Goal: Task Accomplishment & Management: Manage account settings

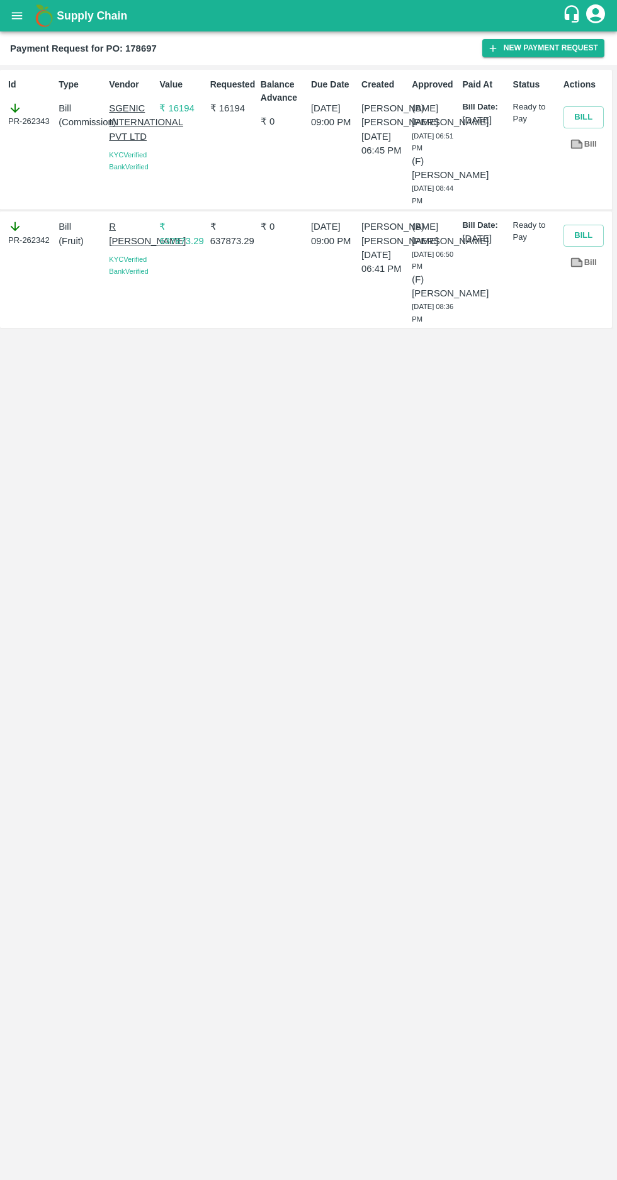
click at [13, 11] on icon "open drawer" at bounding box center [17, 16] width 14 height 14
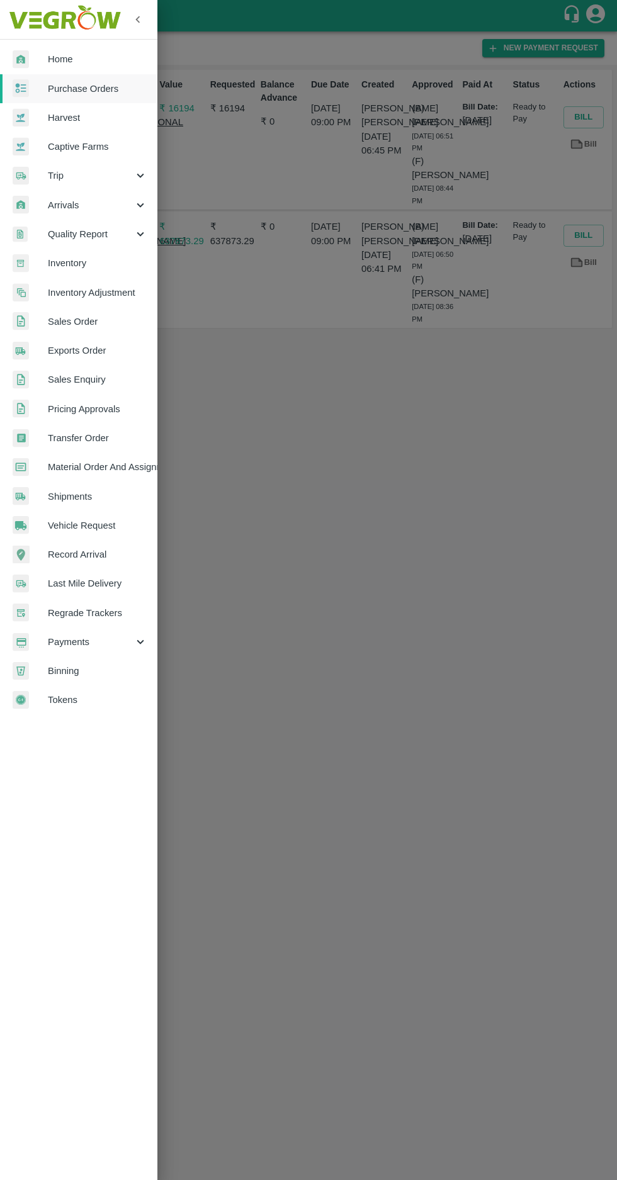
click at [77, 89] on span "Purchase Orders" at bounding box center [97, 89] width 99 height 14
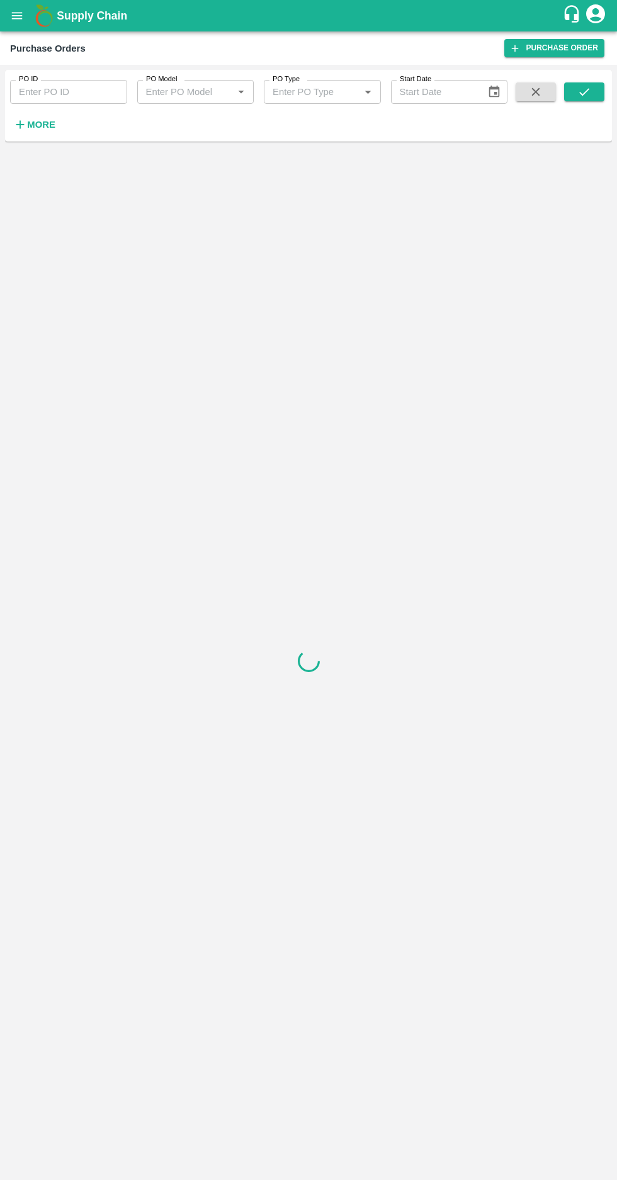
click at [39, 125] on strong "More" at bounding box center [41, 125] width 28 height 10
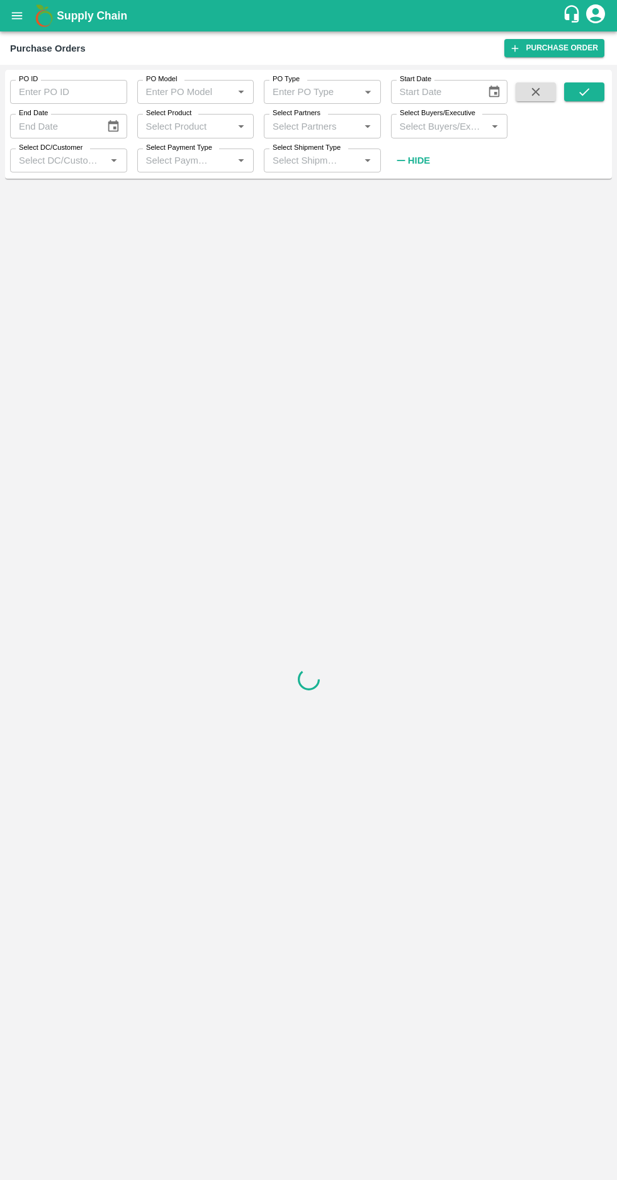
click at [425, 114] on label "Select Buyers/Executive" at bounding box center [438, 113] width 76 height 10
click at [425, 118] on input "Select Buyers/Executive" at bounding box center [439, 126] width 89 height 16
type input "afza"
click at [414, 186] on input "checkbox" at bounding box center [417, 191] width 25 height 25
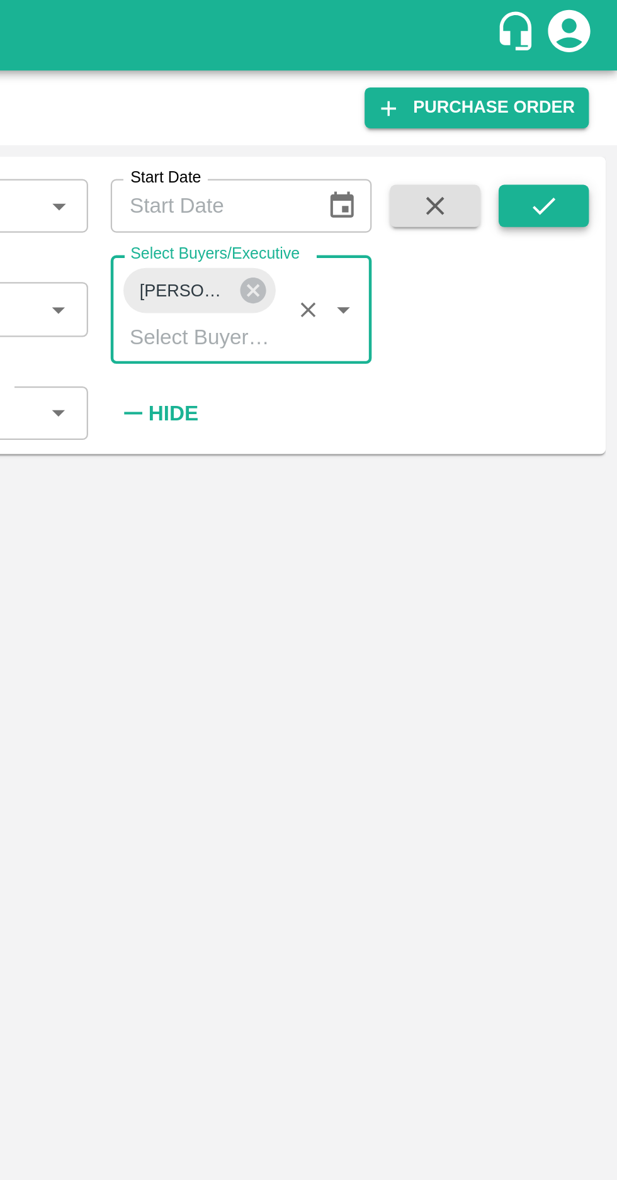
click at [583, 98] on icon "submit" at bounding box center [584, 92] width 14 height 14
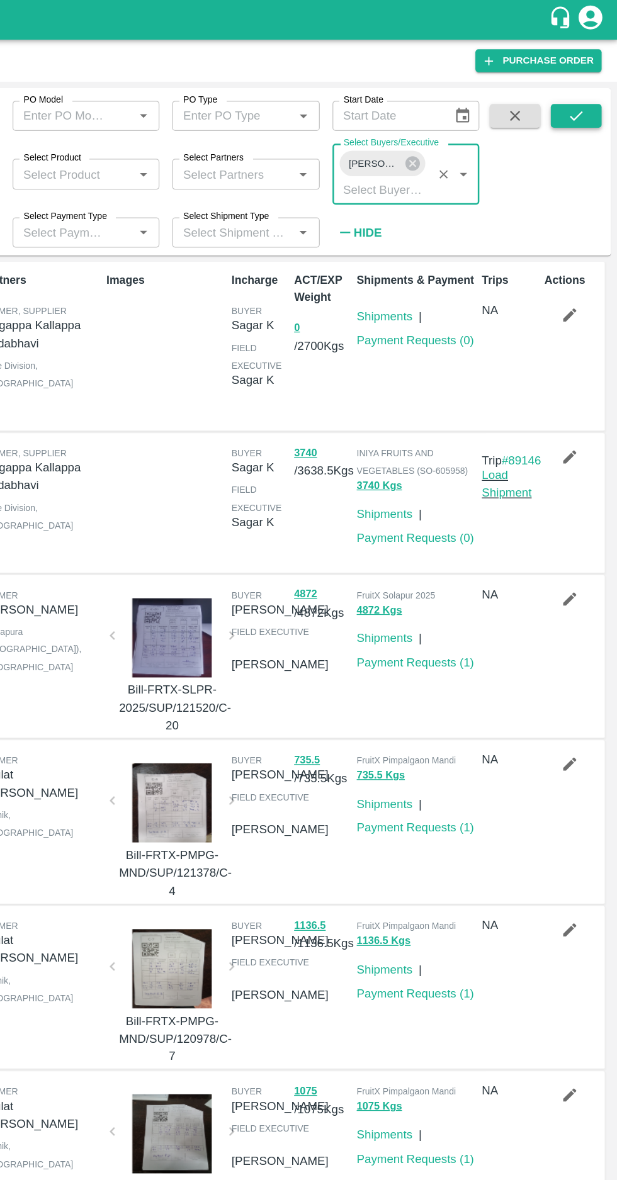
click at [578, 93] on icon "submit" at bounding box center [584, 92] width 14 height 14
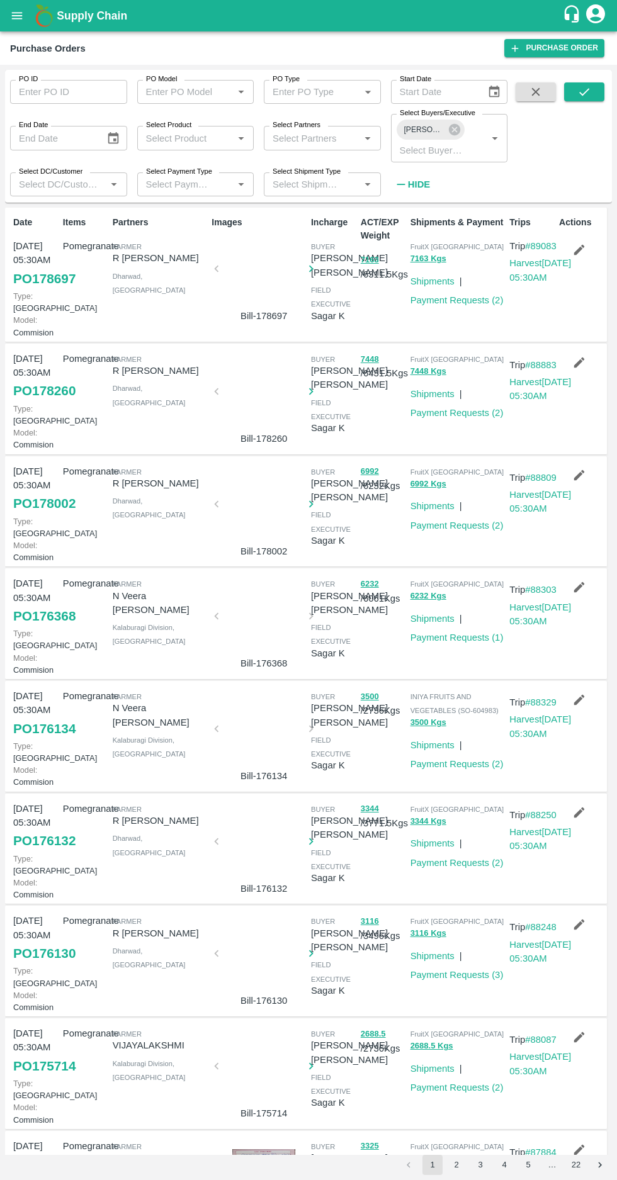
click at [577, 250] on icon "button" at bounding box center [579, 250] width 11 height 11
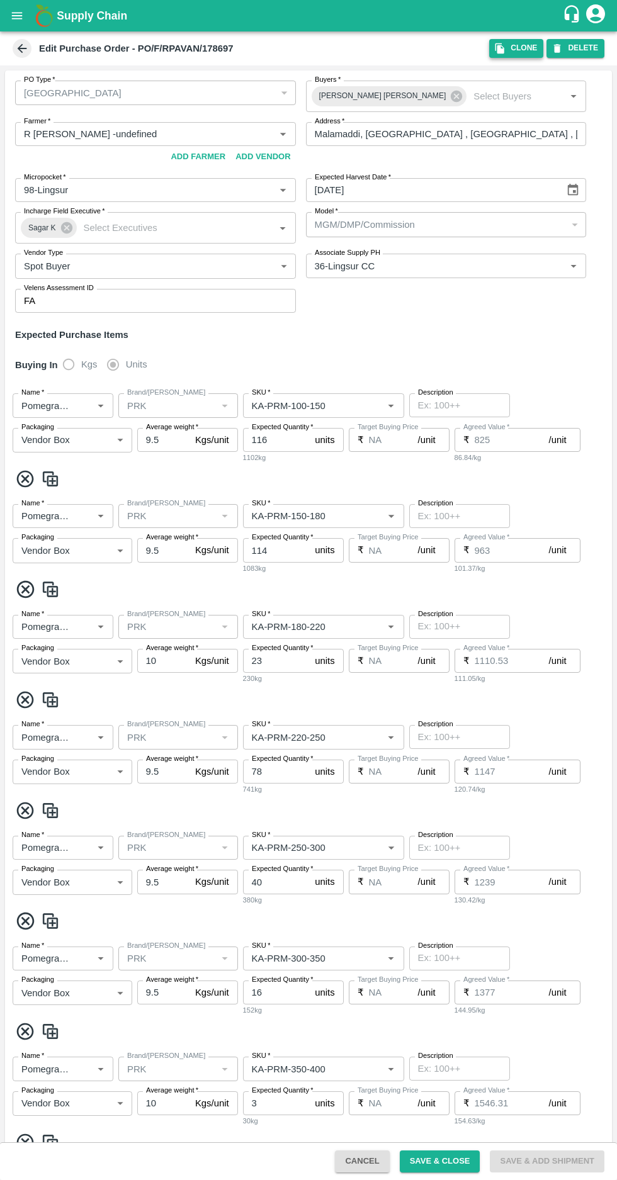
click at [504, 48] on icon "button" at bounding box center [499, 48] width 9 height 11
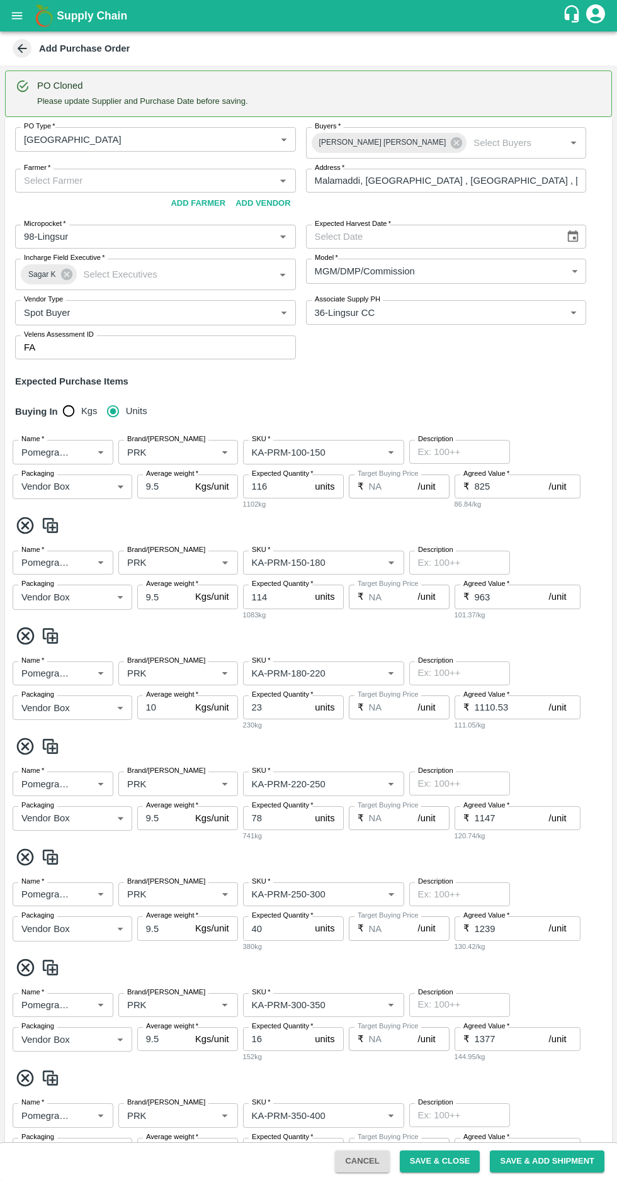
click at [57, 176] on input "Farmer   *" at bounding box center [145, 180] width 252 height 16
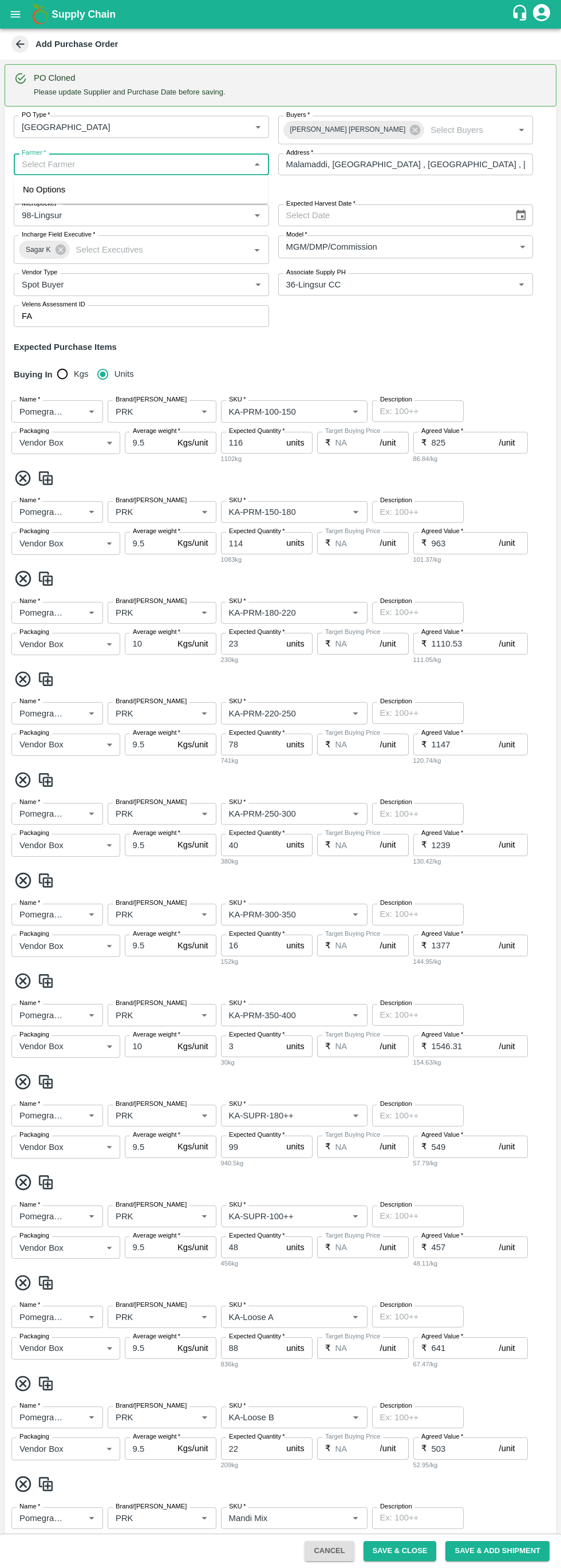
click at [33, 164] on input "Farmer   *" at bounding box center [132, 164] width 229 height 15
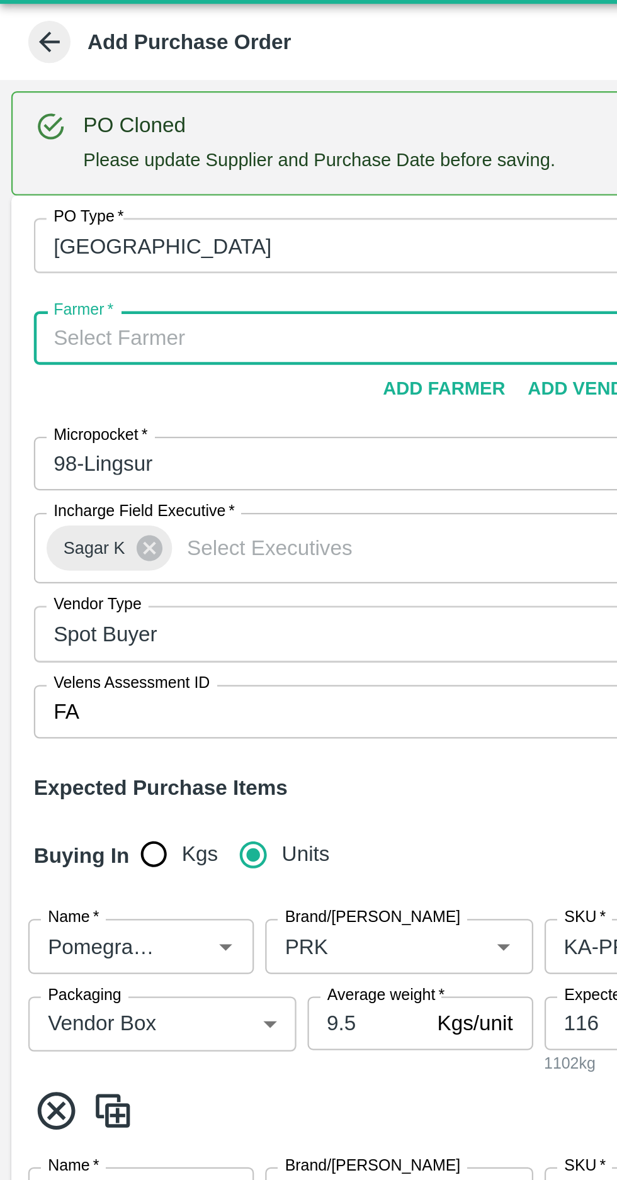
paste input "+918861340034"
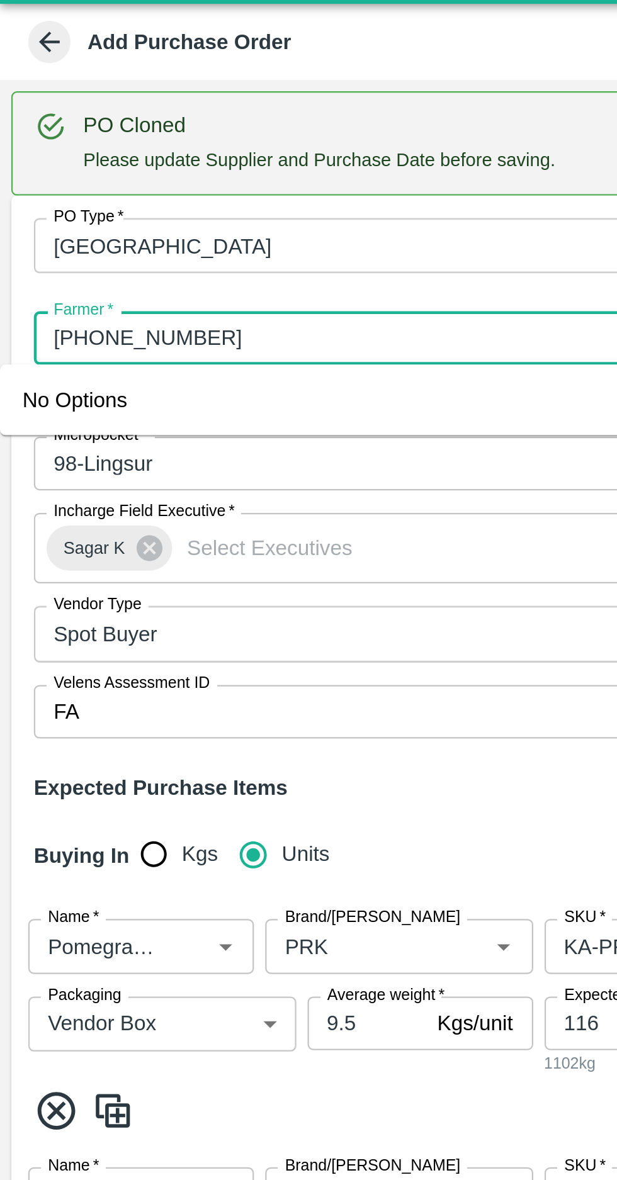
click at [40, 175] on input "Farmer   *" at bounding box center [145, 180] width 252 height 16
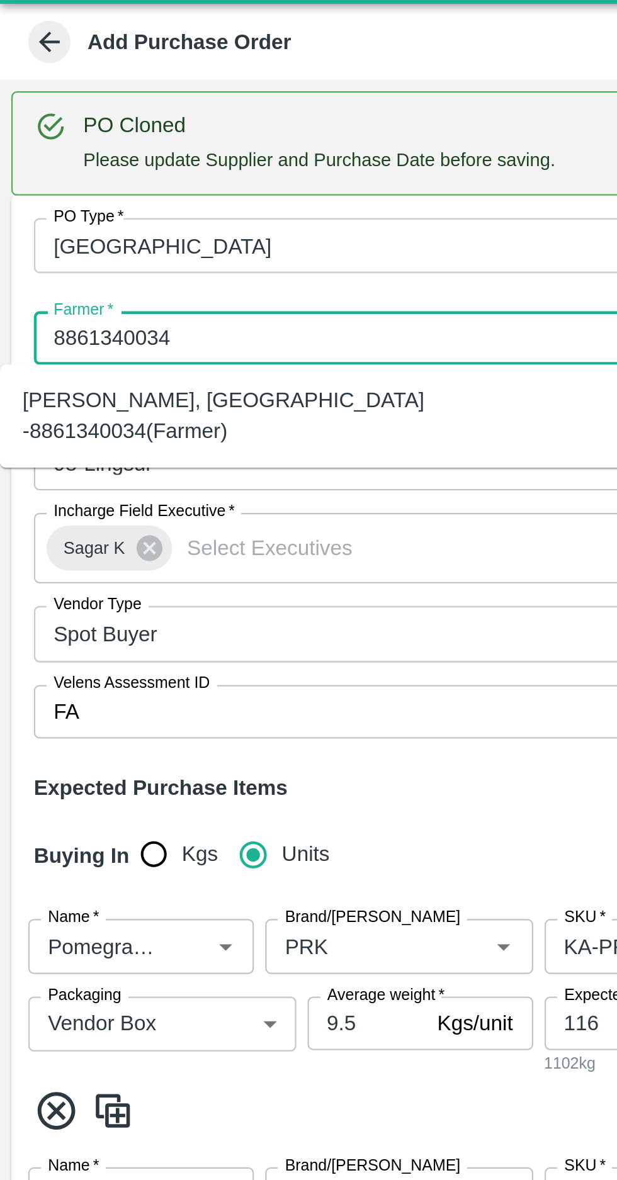
click at [72, 208] on div "R Pavan Kumar -Malamaddi, Dharwad -8861340034(Farmer)" at bounding box center [139, 215] width 259 height 28
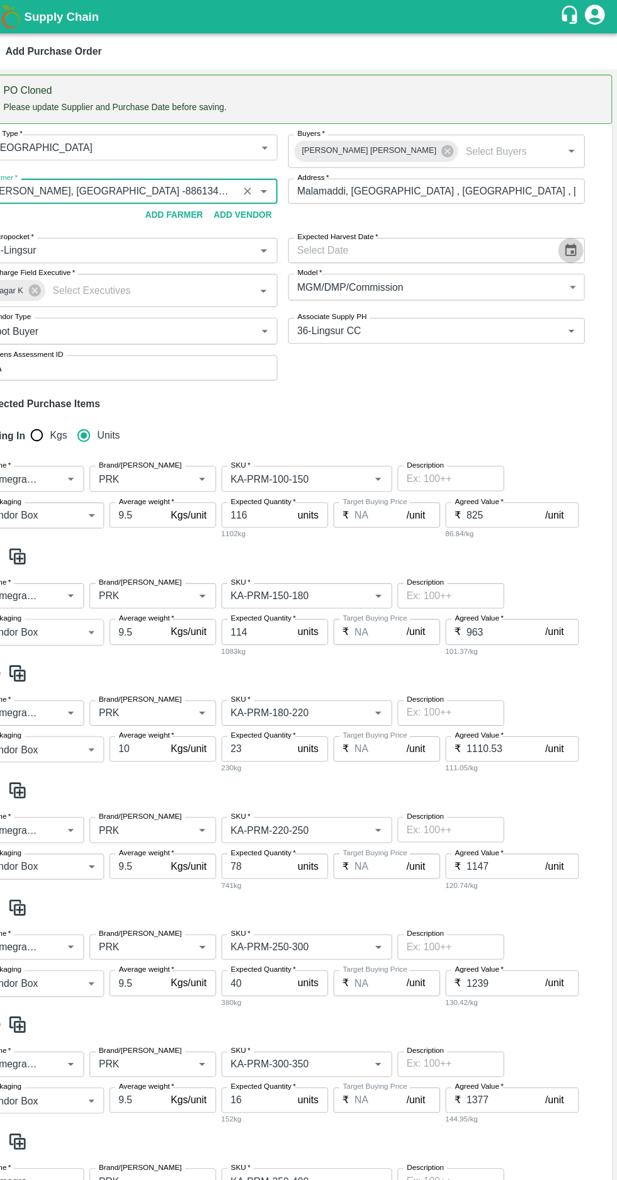
type input "R Pavan Kumar -Malamaddi, Dharwad -8861340034(Farmer)"
click at [570, 235] on icon "Choose date" at bounding box center [573, 237] width 14 height 14
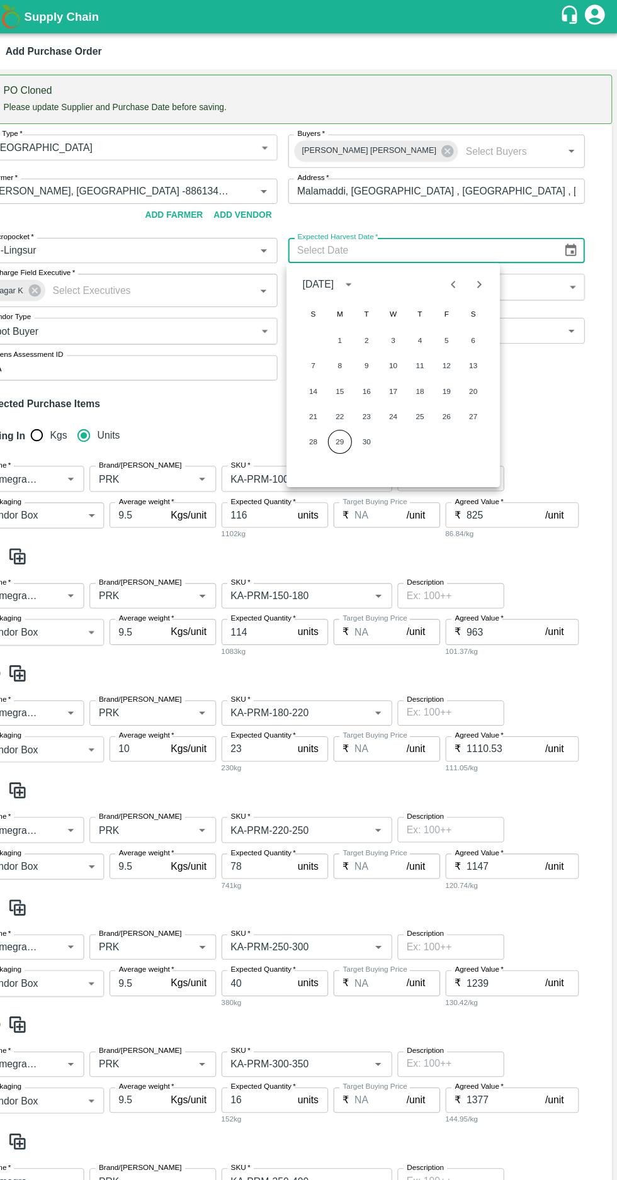
click at [354, 417] on button "29" at bounding box center [355, 417] width 23 height 23
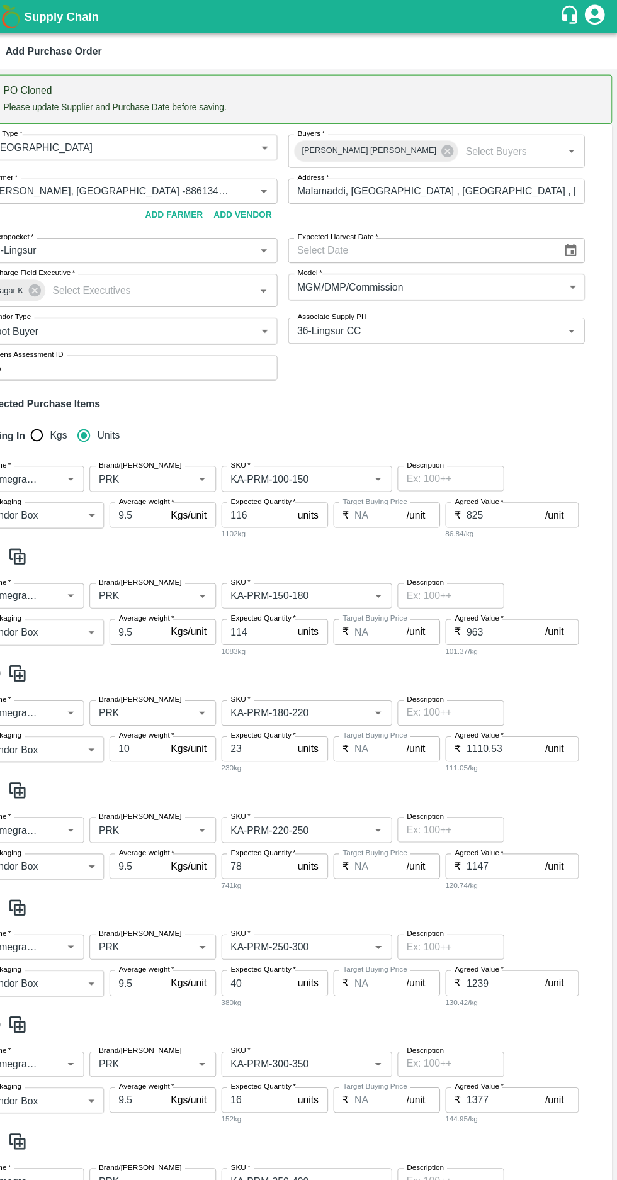
type input "29/09/2025"
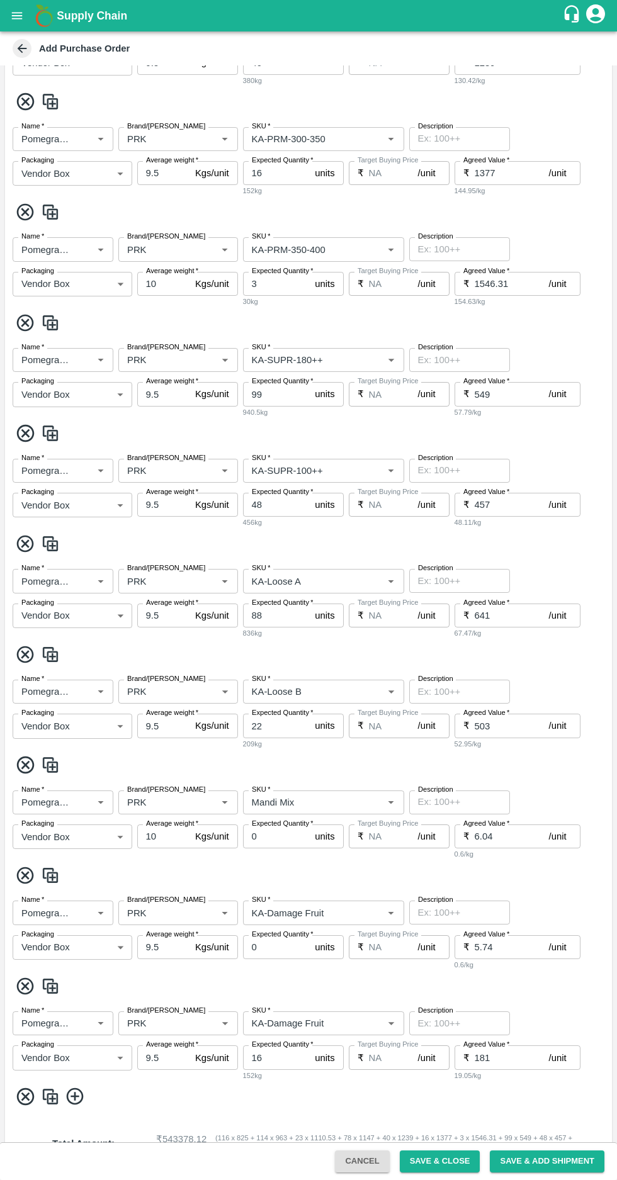
scroll to position [974, 0]
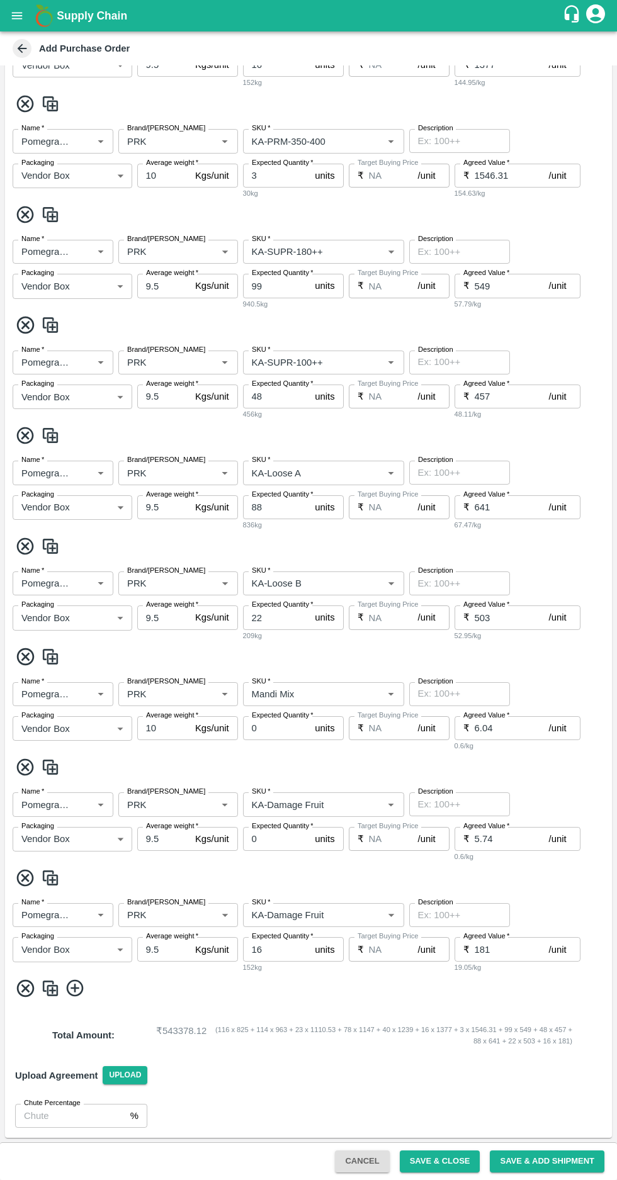
click at [23, 882] on icon at bounding box center [25, 878] width 21 height 21
type input "16"
type input "181"
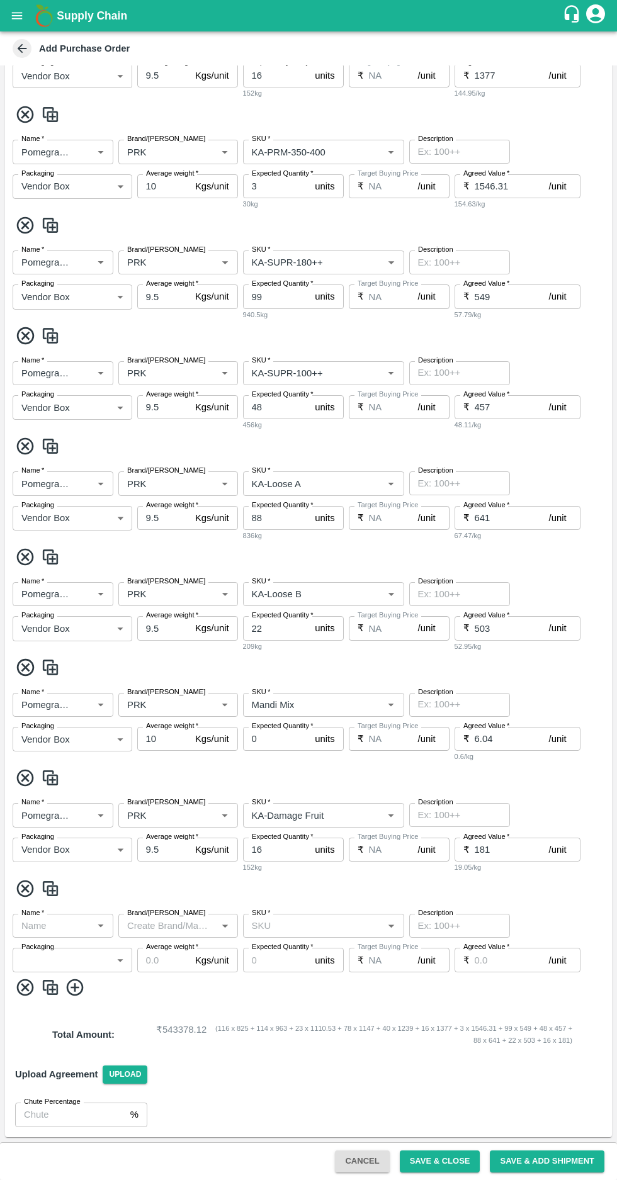
scroll to position [962, 0]
click at [20, 992] on icon at bounding box center [25, 989] width 21 height 21
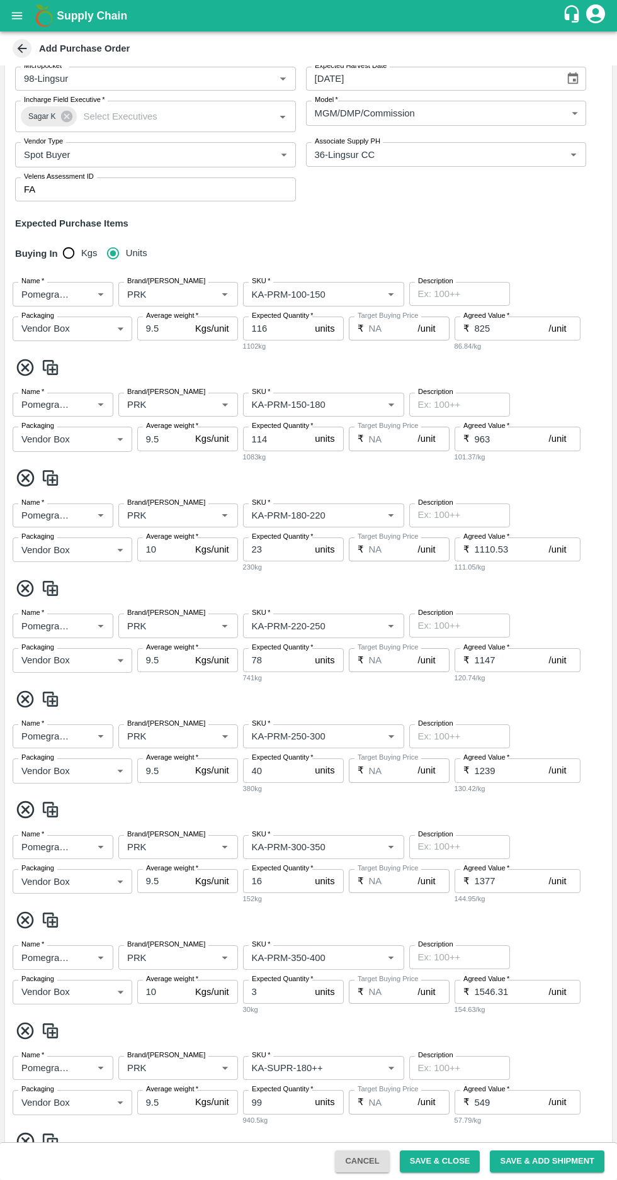
scroll to position [0, 0]
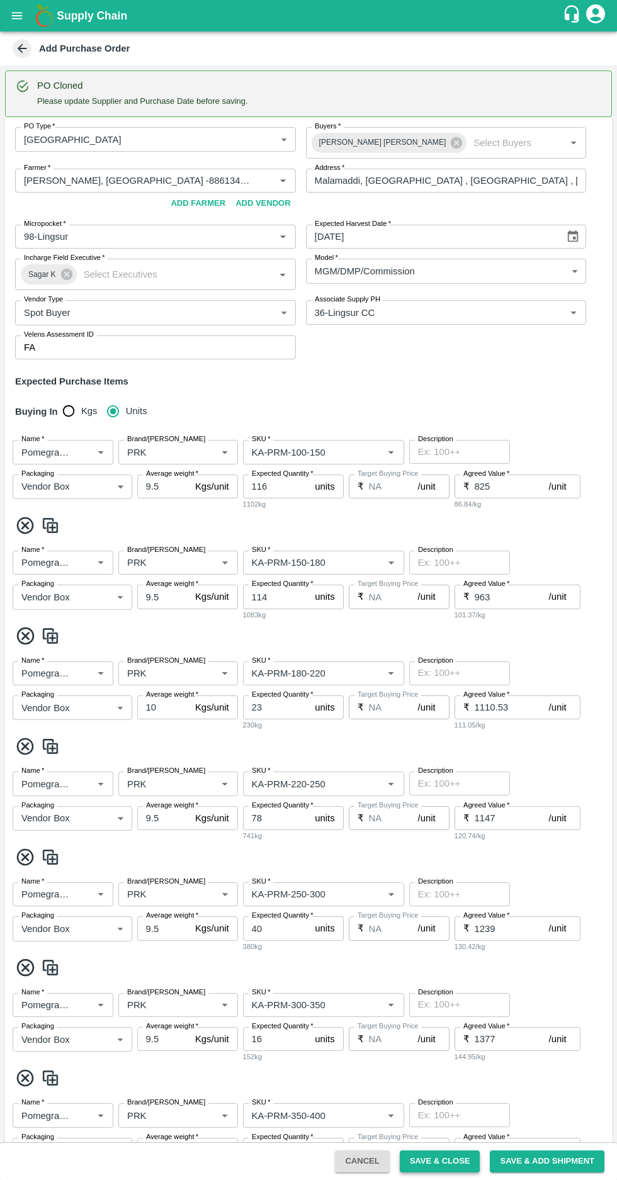
click at [449, 1157] on button "Save & Close" at bounding box center [440, 1162] width 81 height 22
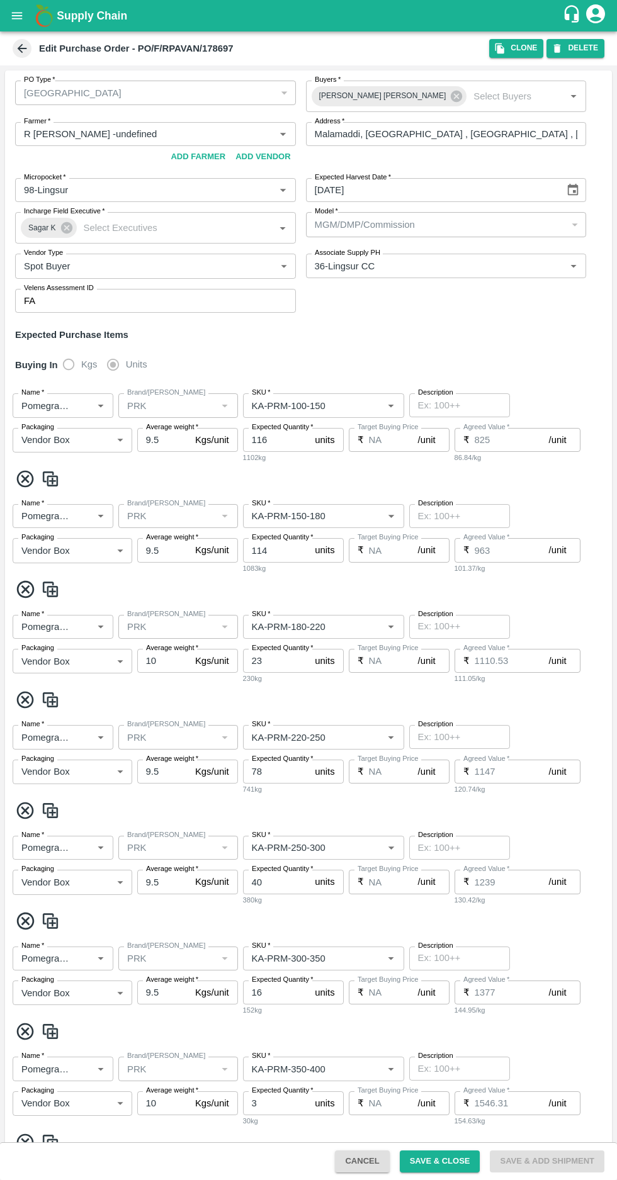
click at [16, 48] on icon at bounding box center [22, 49] width 14 height 14
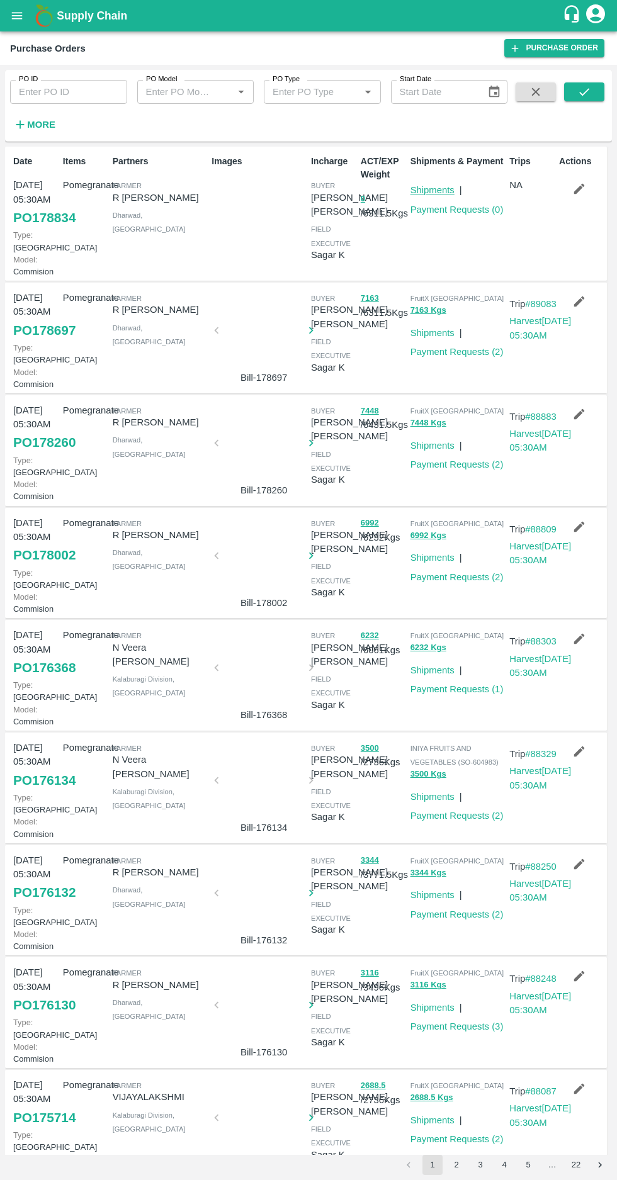
click at [431, 190] on link "Shipments" at bounding box center [432, 190] width 44 height 10
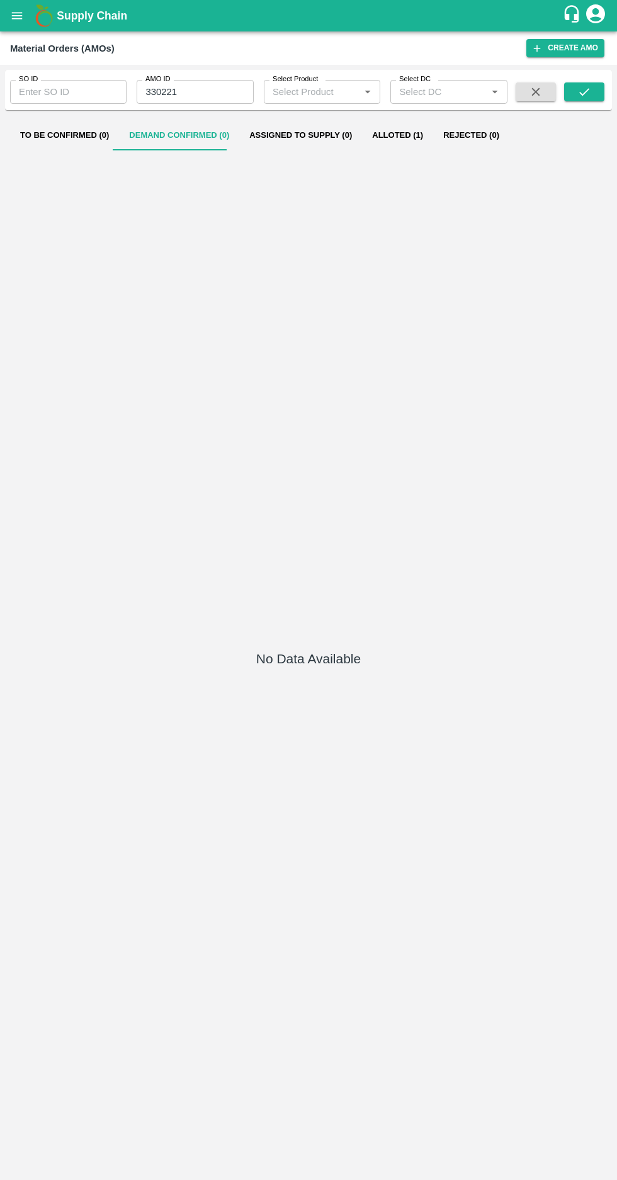
click at [192, 92] on input "330221" at bounding box center [195, 92] width 116 height 24
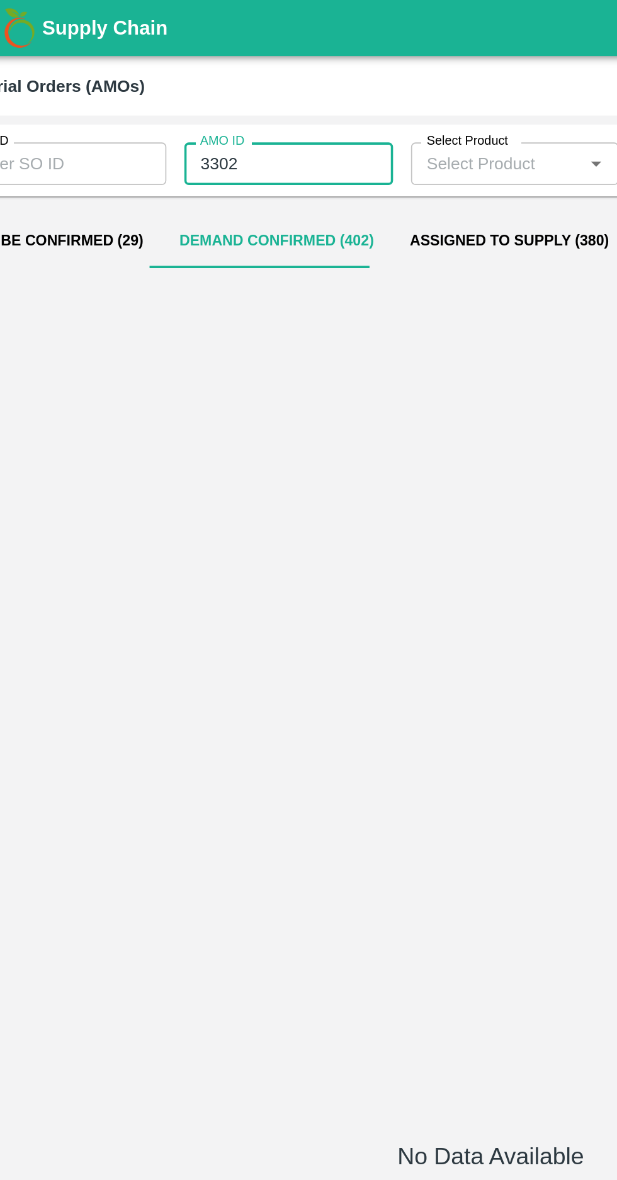
click at [167, 88] on input "3302" at bounding box center [195, 92] width 116 height 24
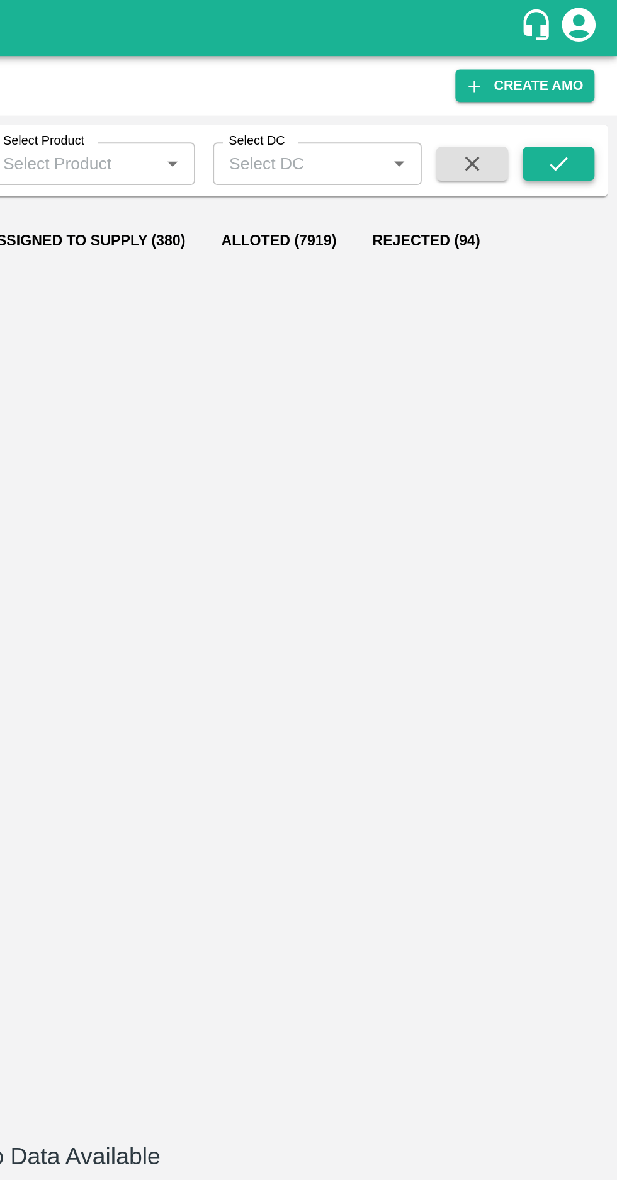
type input "330455"
click at [568, 89] on button "submit" at bounding box center [584, 91] width 40 height 19
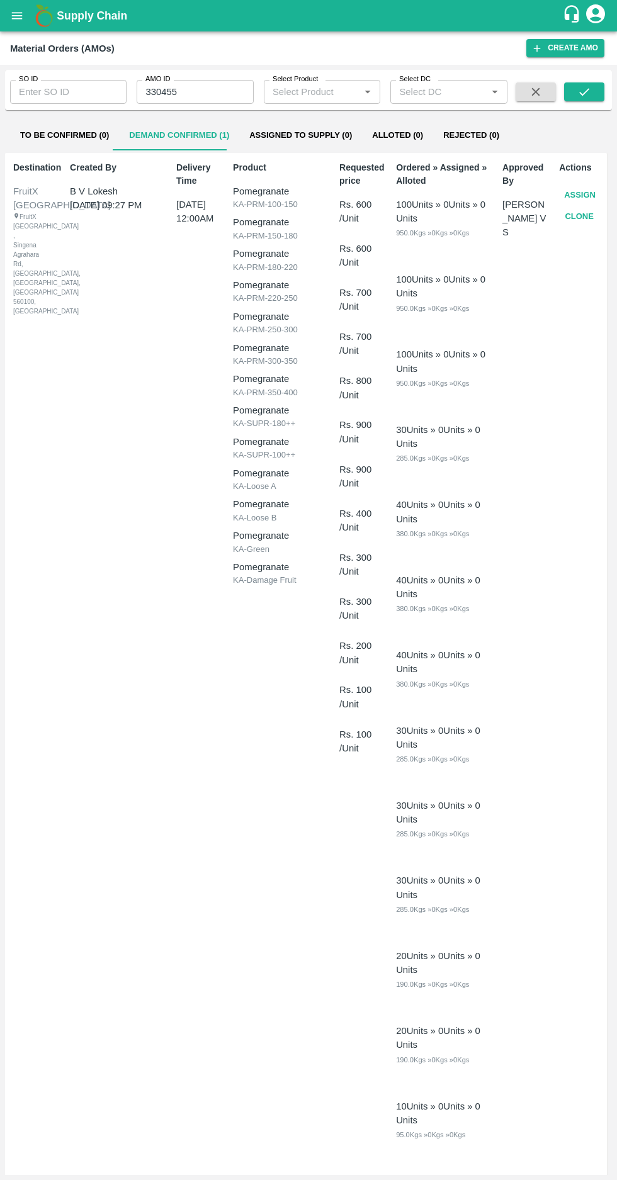
click at [570, 189] on button "Assign" at bounding box center [580, 195] width 42 height 22
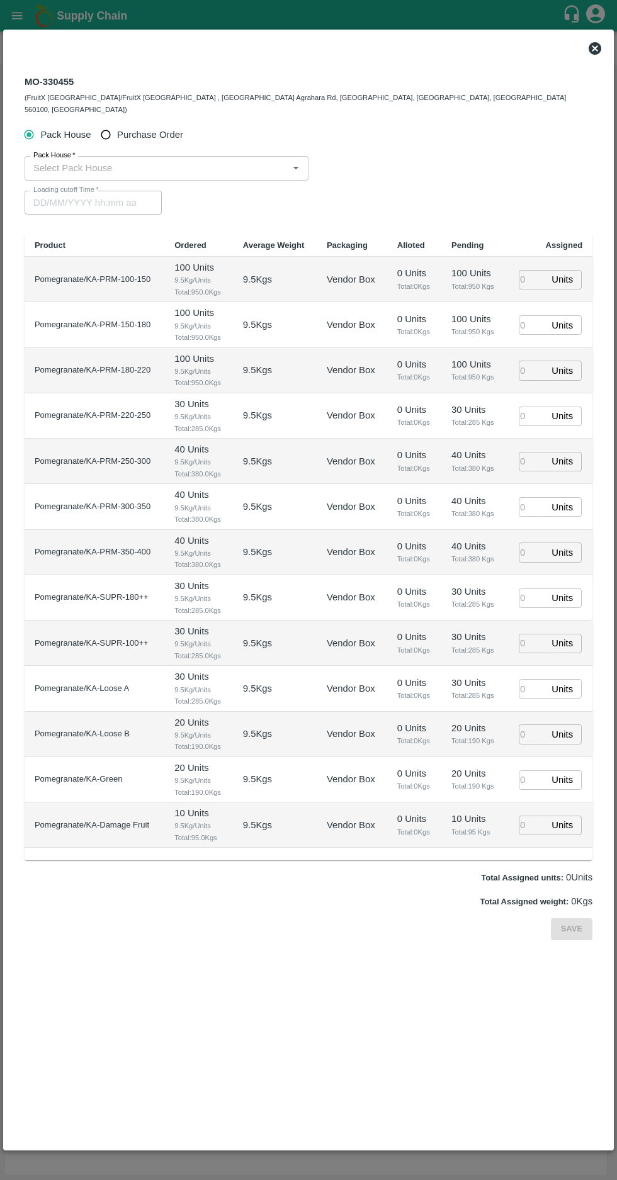
type input "02/10/2025 12:00 AM"
click at [99, 123] on input "Purchase Order" at bounding box center [105, 134] width 23 height 23
radio input "true"
click at [89, 160] on input "PO   *" at bounding box center [292, 168] width 529 height 16
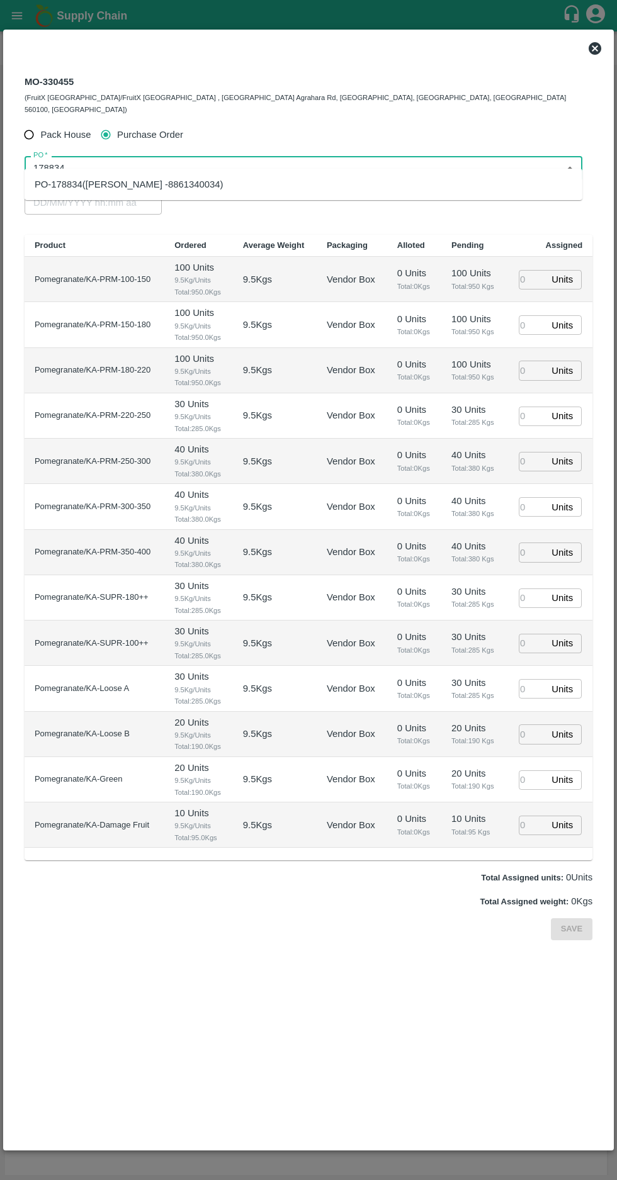
type input "178834"
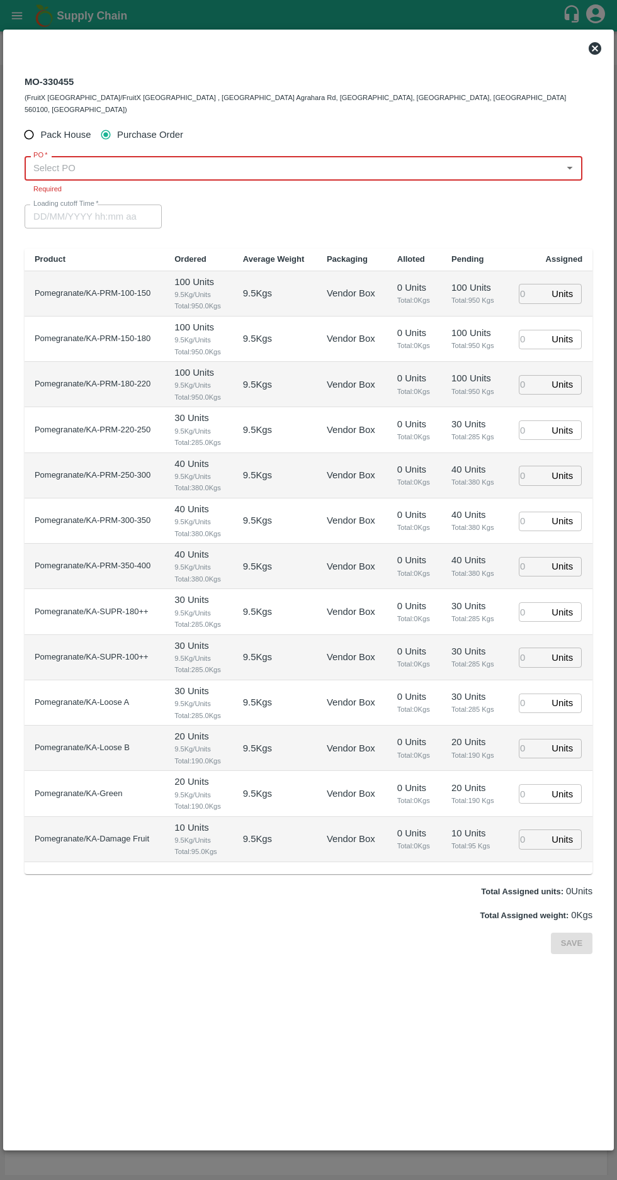
click at [61, 160] on input "PO   *" at bounding box center [292, 168] width 529 height 16
click at [136, 184] on div "PO-178834(R Pavan Kumar -8861340034)" at bounding box center [129, 185] width 189 height 14
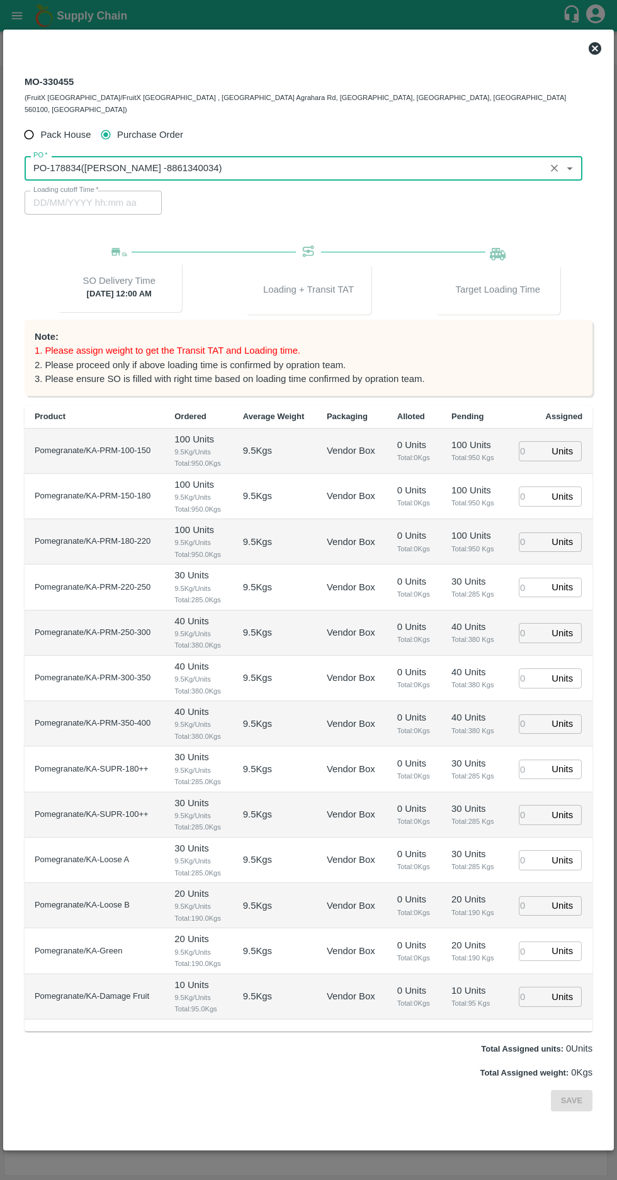
type input "PO-178834(R Pavan Kumar -8861340034)"
click at [529, 441] on input "number" at bounding box center [533, 451] width 28 height 20
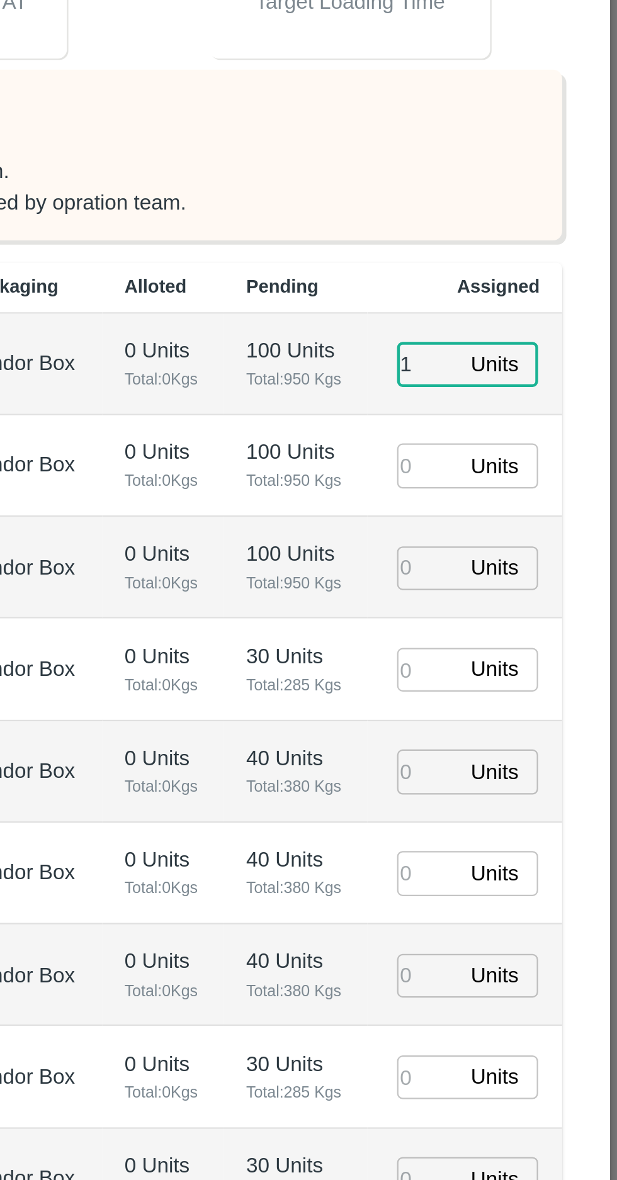
type input "1"
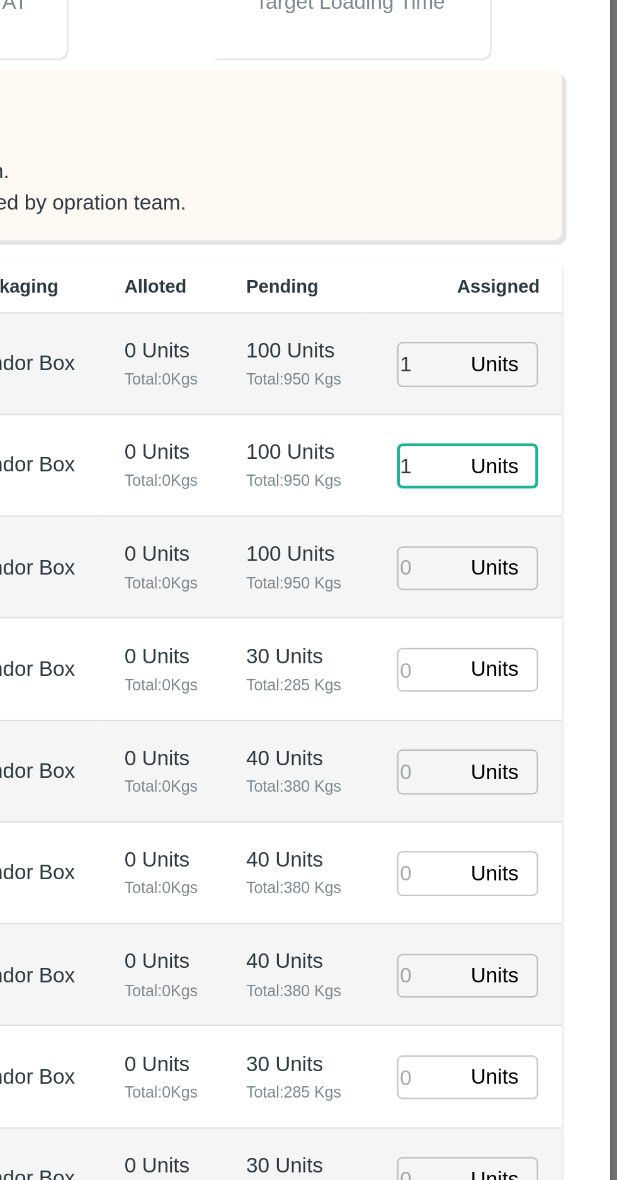
type input "1"
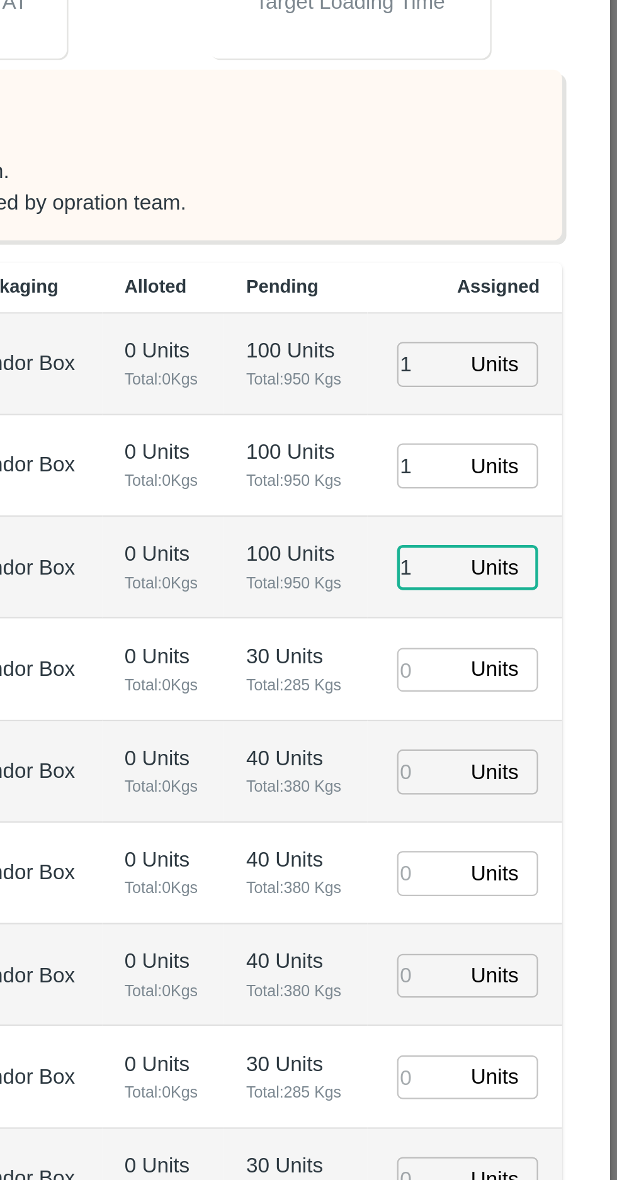
type input "1"
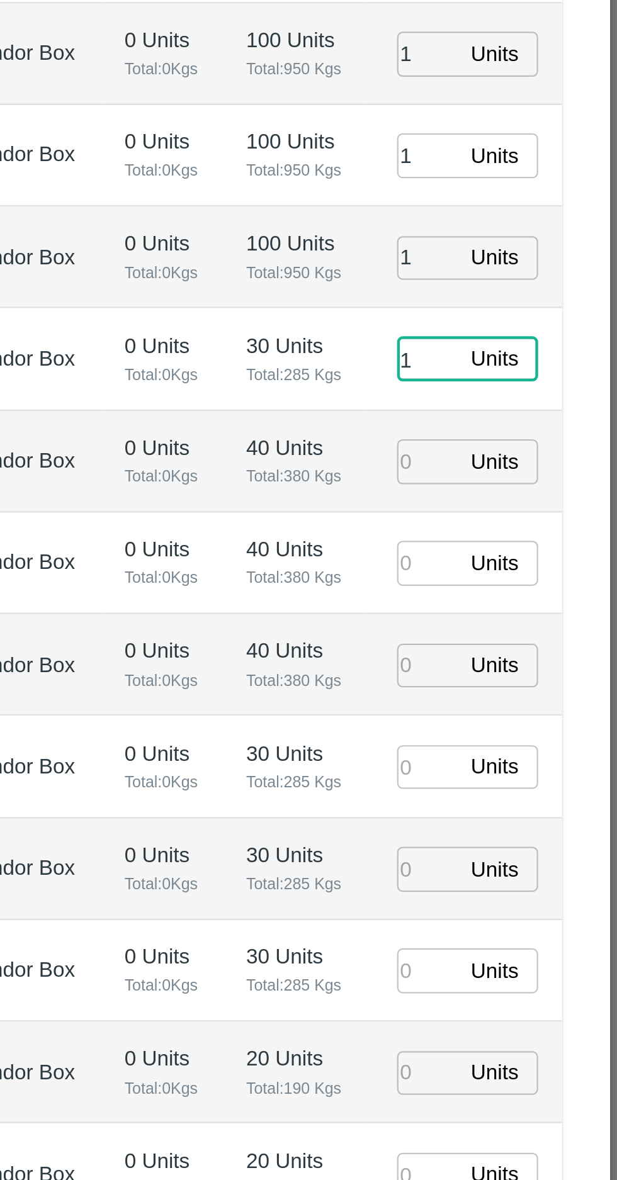
type input "1"
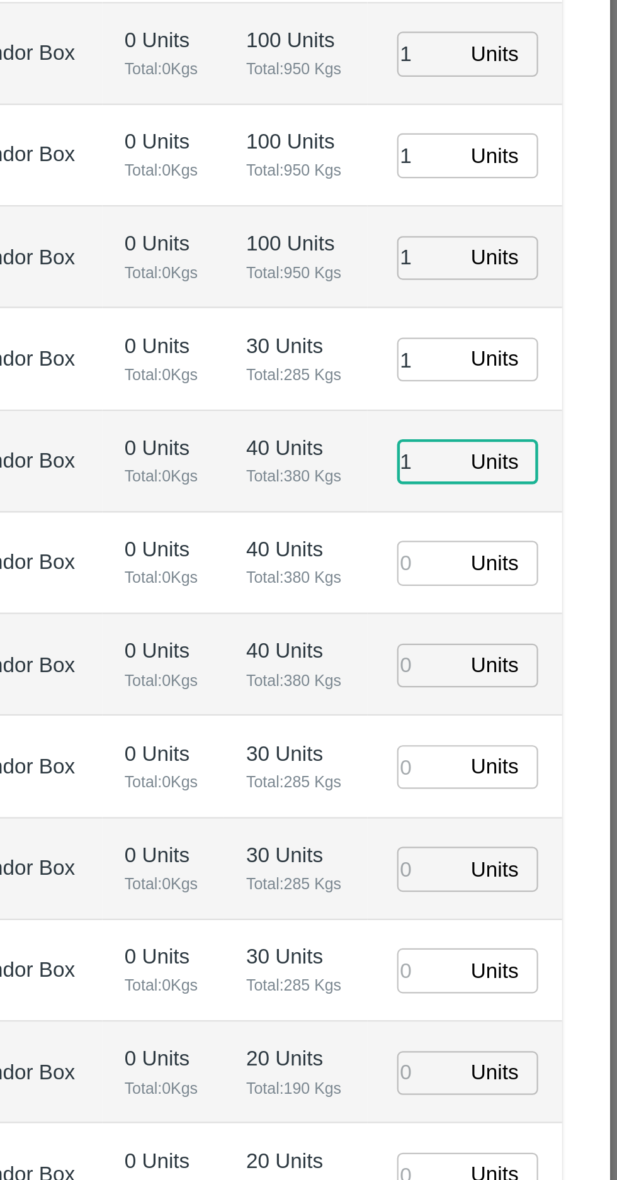
type input "1"
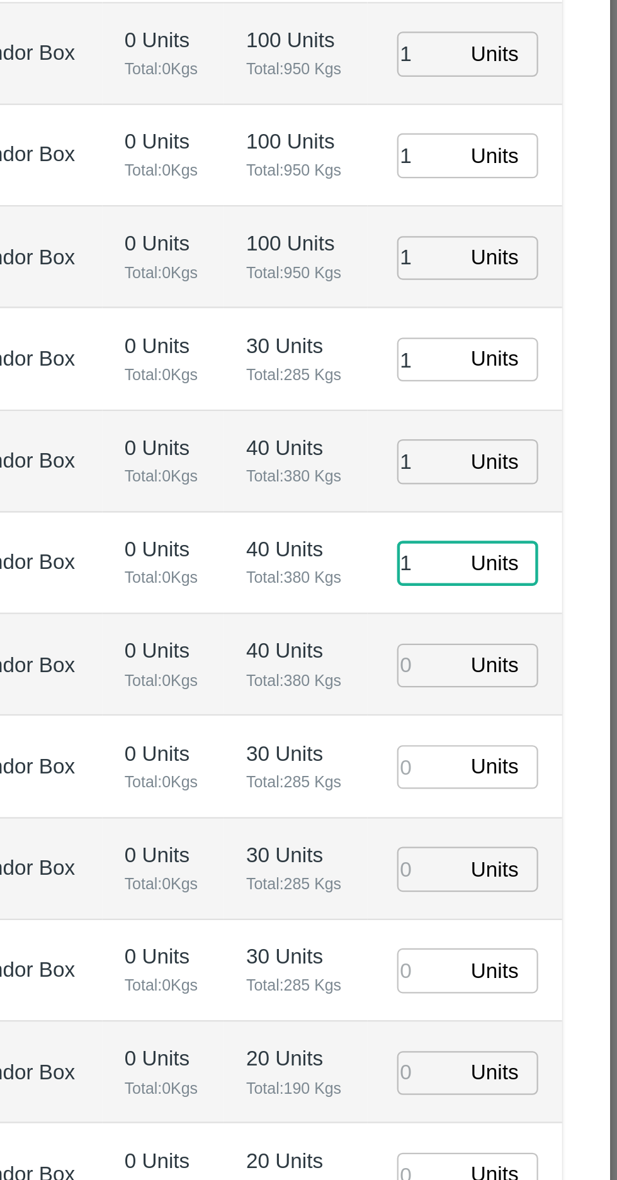
type input "1"
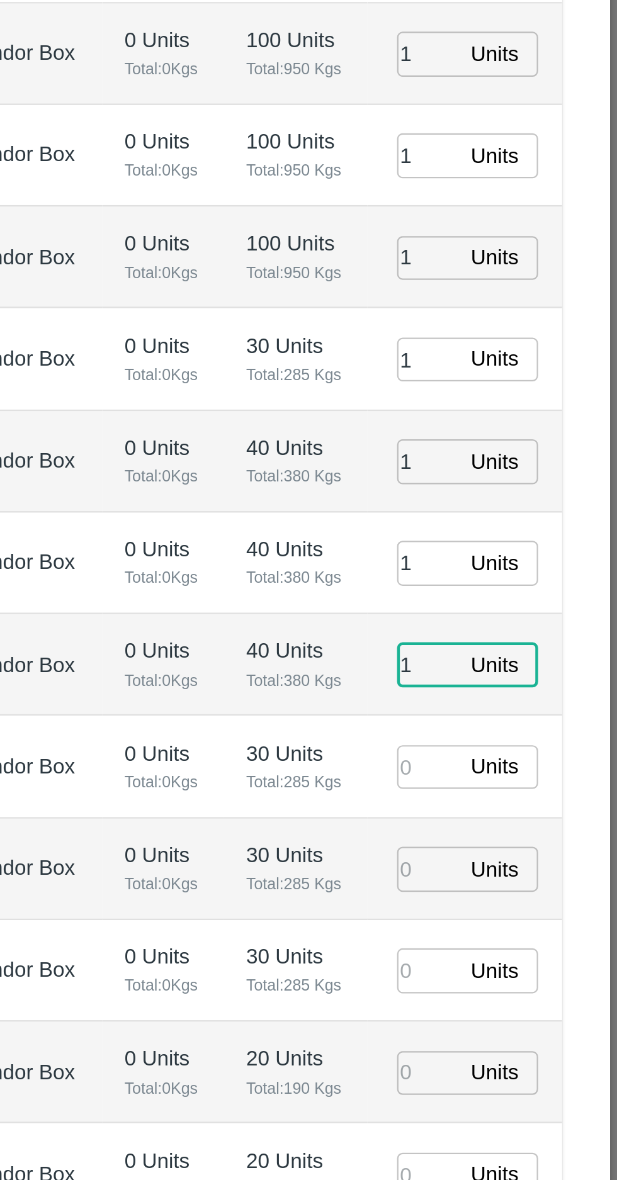
type input "1"
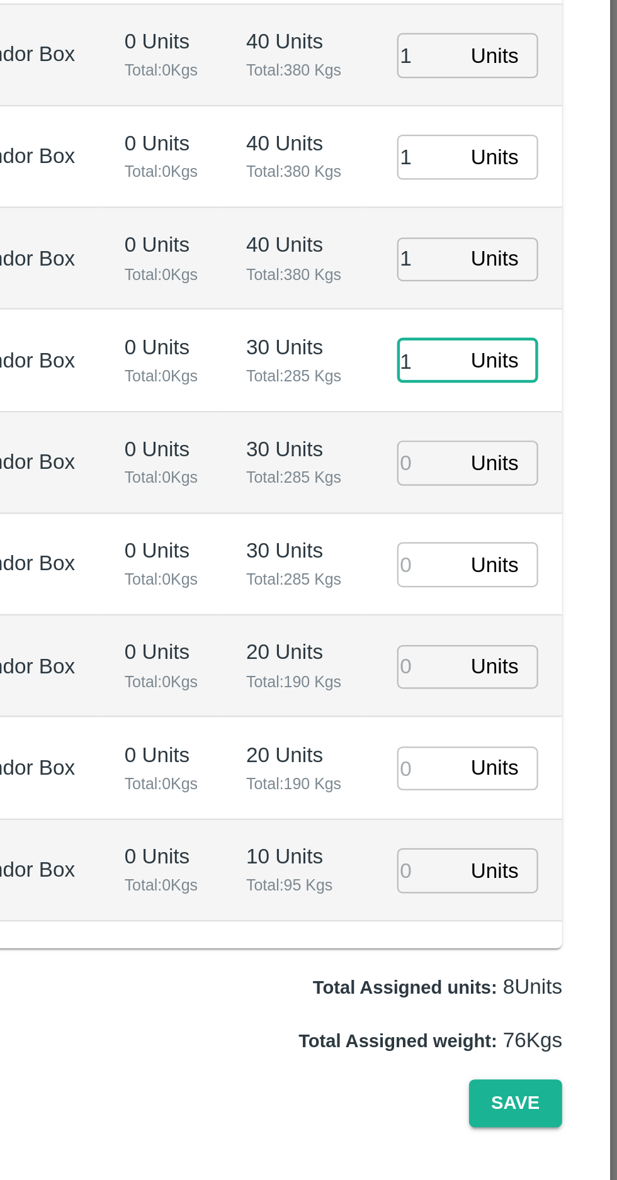
type input "1"
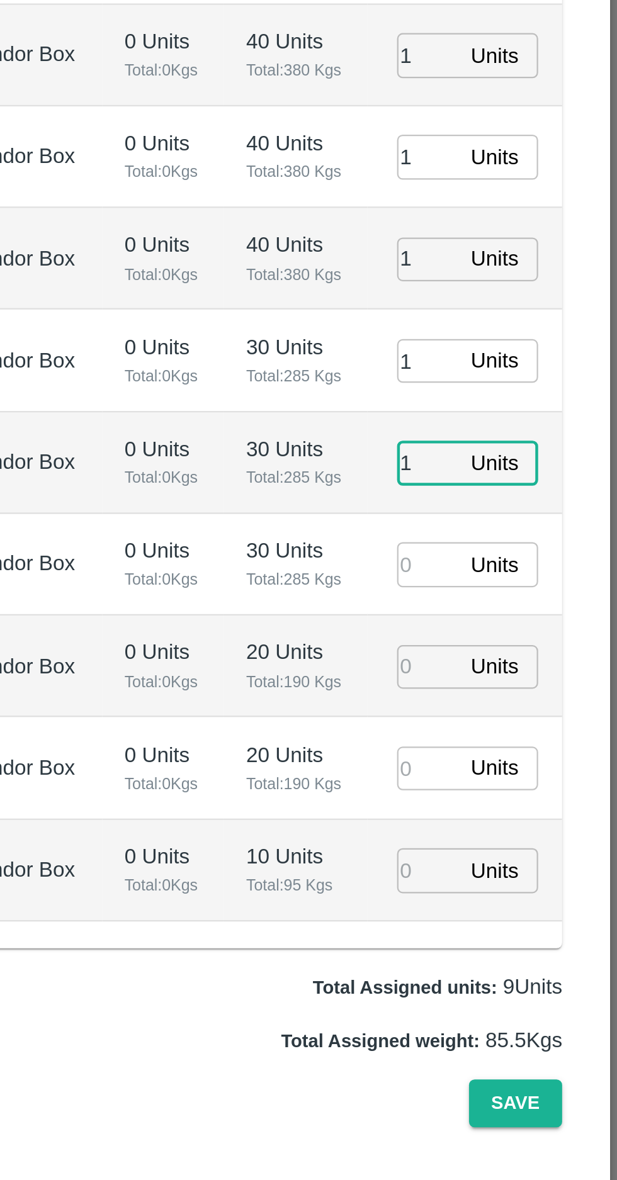
type input "1"
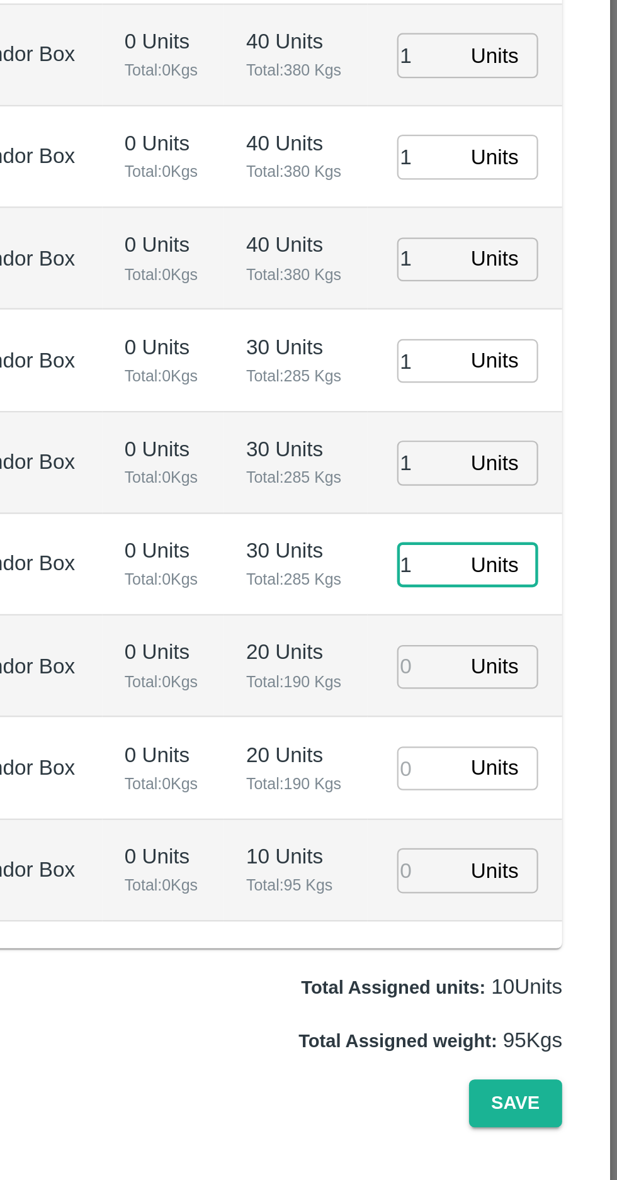
type input "1"
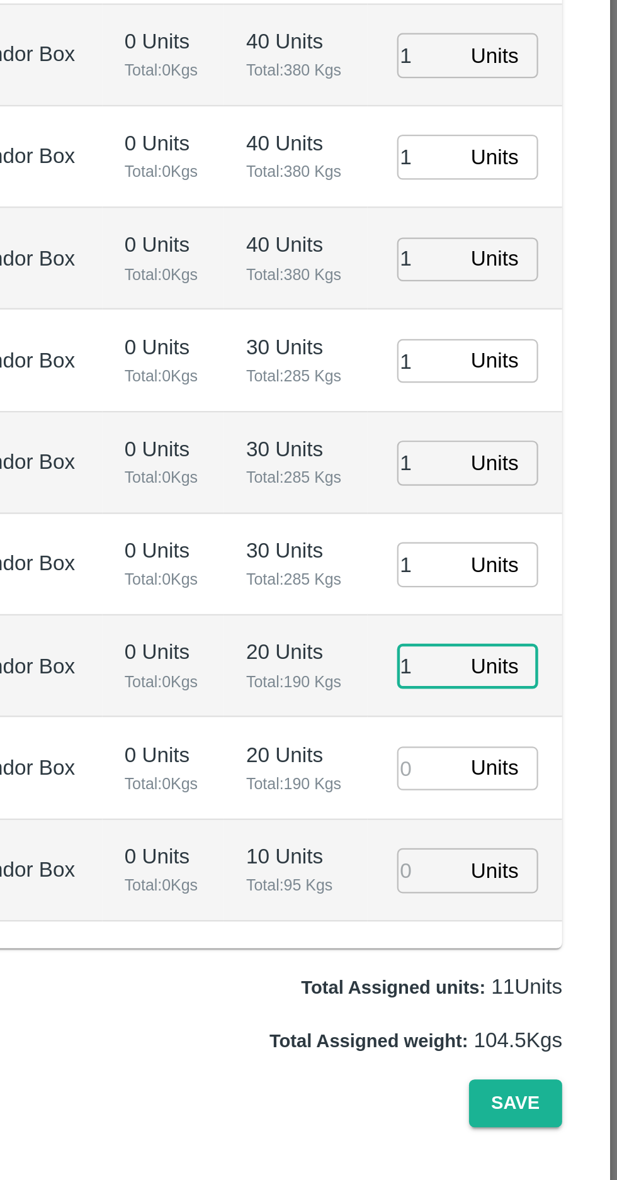
type input "1"
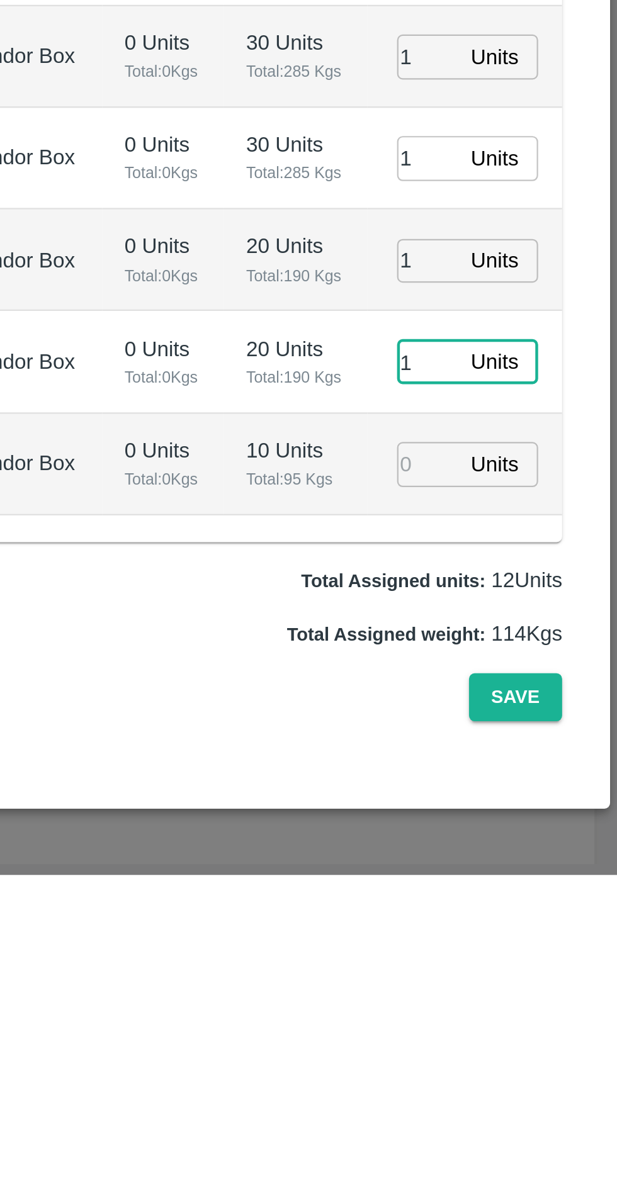
type input "1"
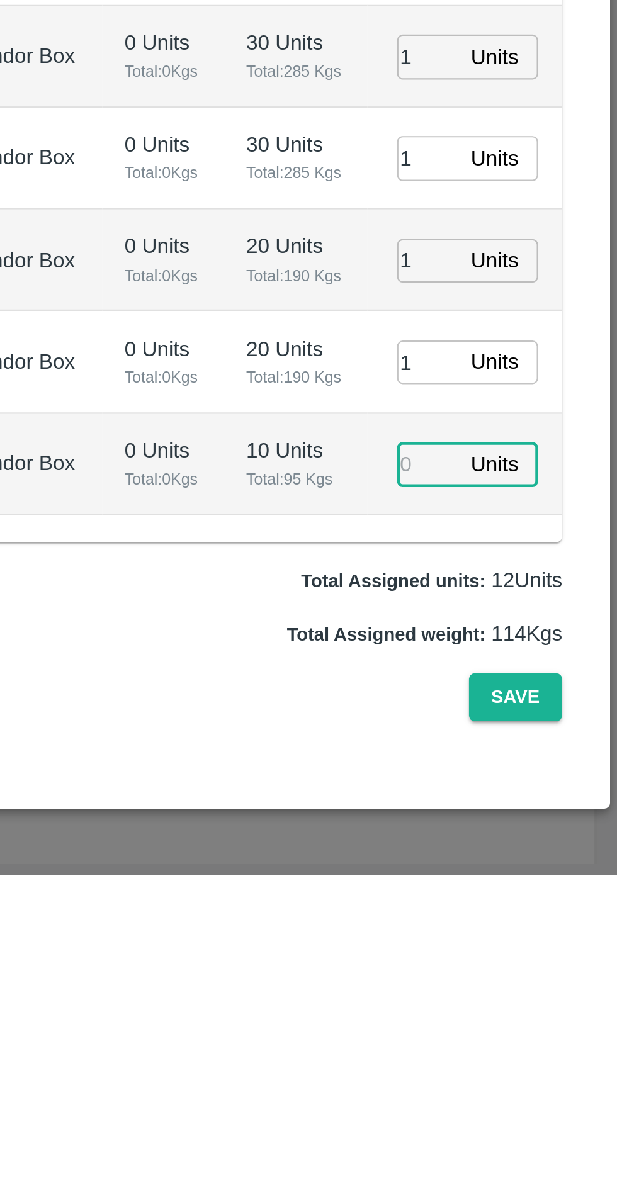
type input "1"
type input "01/10/2025 07:42 AM"
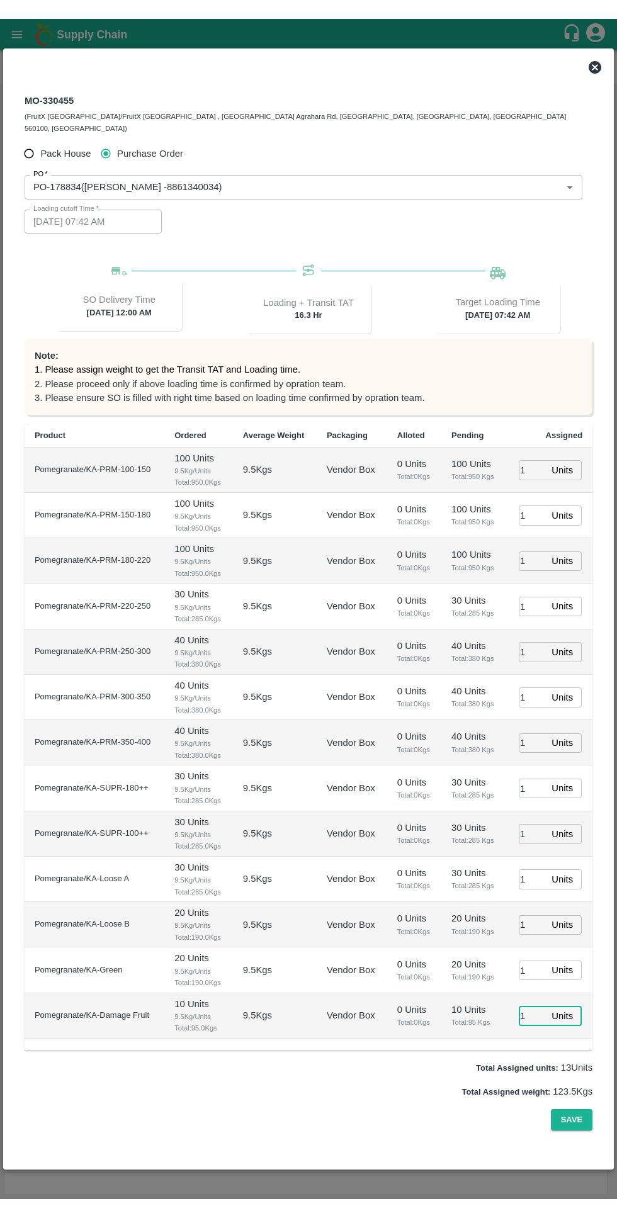
scroll to position [26, 0]
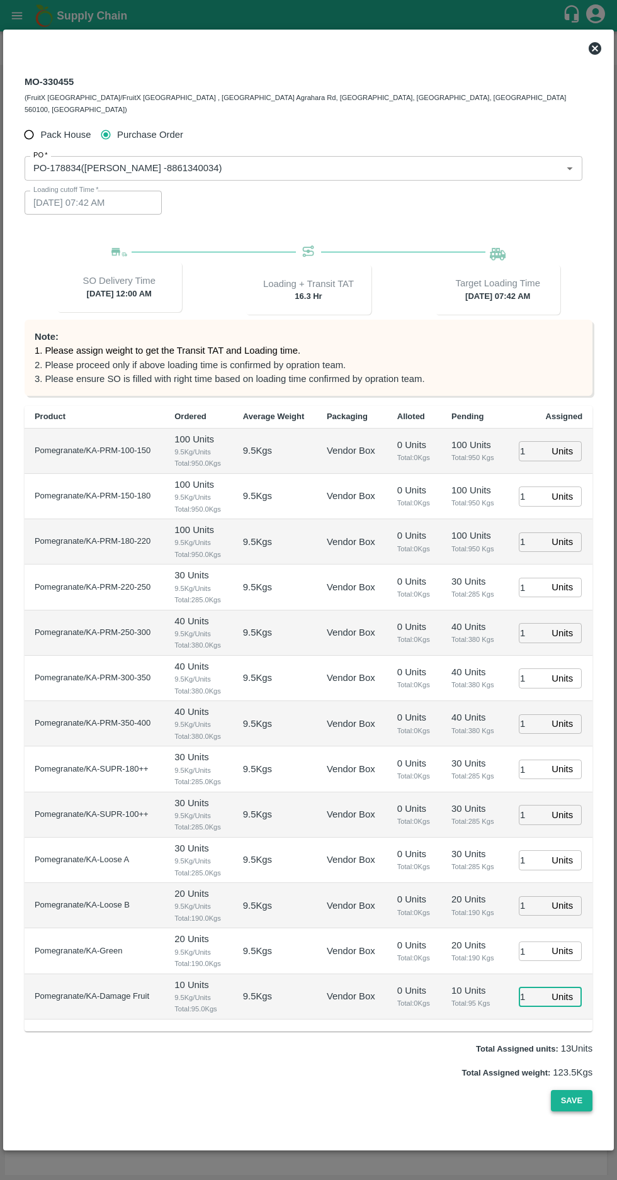
type input "1"
click at [570, 1112] on button "Save" at bounding box center [572, 1101] width 42 height 22
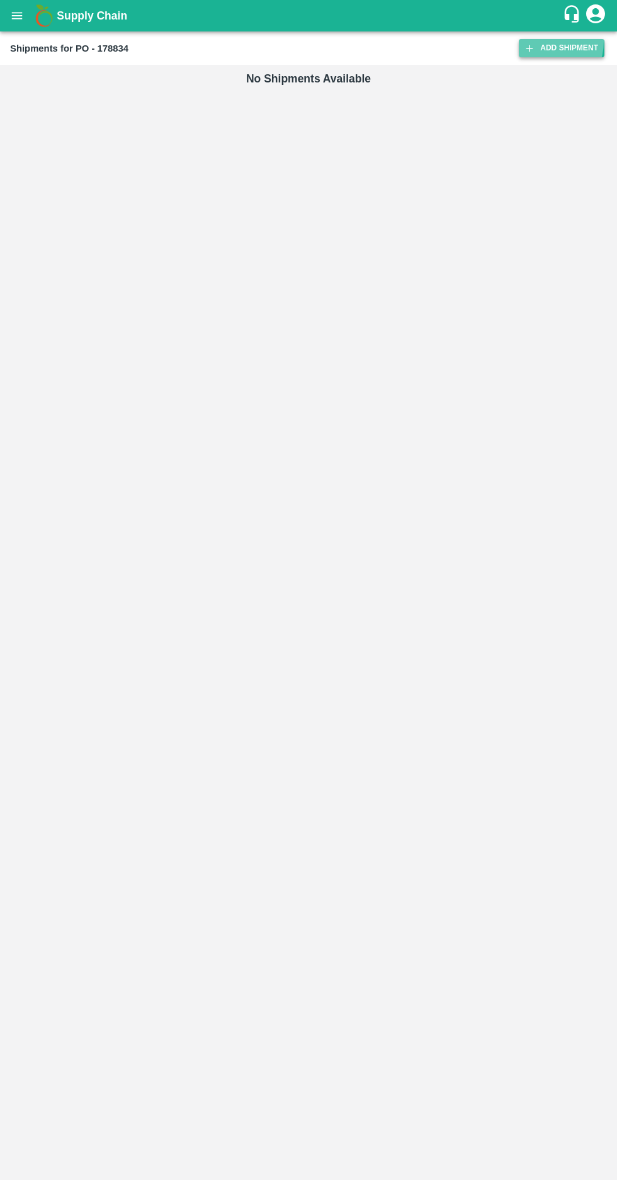
click at [542, 41] on link "Add Shipment" at bounding box center [562, 48] width 86 height 18
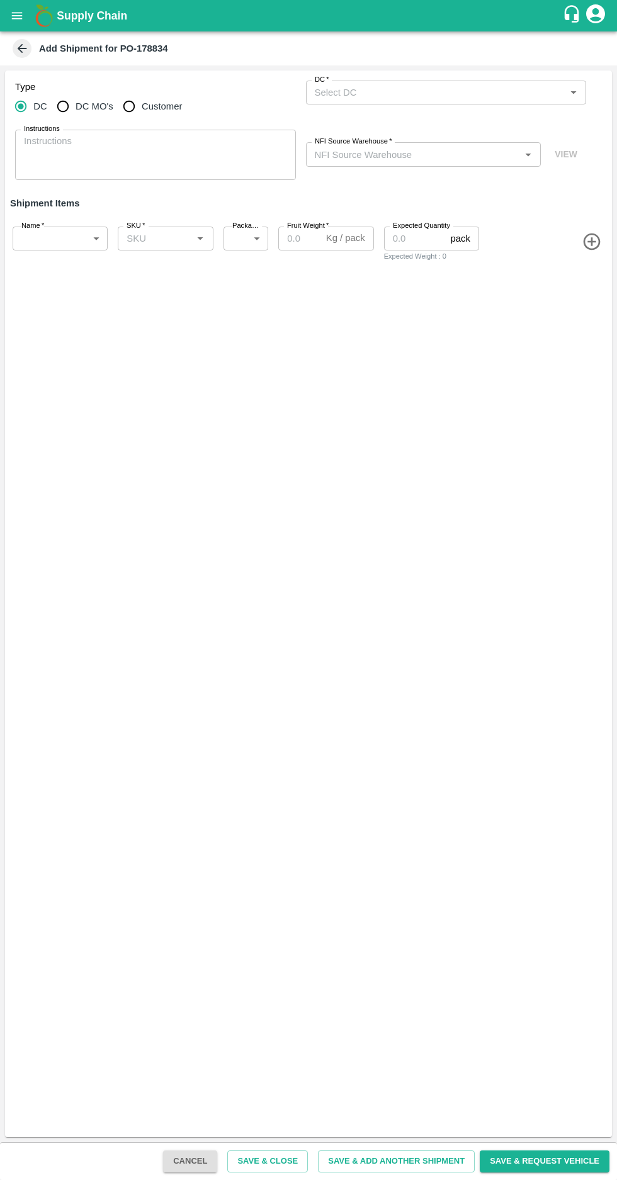
click at [67, 103] on input "DC MO's" at bounding box center [62, 106] width 25 height 25
radio input "true"
click at [381, 79] on span "*" at bounding box center [382, 80] width 4 height 8
click at [381, 84] on input "DC (Material Orders)   *" at bounding box center [436, 92] width 252 height 16
click at [71, 103] on input "DC MO's" at bounding box center [62, 106] width 25 height 25
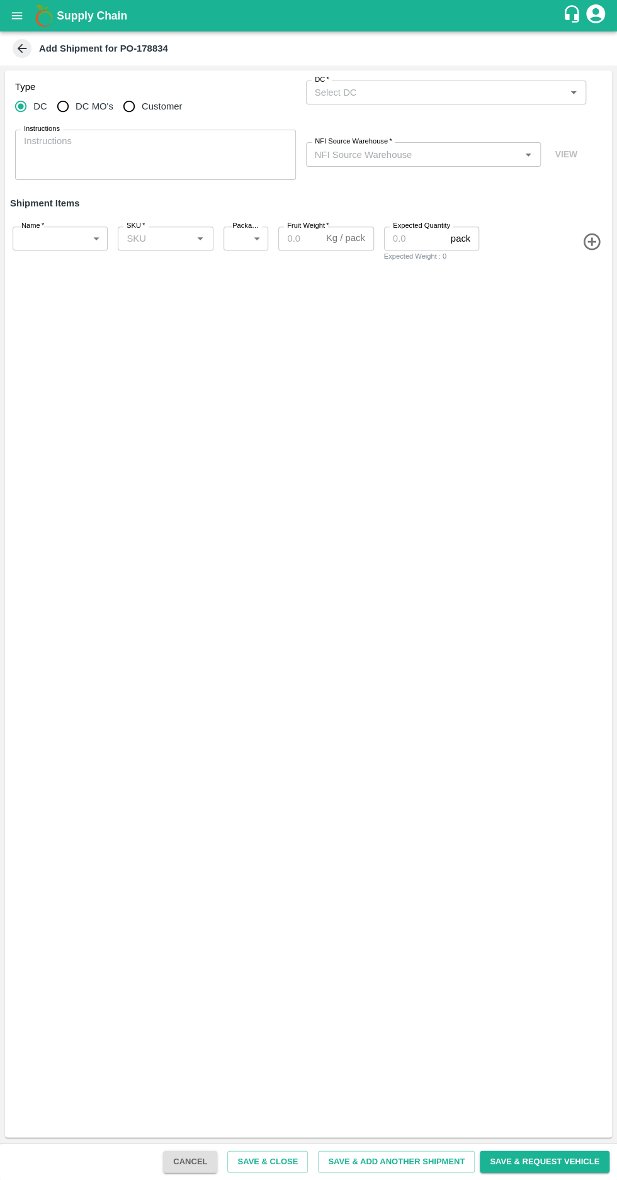
radio input "true"
click at [364, 87] on input "DC (Material Orders)   *" at bounding box center [436, 92] width 252 height 16
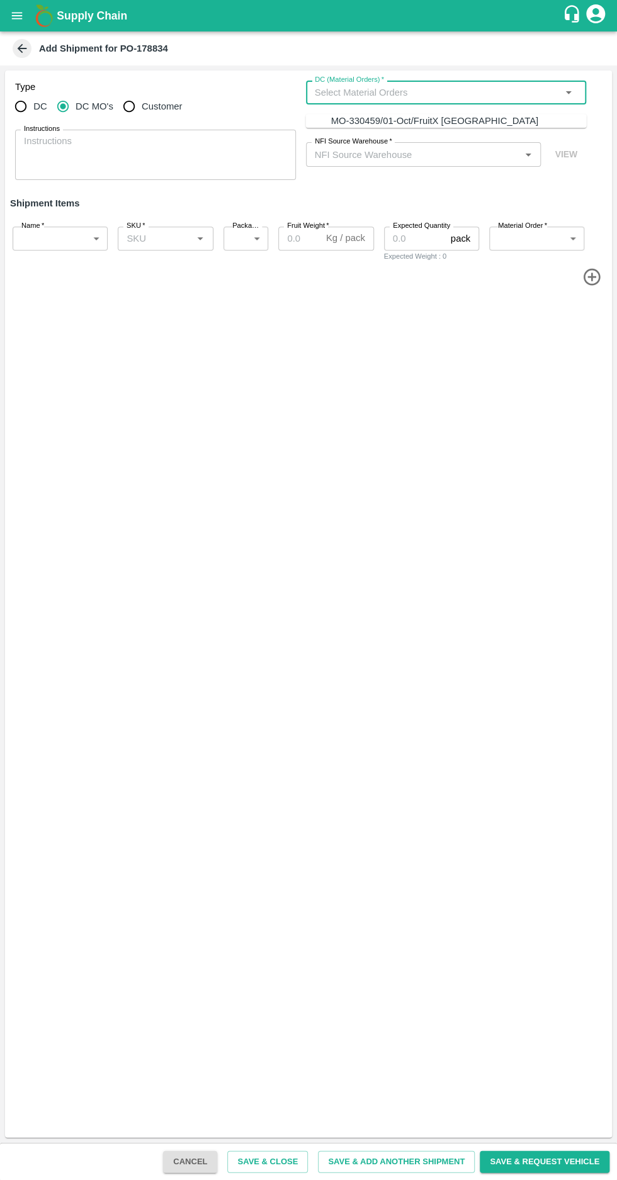
click at [364, 120] on div "MO-330459/01-Oct/FruitX Bangalore" at bounding box center [433, 121] width 207 height 14
type input "MO-330459/01-Oct/FruitX Bangalore"
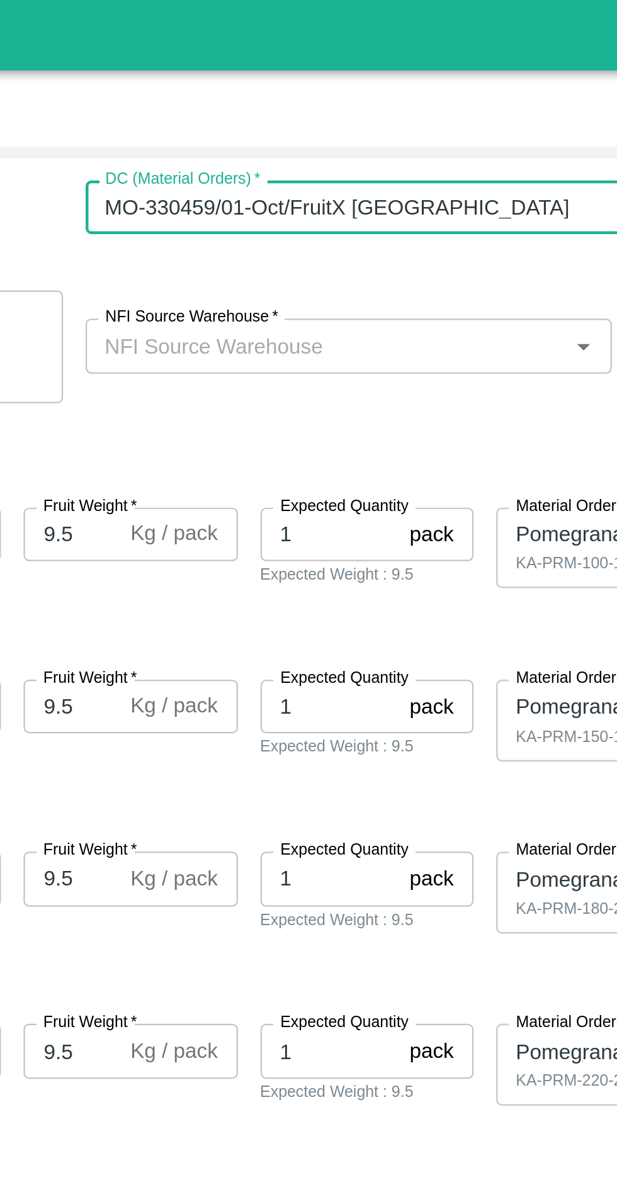
click at [368, 157] on input "NFI Source Warehouse   *" at bounding box center [413, 154] width 207 height 16
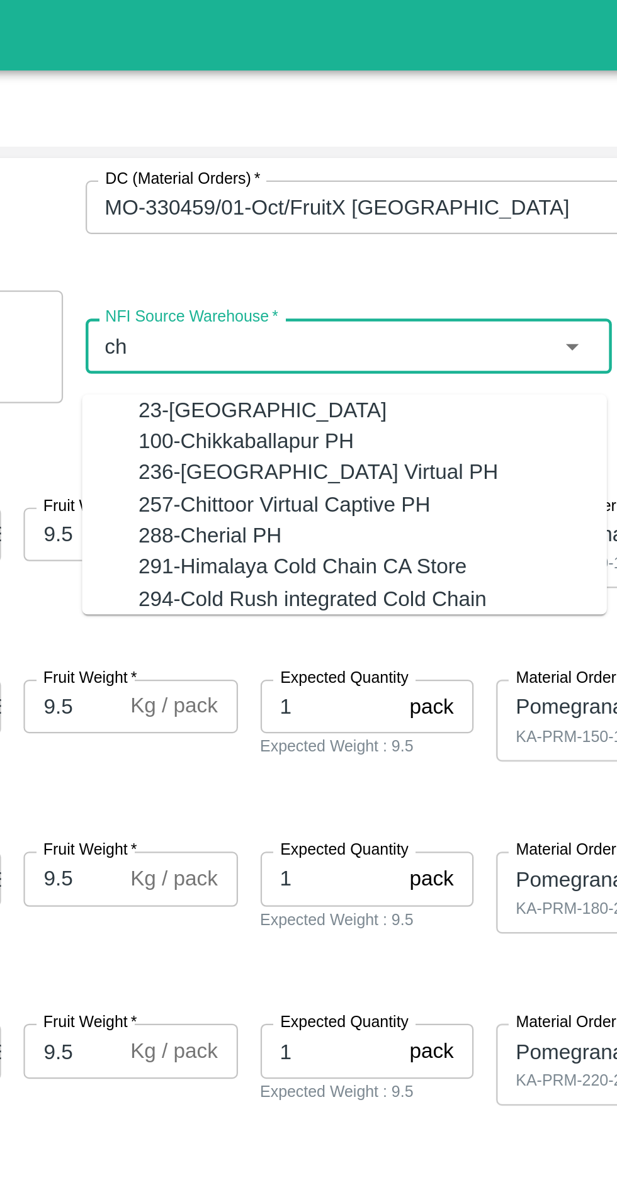
click at [347, 201] on div "100-Chikkaballapur PH" at bounding box center [378, 197] width 96 height 14
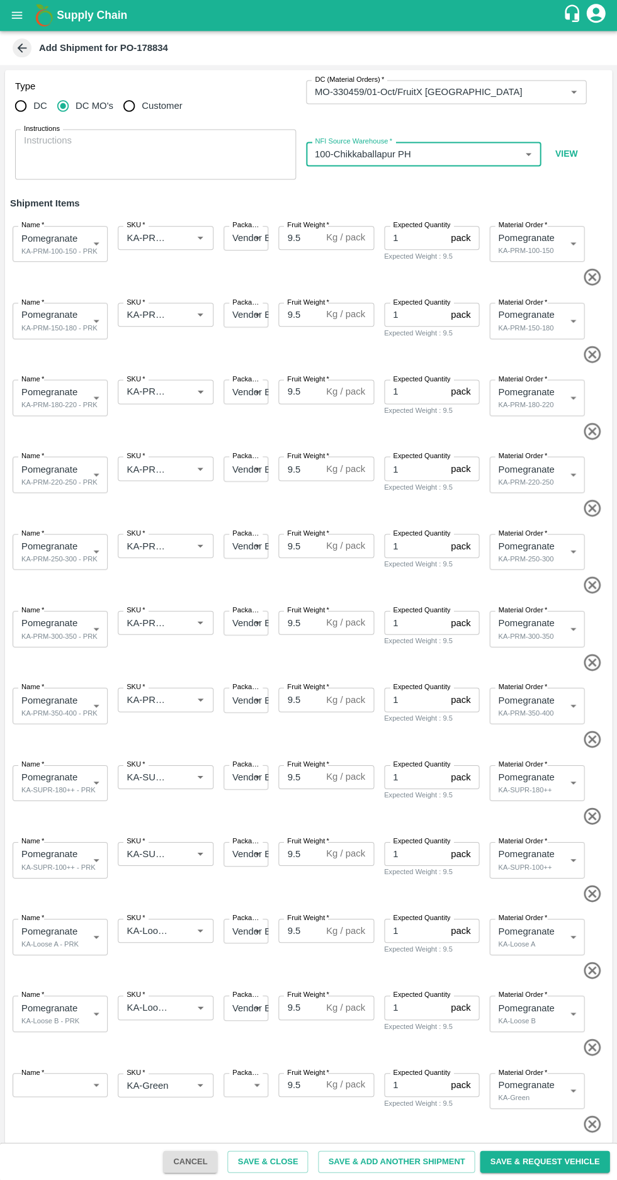
type input "100-Chikkaballapur PH"
click at [159, 234] on input "SKU   *" at bounding box center [146, 238] width 50 height 16
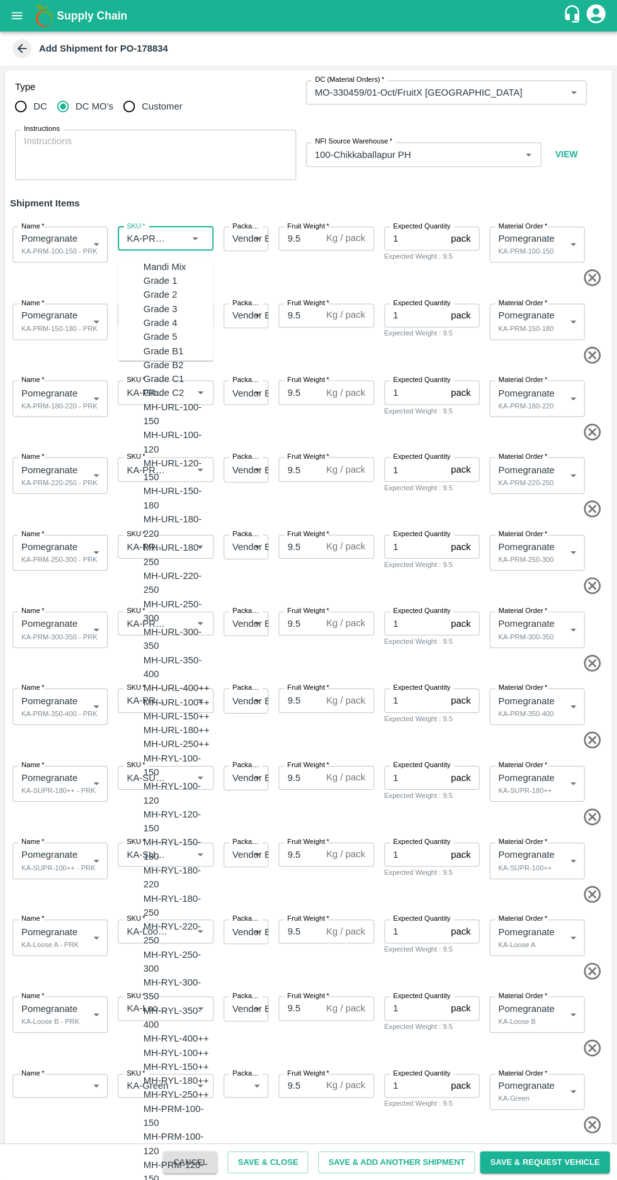
scroll to position [3443, 0]
click at [157, 391] on input "SKU   *" at bounding box center [146, 392] width 50 height 16
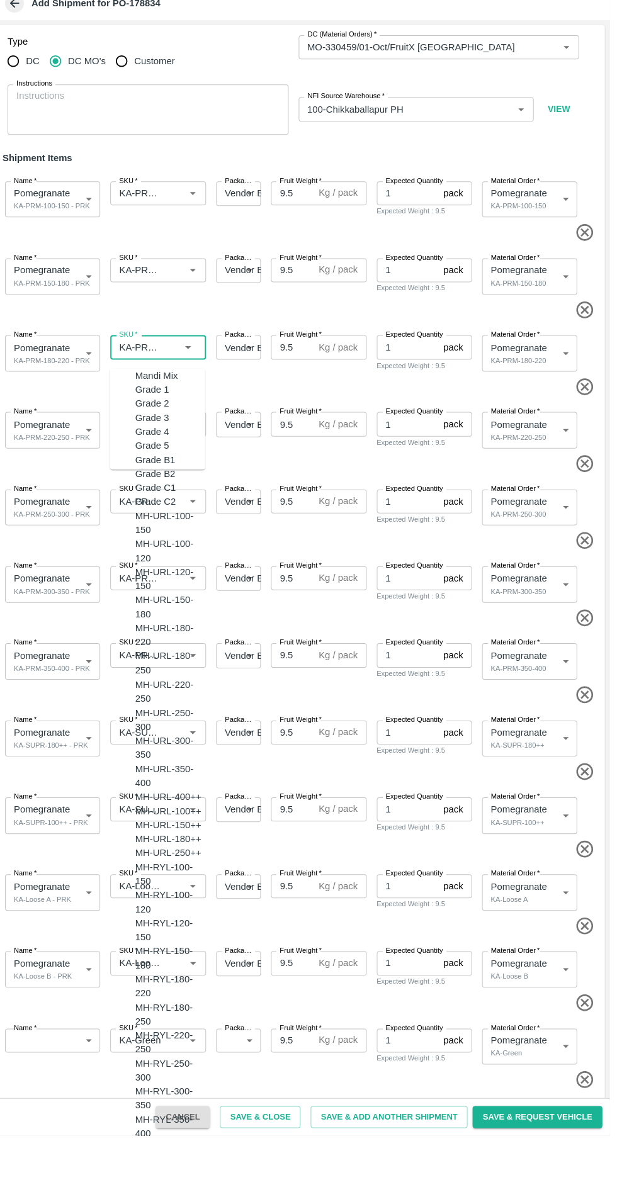
scroll to position [3529, 0]
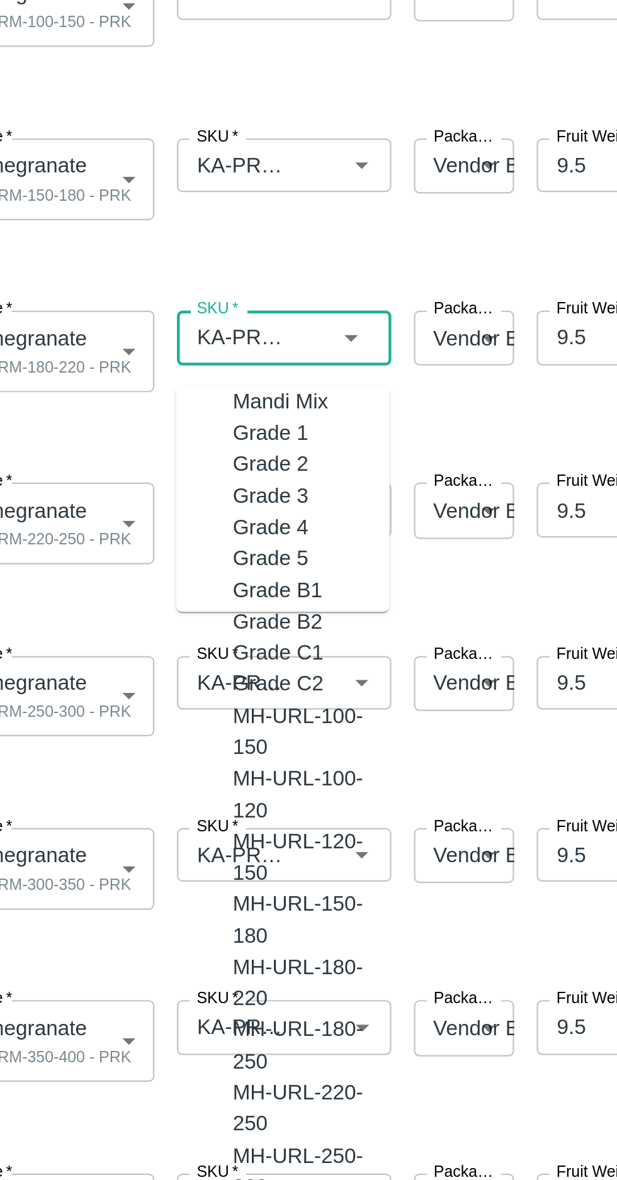
click at [155, 310] on input "SKU   *" at bounding box center [146, 315] width 50 height 16
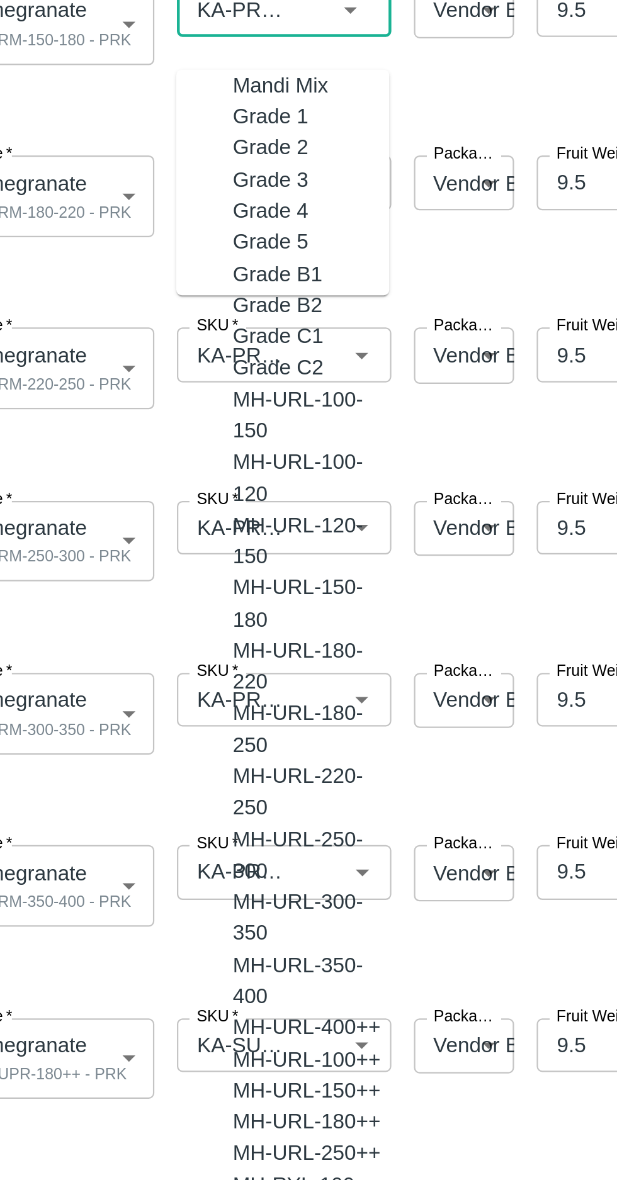
scroll to position [79, 0]
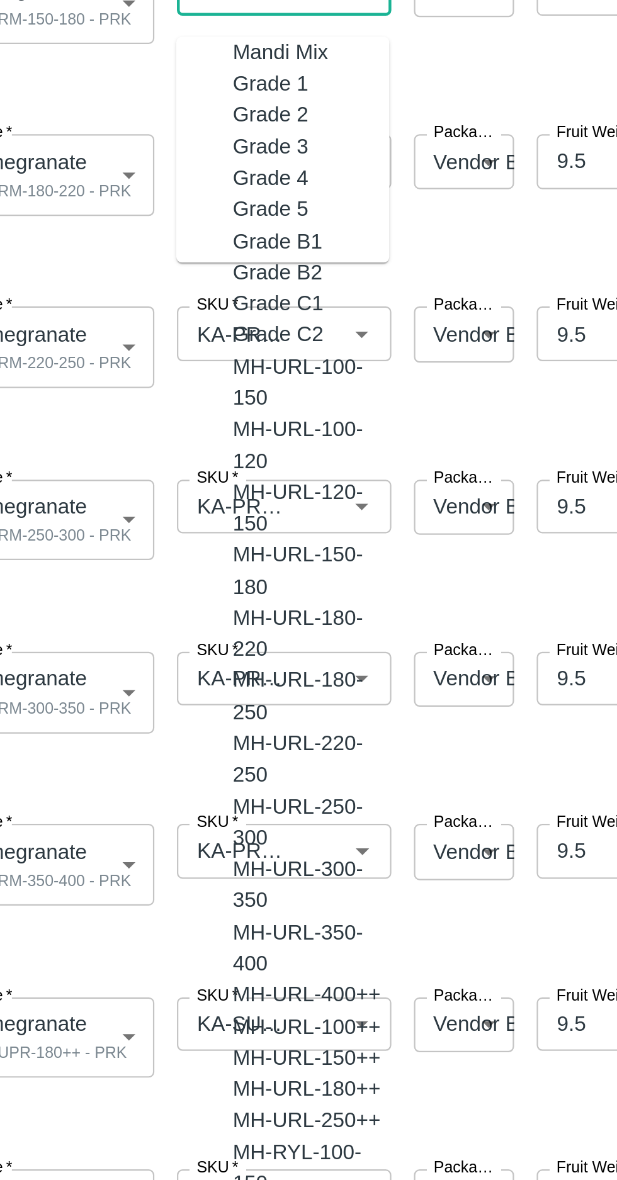
click at [150, 387] on input "SKU   *" at bounding box center [146, 390] width 50 height 16
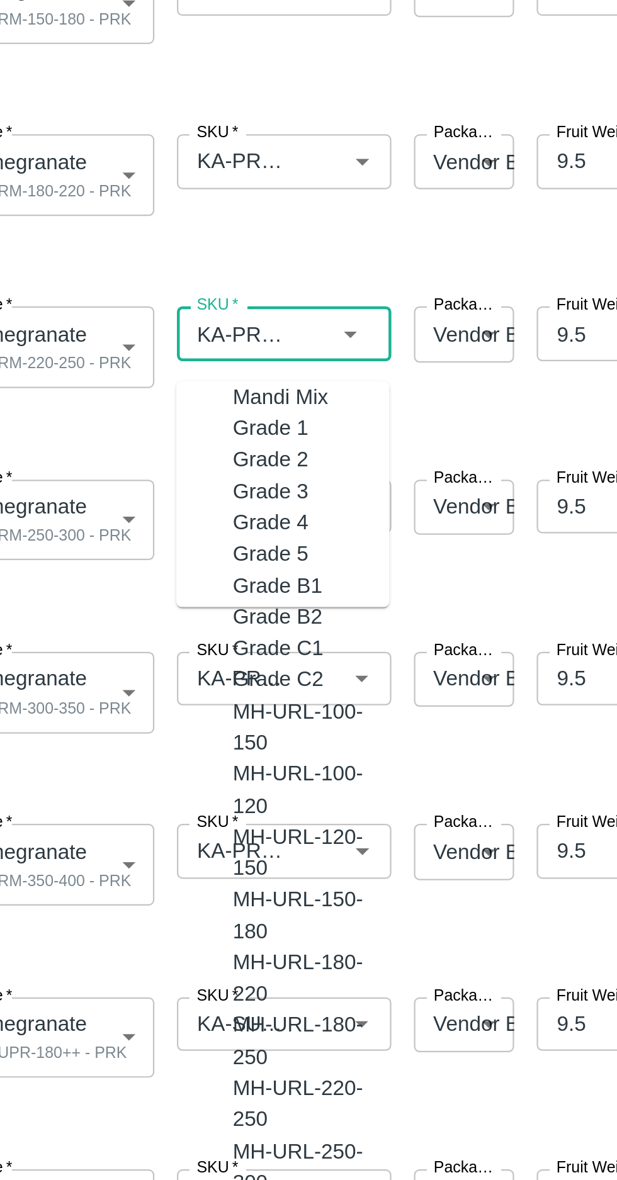
scroll to position [3573, 0]
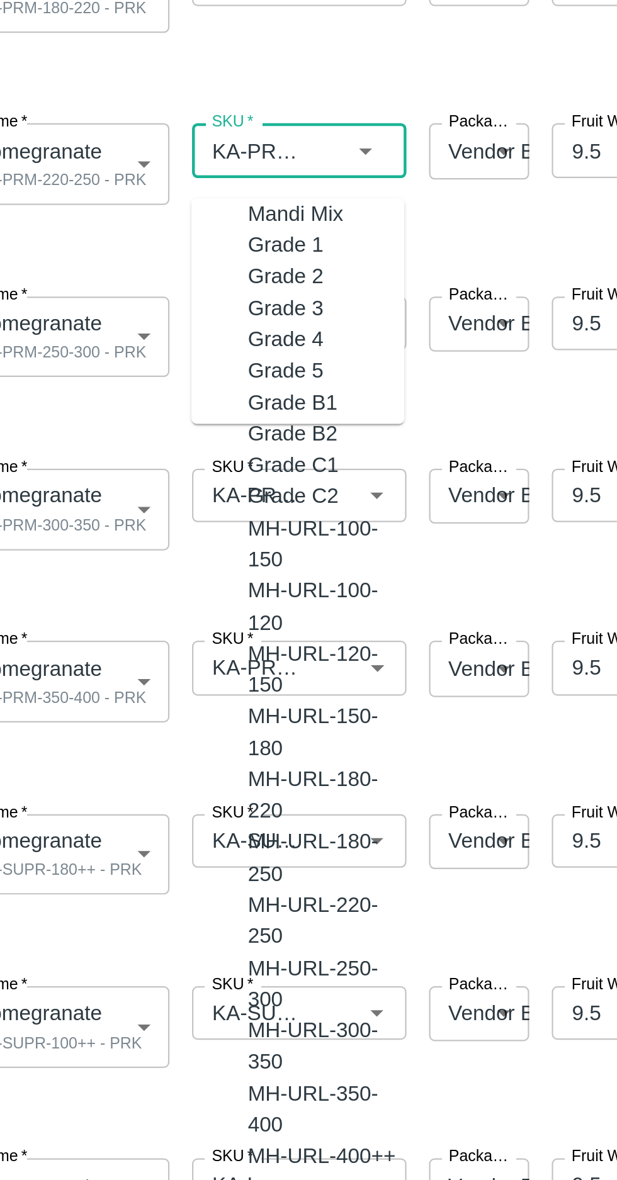
click at [159, 541] on input "SKU   *" at bounding box center [146, 544] width 50 height 16
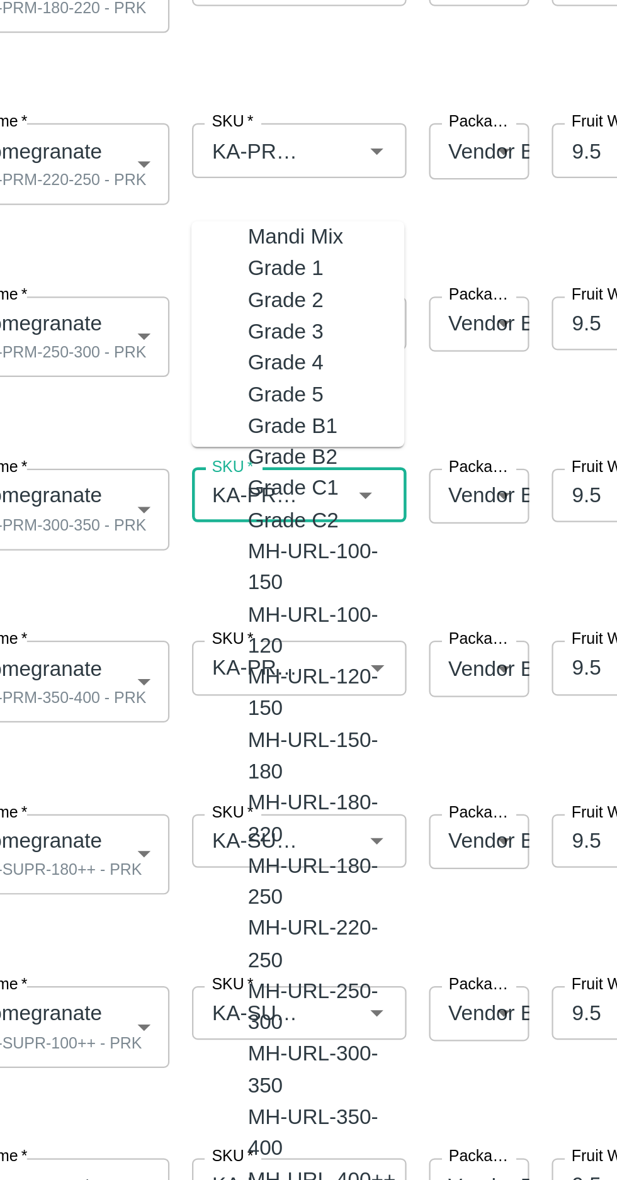
scroll to position [3616, 0]
click at [152, 390] on input "SKU   *" at bounding box center [146, 390] width 50 height 16
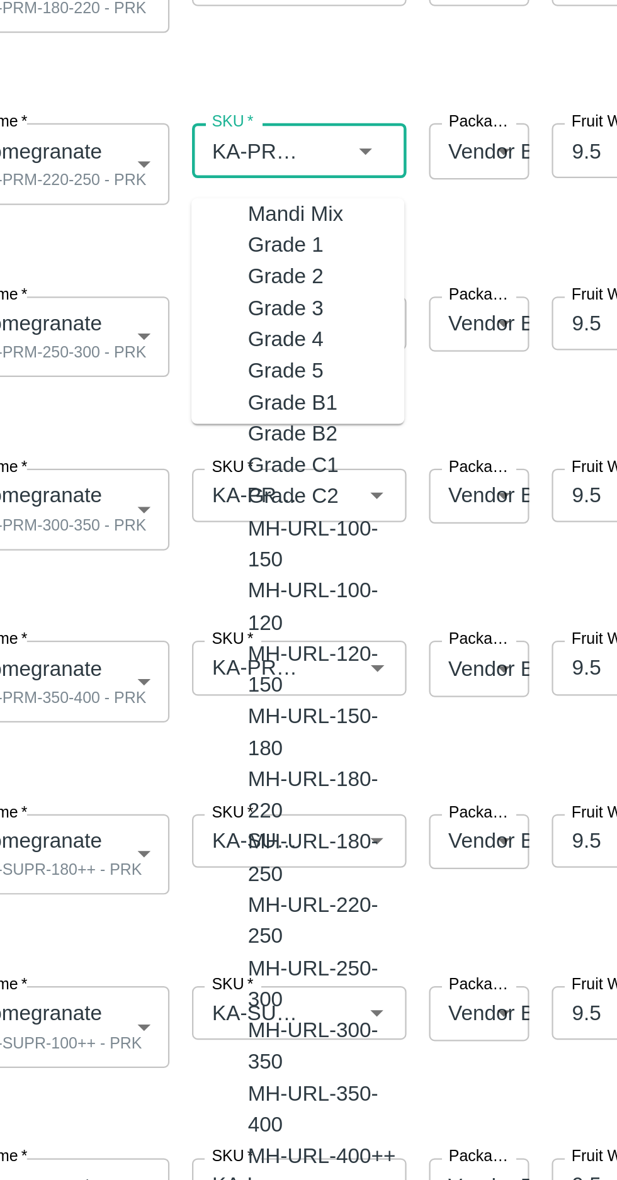
scroll to position [3573, 0]
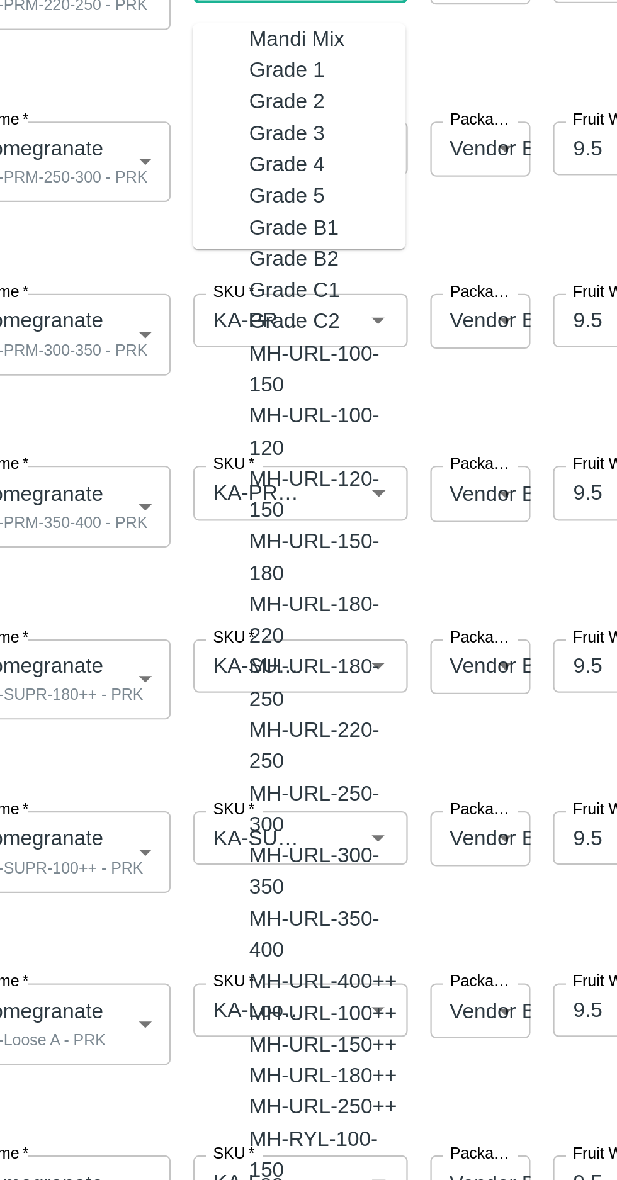
click at [149, 626] on input "SKU   *" at bounding box center [146, 621] width 50 height 16
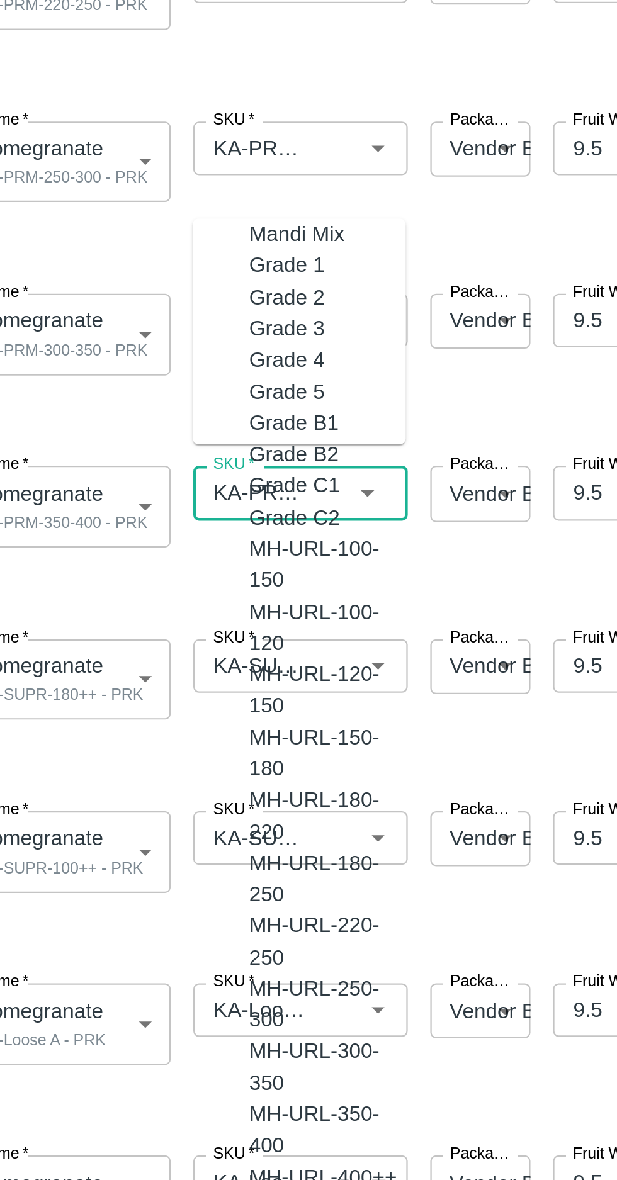
scroll to position [3637, 0]
click at [150, 462] on input "SKU   *" at bounding box center [146, 468] width 50 height 16
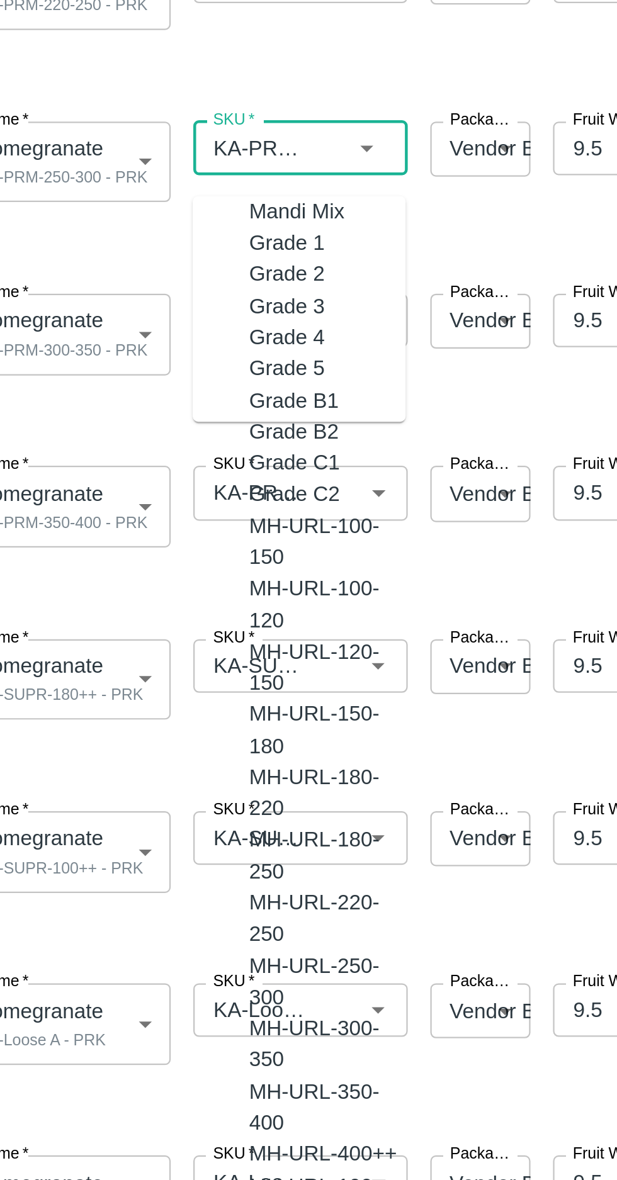
scroll to position [3594, 0]
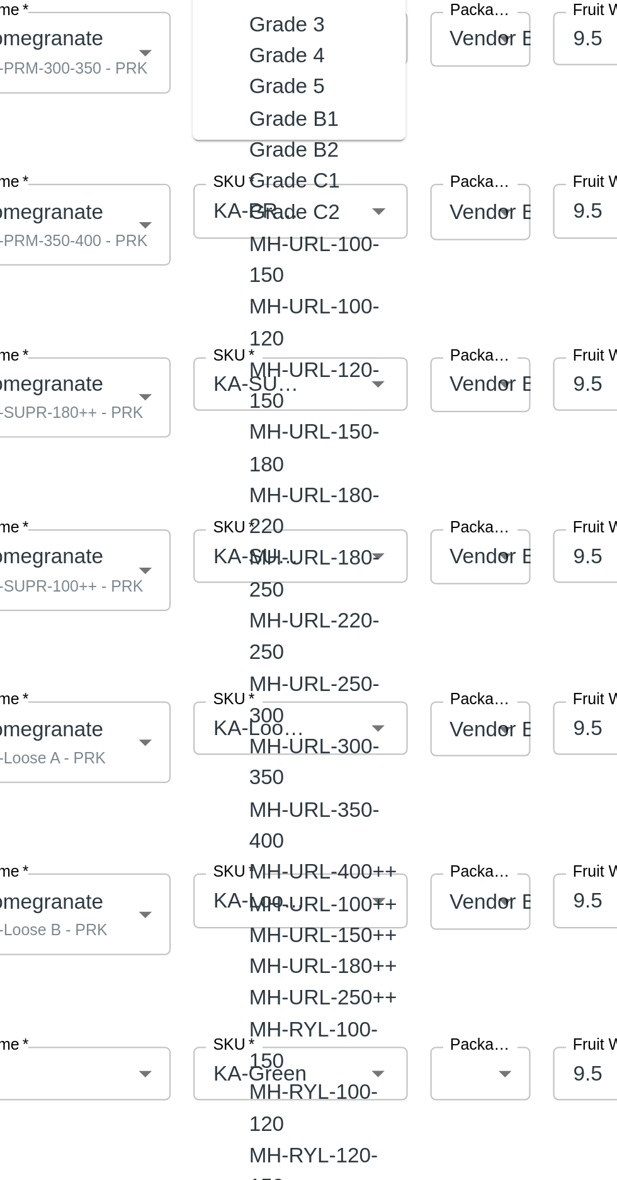
click at [160, 697] on input "SKU   *" at bounding box center [146, 699] width 50 height 16
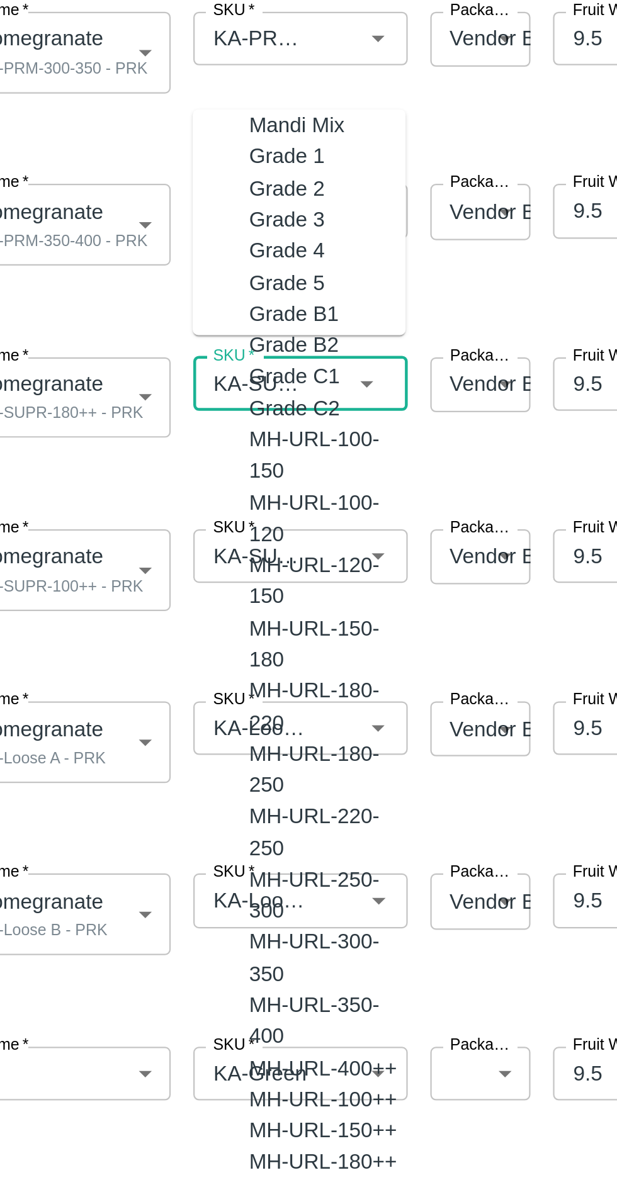
scroll to position [3831, 0]
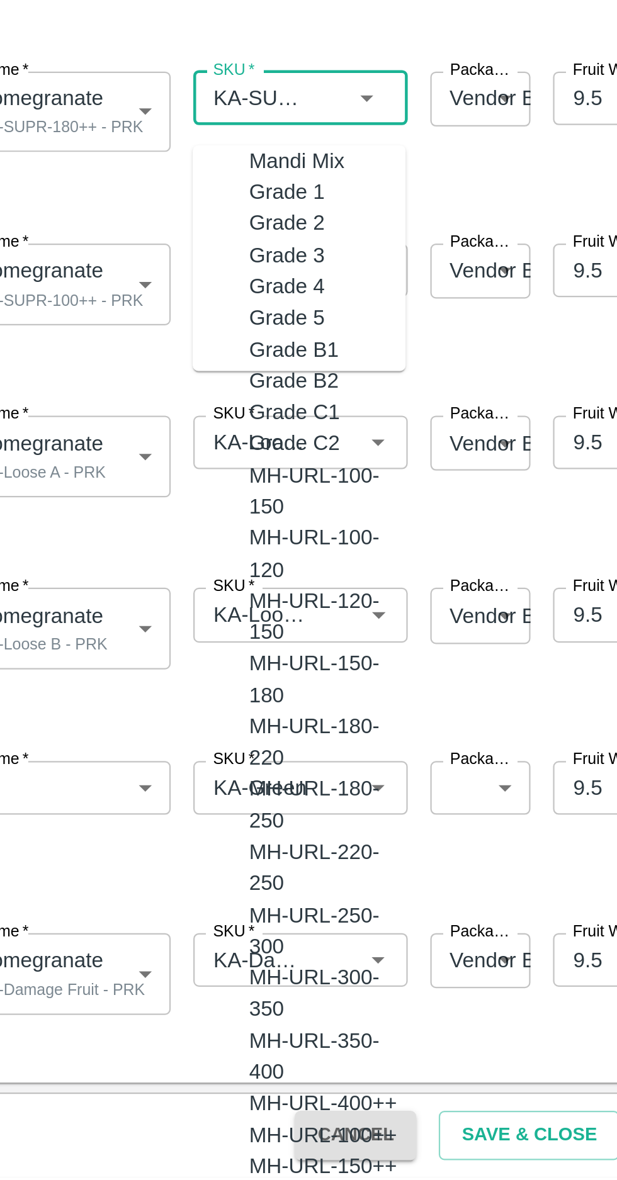
click at [155, 850] on input "SKU   *" at bounding box center [146, 852] width 50 height 16
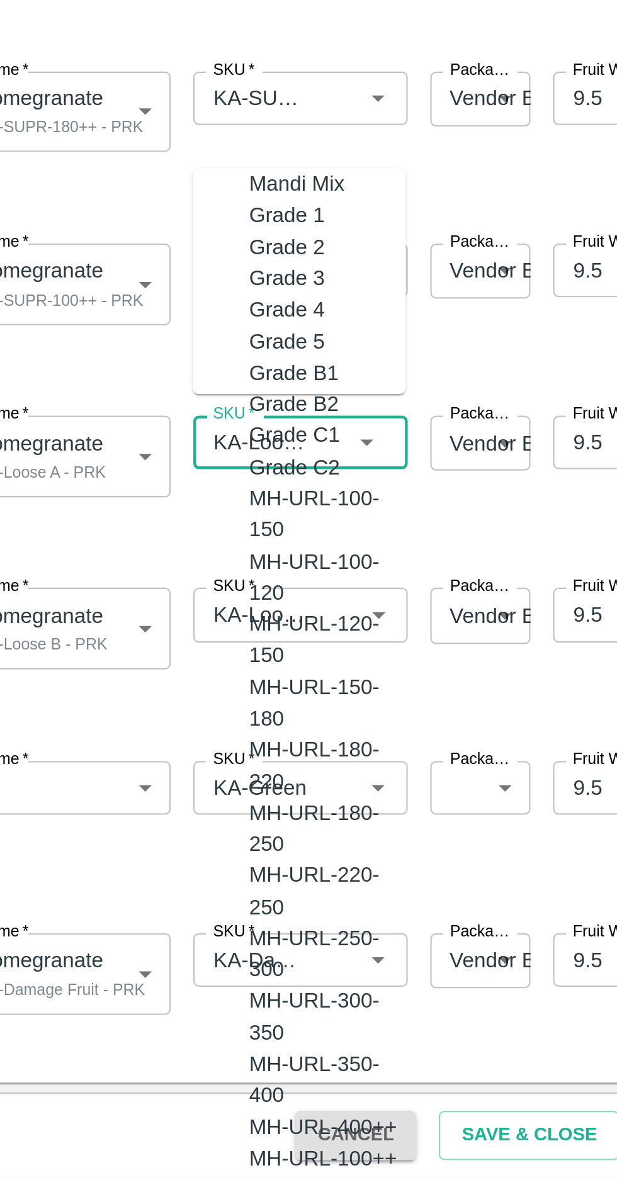
scroll to position [9154, 0]
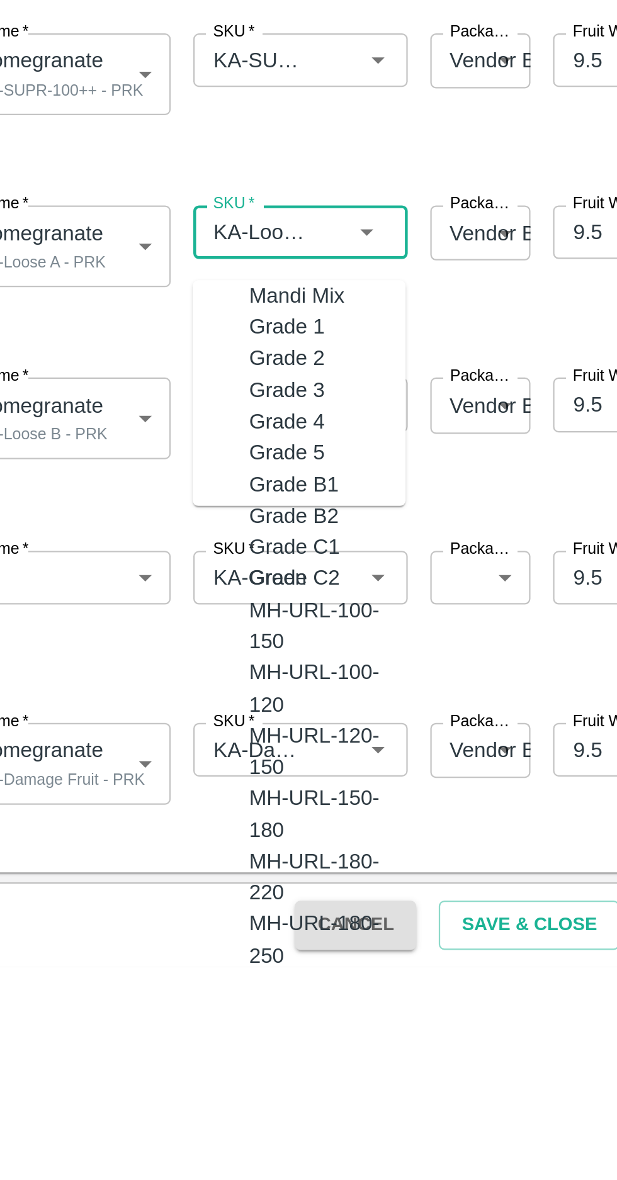
click at [151, 776] on input "SKU   *" at bounding box center [146, 775] width 50 height 16
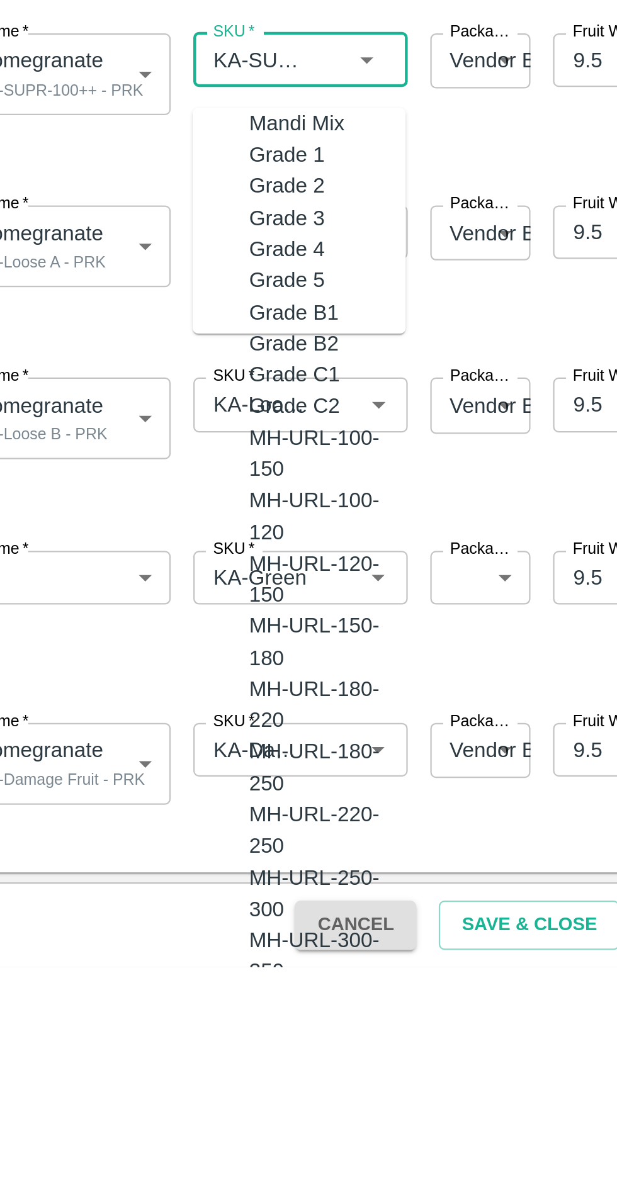
scroll to position [3788, 0]
click at [154, 930] on input "SKU   *" at bounding box center [146, 929] width 50 height 16
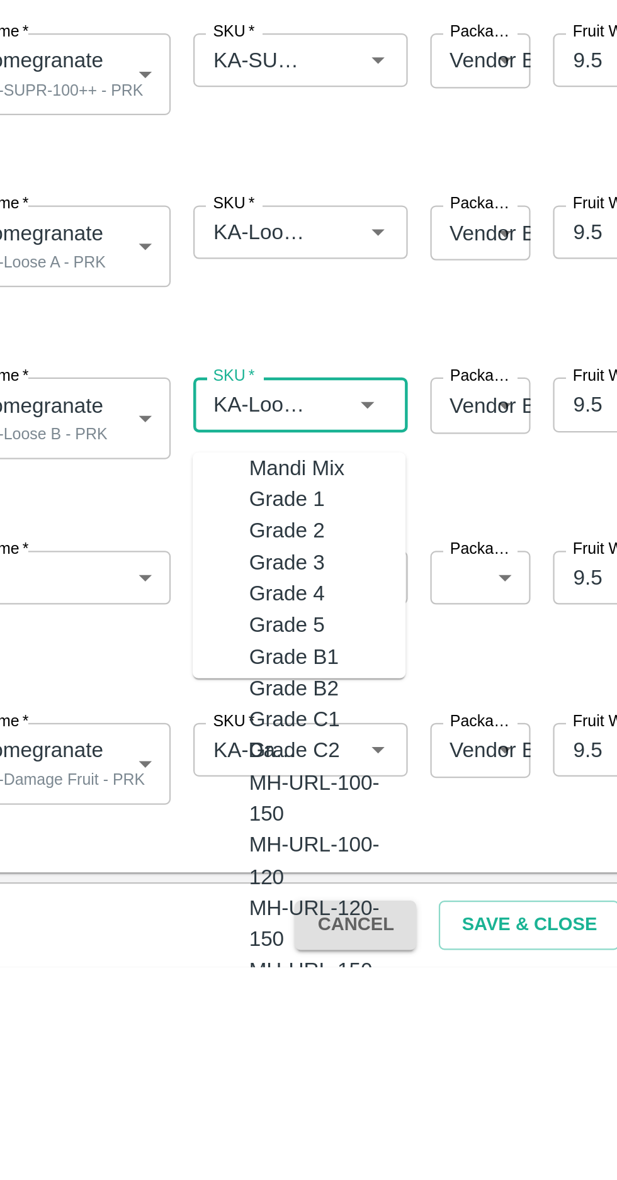
scroll to position [9262, 0]
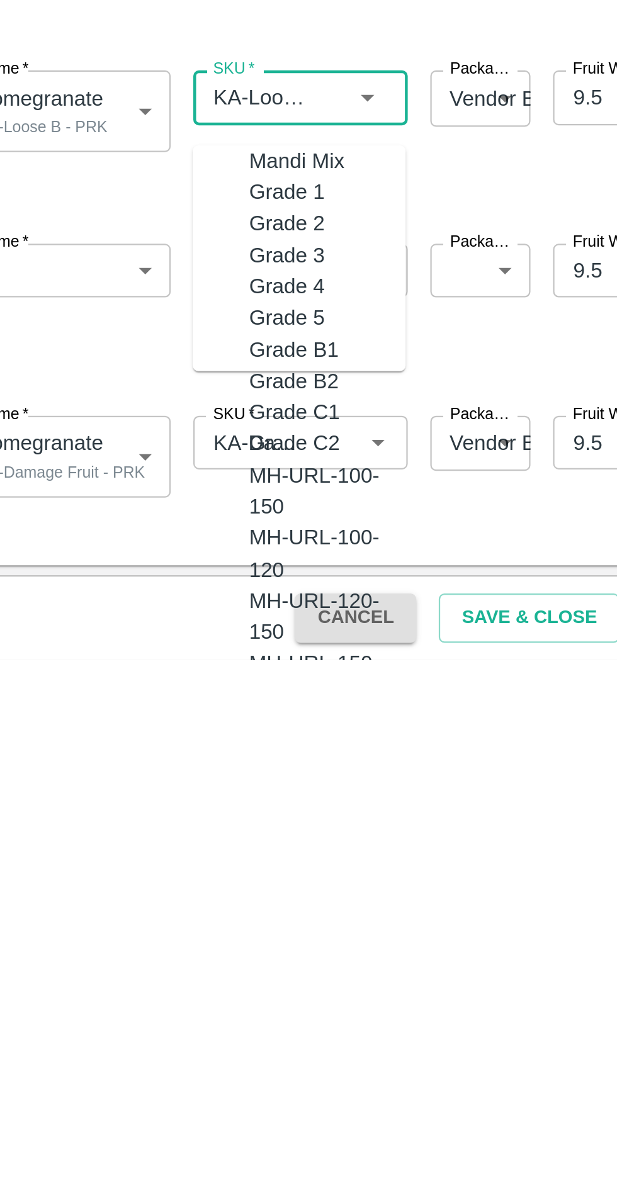
click at [152, 1083] on input "SKU   *" at bounding box center [146, 1083] width 50 height 16
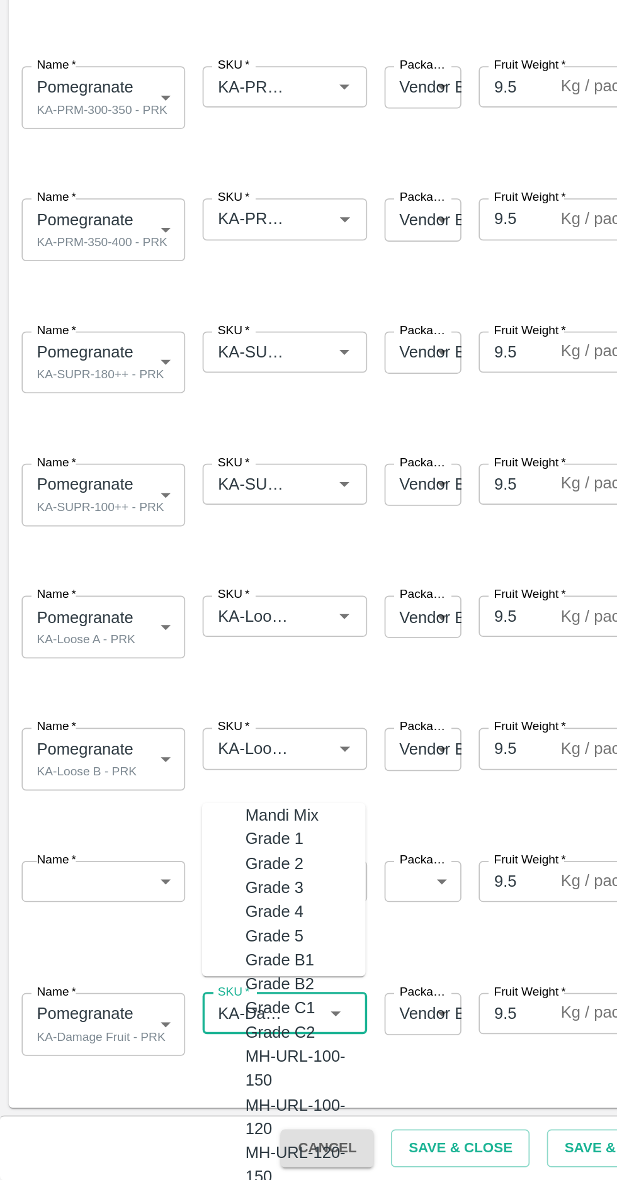
scroll to position [0, 0]
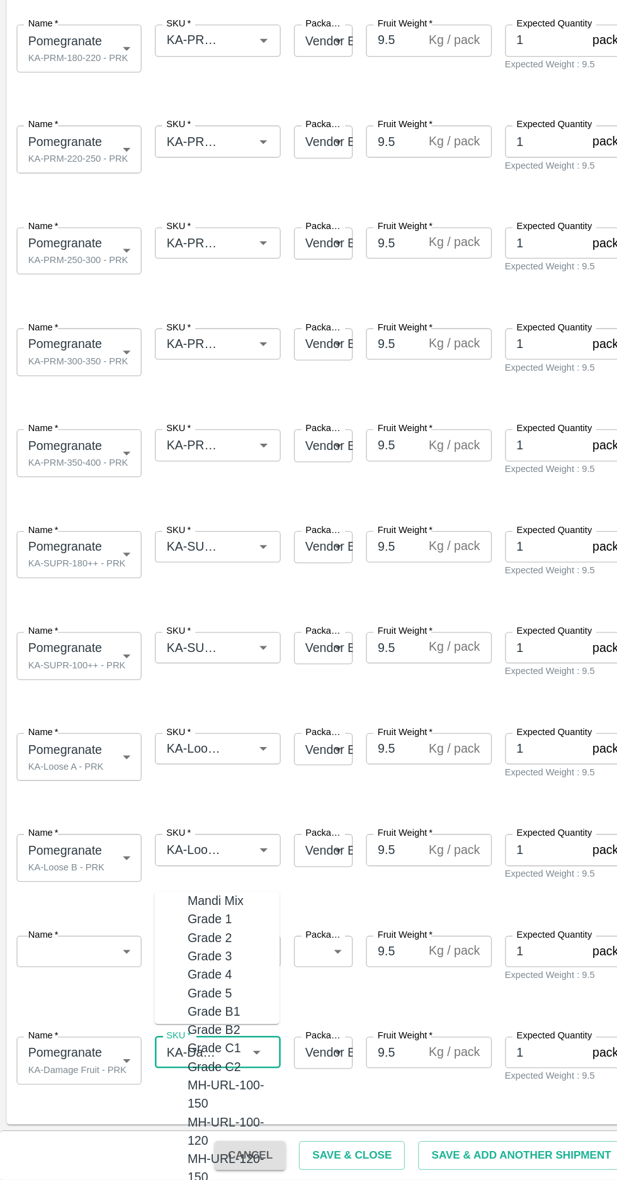
click at [274, 958] on div "Name   * Pomegranate KA-Loose B - PRK 2084020 Name SKU   * SKU   * Packaging   …" at bounding box center [306, 943] width 612 height 82
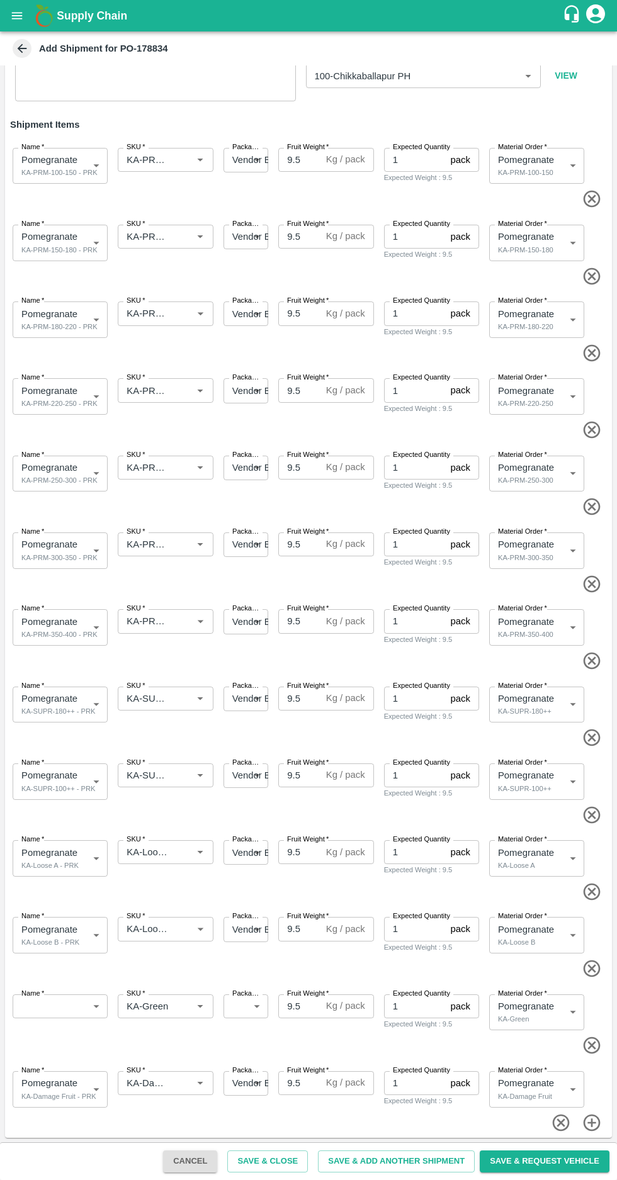
click at [79, 1098] on body "Supply Chain Add Shipment for PO-178834 Type DC DC MO's Customer DC (Material O…" at bounding box center [308, 590] width 617 height 1180
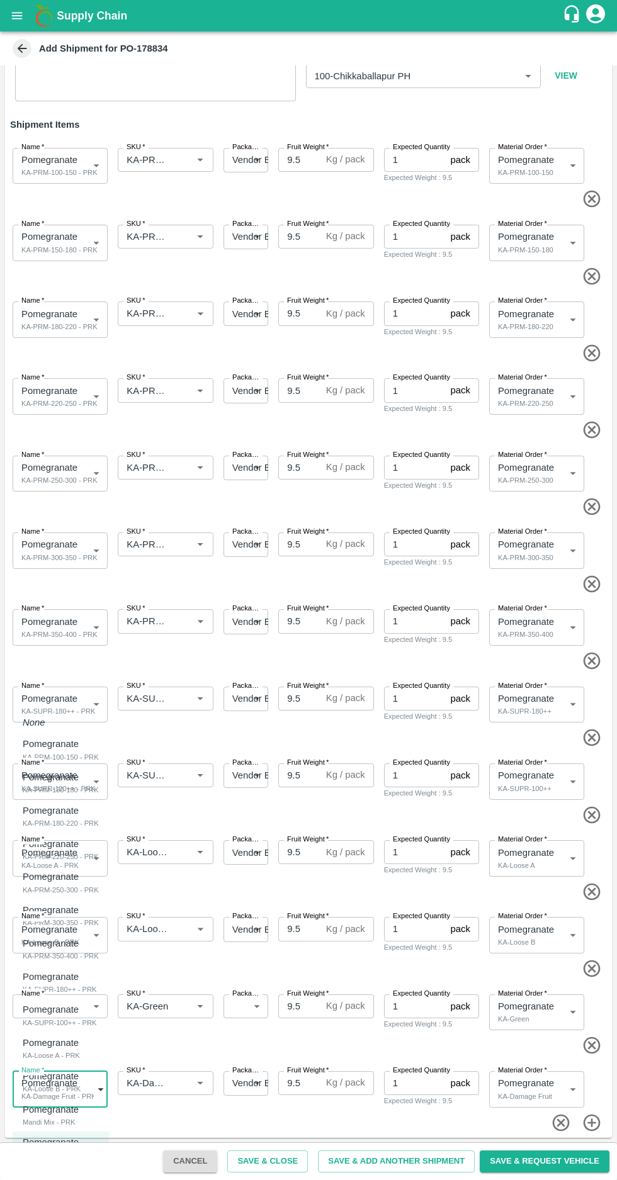
click at [46, 1115] on p "Pomegranate" at bounding box center [51, 1110] width 56 height 14
type input "2084021"
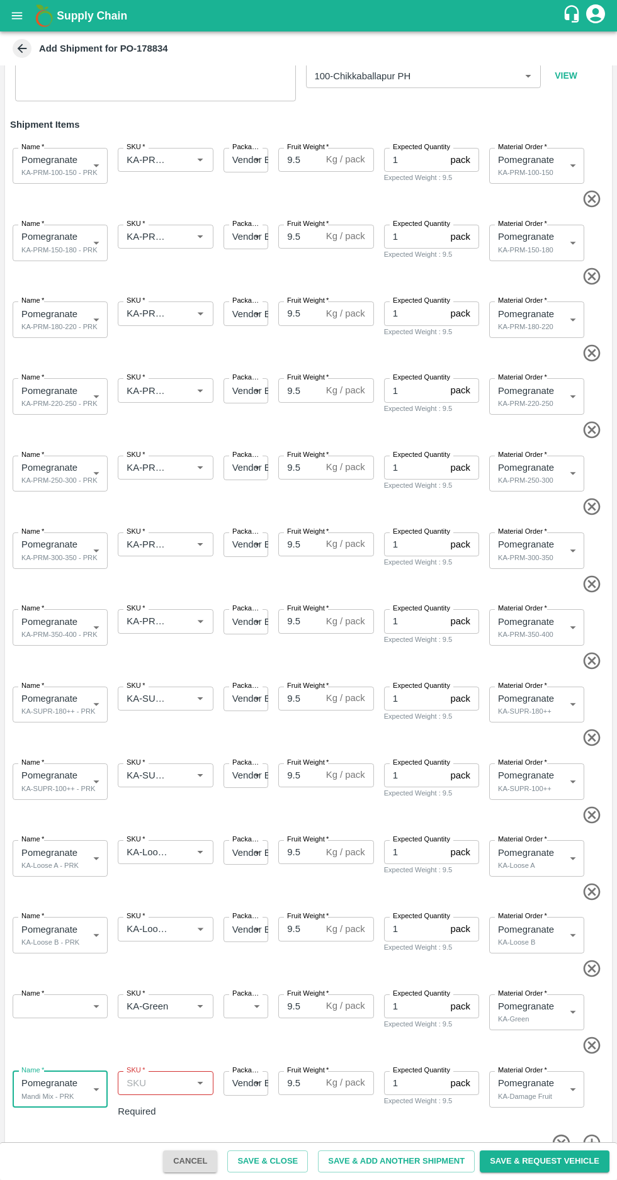
click at [585, 1040] on icon "button" at bounding box center [592, 1046] width 21 height 21
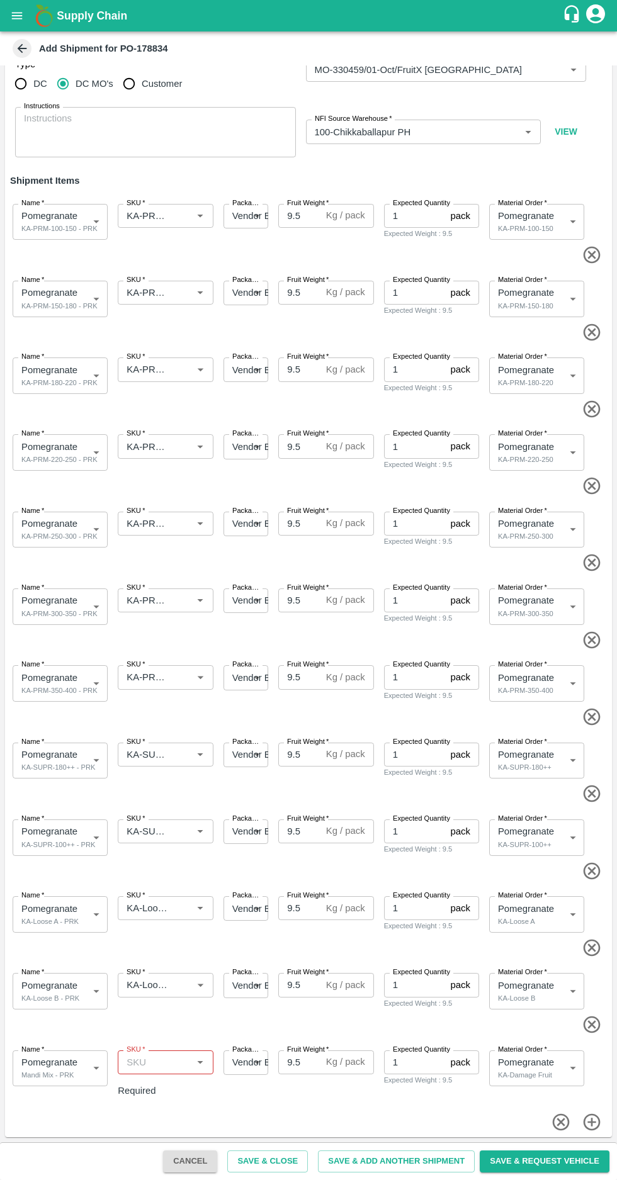
scroll to position [4, 0]
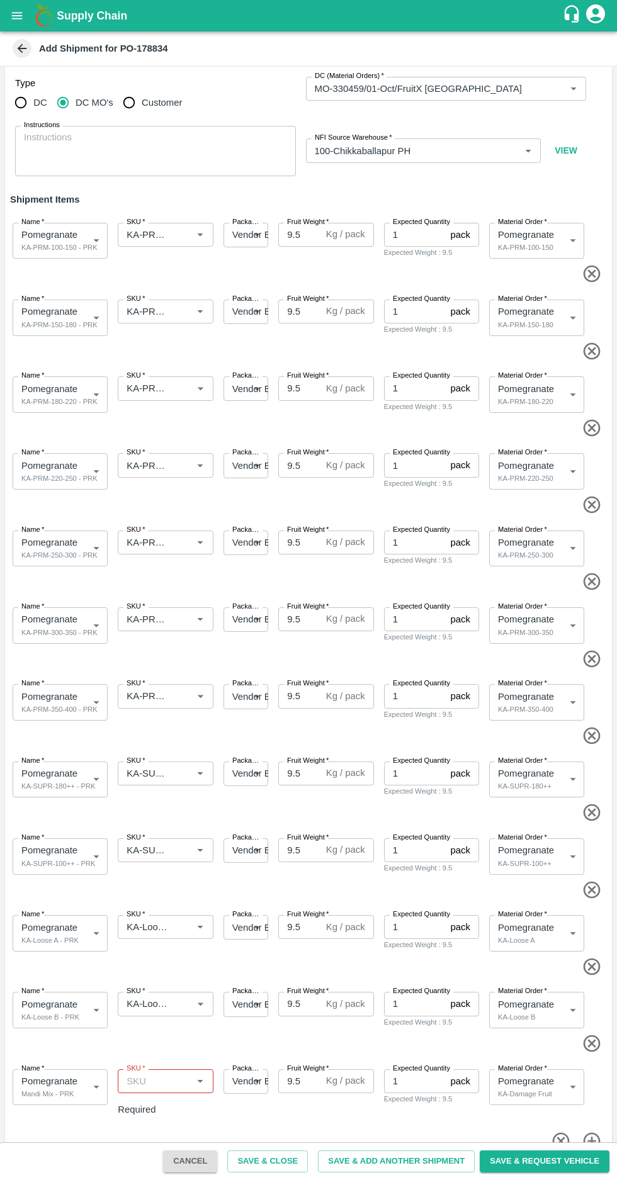
click at [142, 1068] on span "*" at bounding box center [143, 1068] width 4 height 8
click at [142, 1073] on input "SKU   *" at bounding box center [154, 1081] width 67 height 16
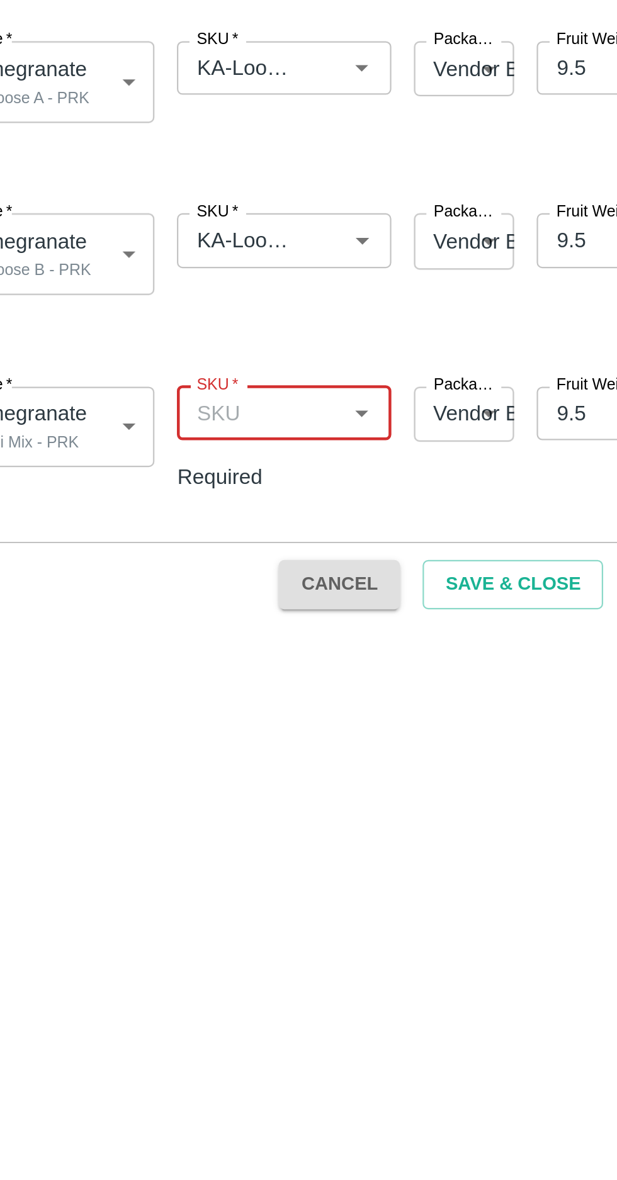
scroll to position [0, 0]
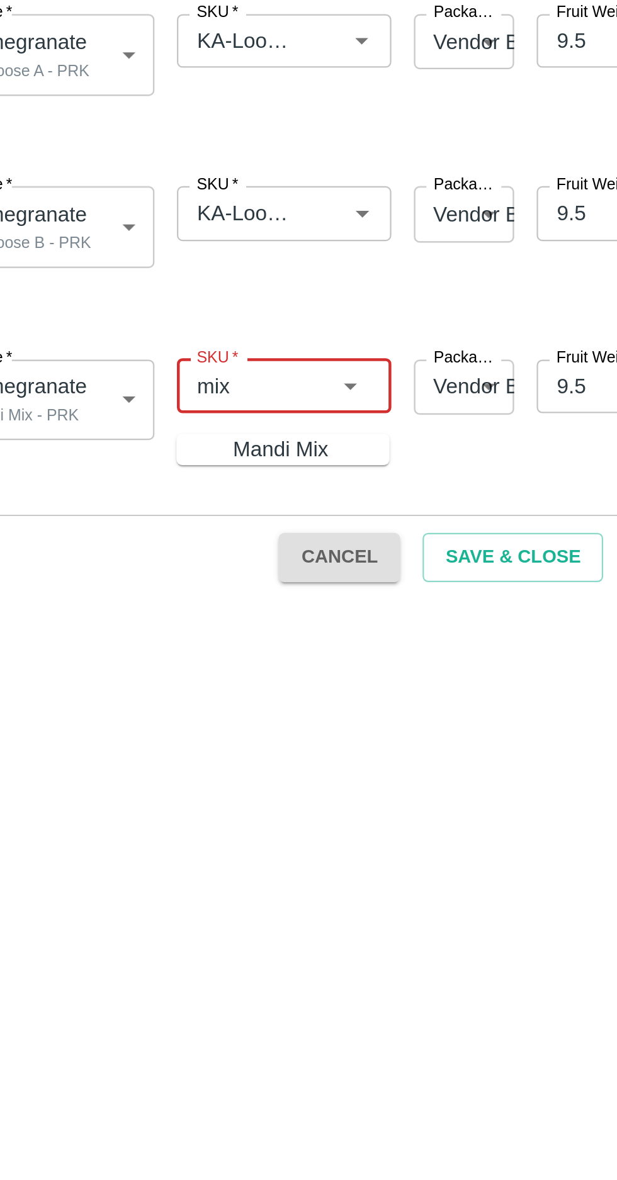
click at [143, 1118] on div "Mandi Mix" at bounding box center [164, 1114] width 43 height 14
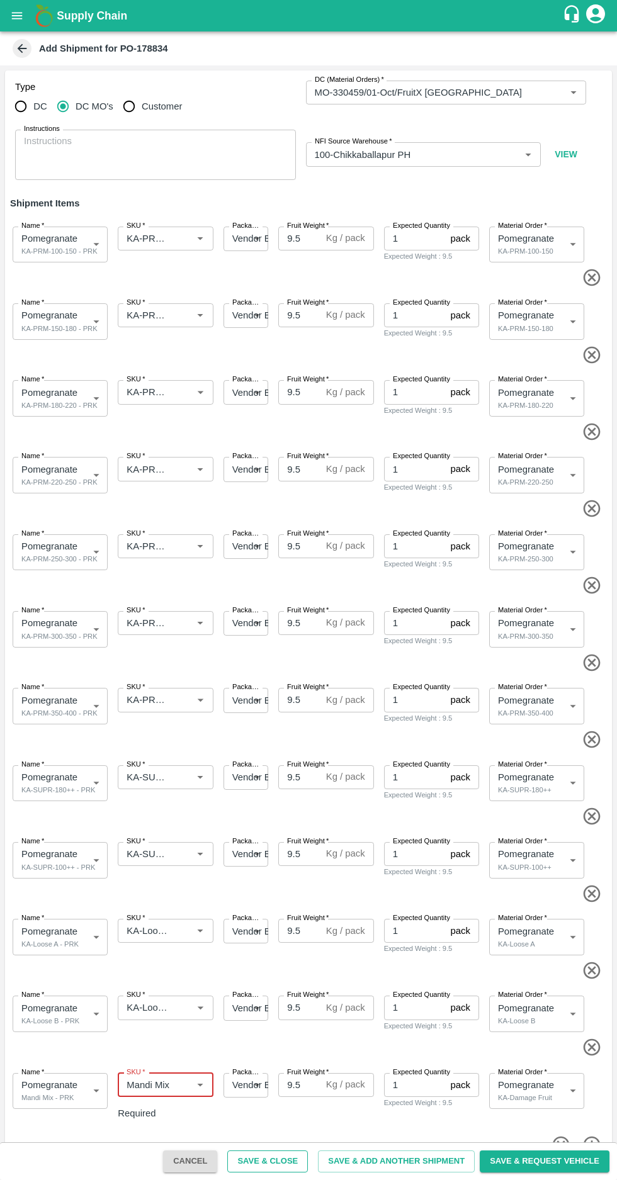
type input "Mandi Mix"
click at [281, 1166] on button "Save & Close" at bounding box center [267, 1162] width 81 height 22
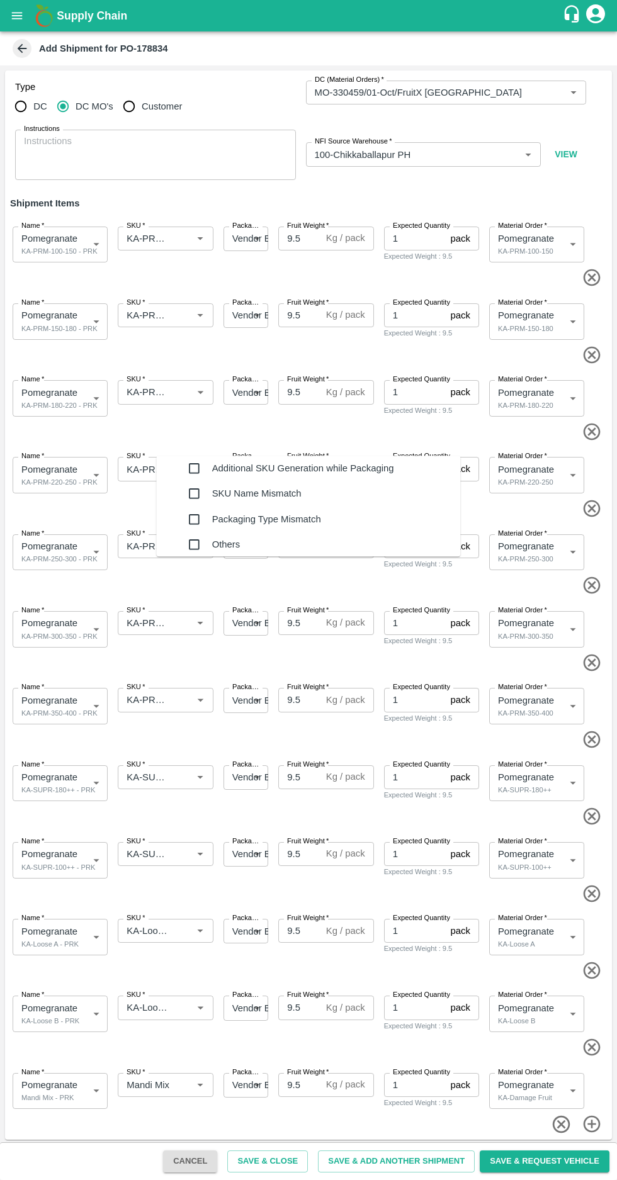
click at [181, 482] on input "checkbox" at bounding box center [193, 468] width 25 height 25
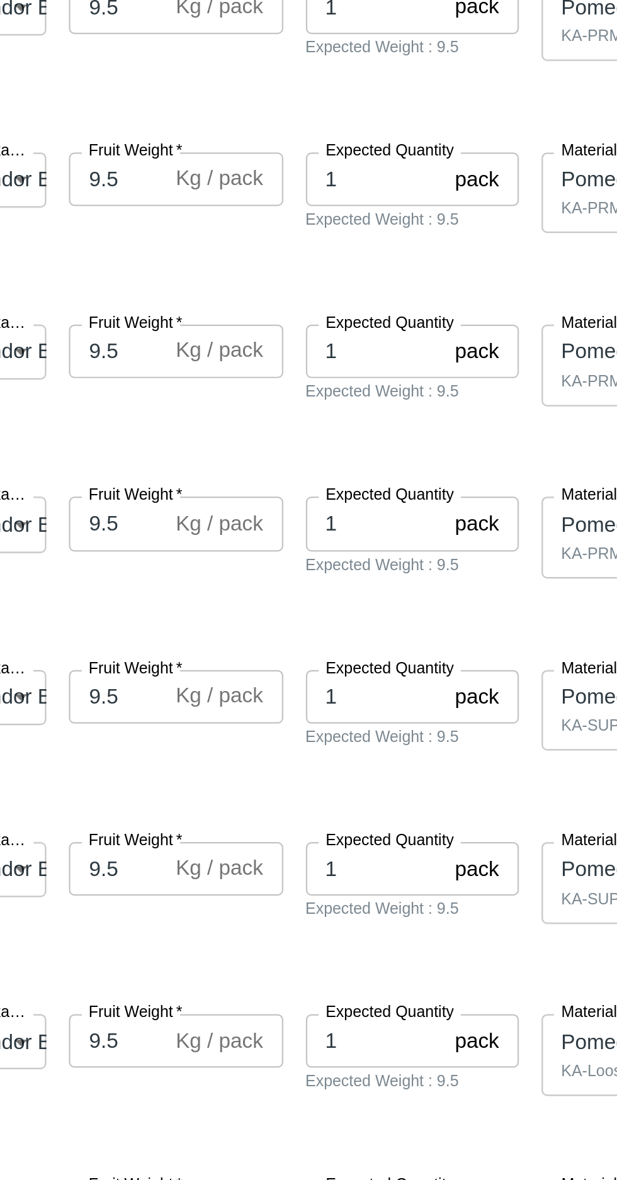
type textarea "NA"
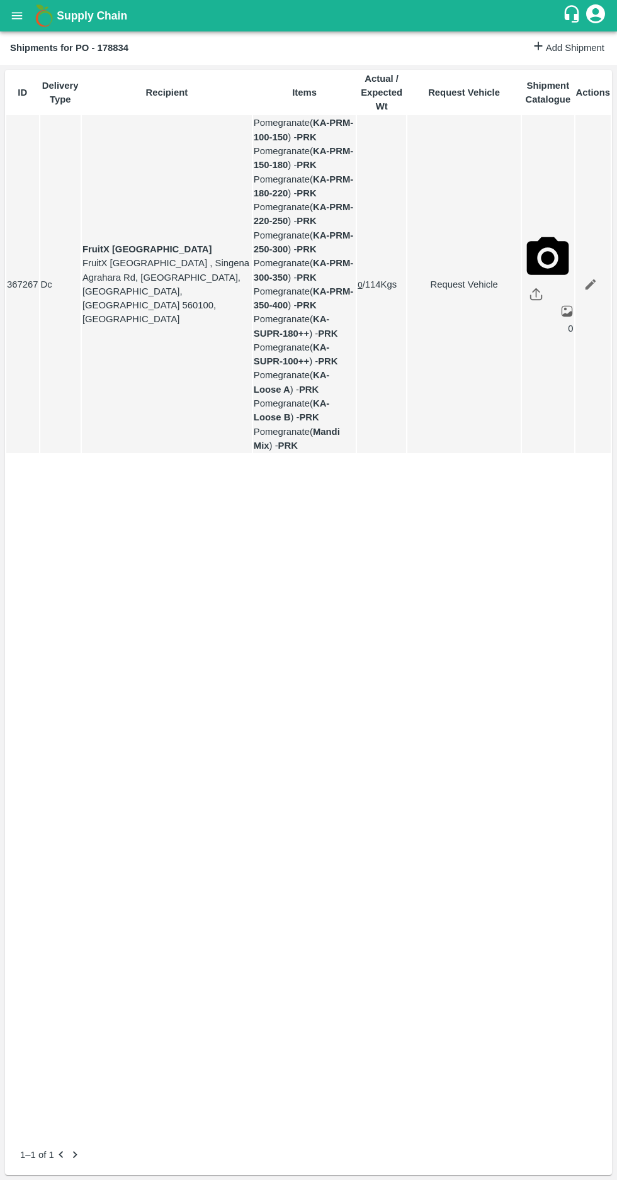
click at [440, 288] on link "Request Vehicle" at bounding box center [464, 285] width 112 height 14
type input "01/10/2025 07:42 AM"
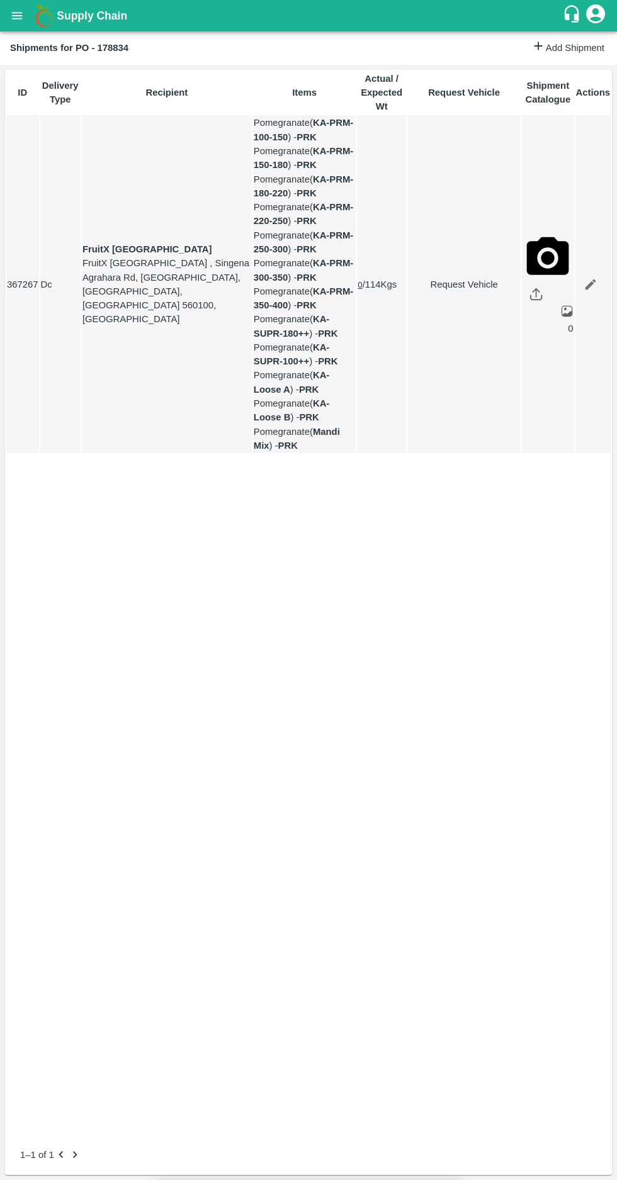
type input "29/09/2025 04:31 PM"
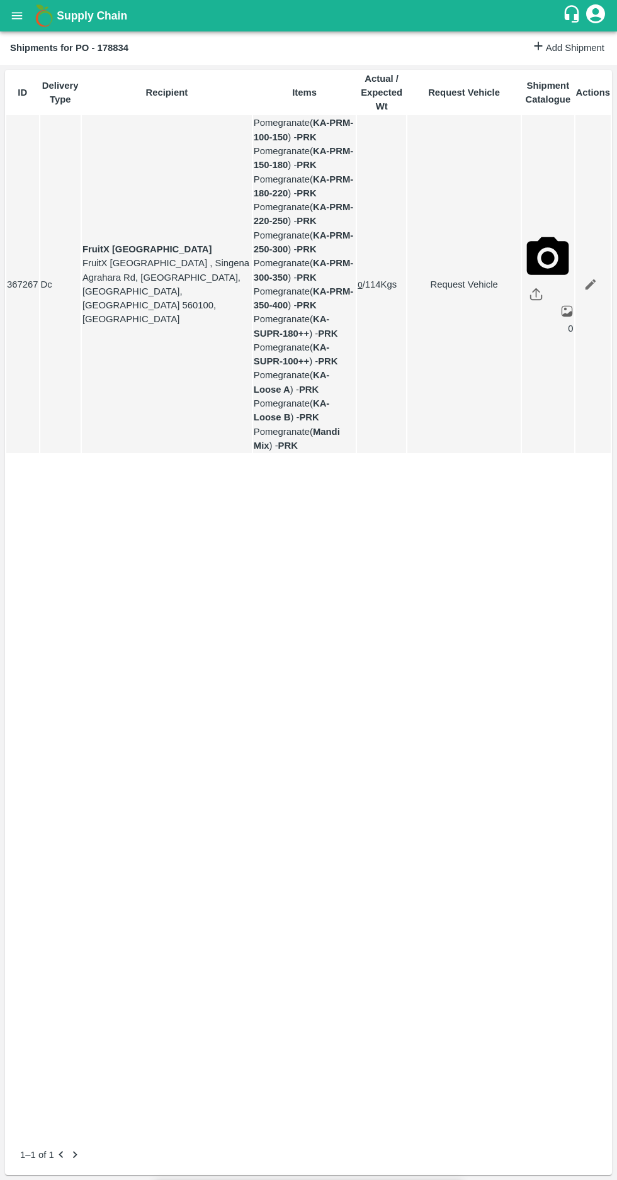
type input "30/09/2025 04:31 AM"
click at [203, 146] on body "Supply Chain Shipments for PO - 178834 Add Shipment ID Delivery Type Recipient …" at bounding box center [308, 590] width 617 height 1180
click at [191, 196] on p "Normal" at bounding box center [191, 193] width 30 height 14
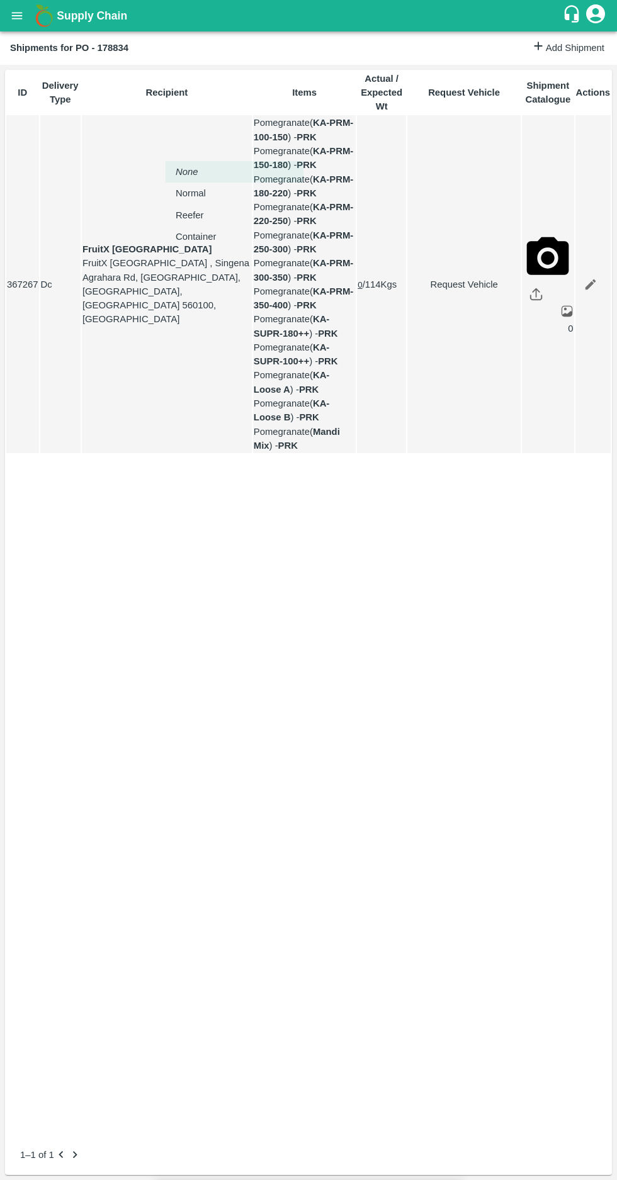
type input "1"
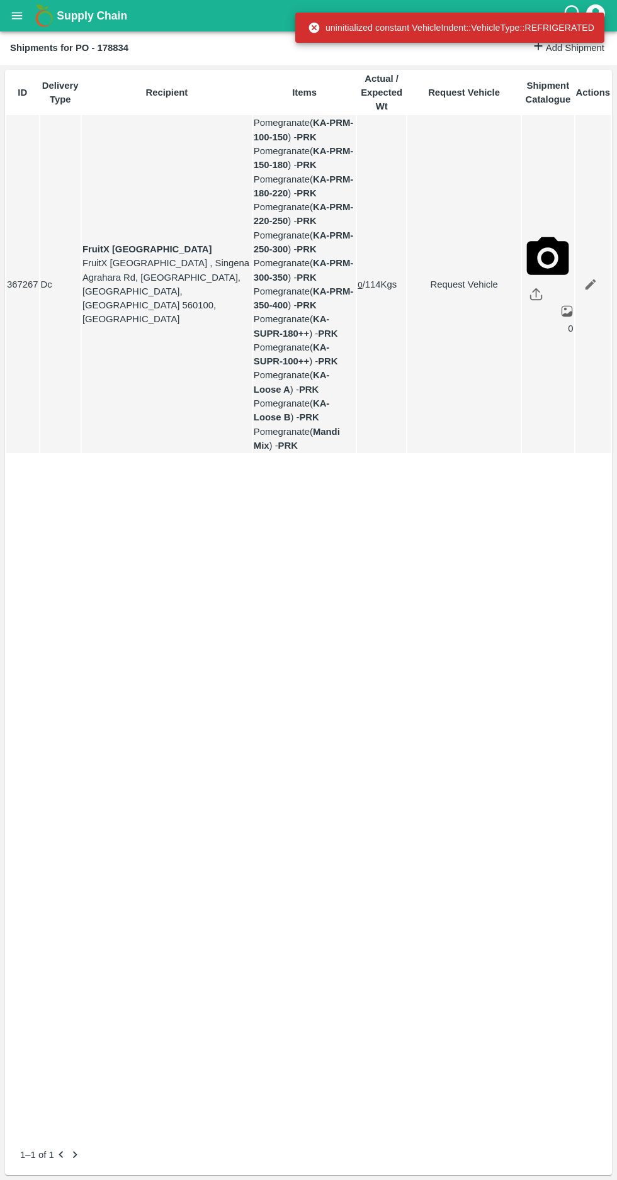
click at [431, 291] on link "Request Vehicle" at bounding box center [464, 285] width 112 height 14
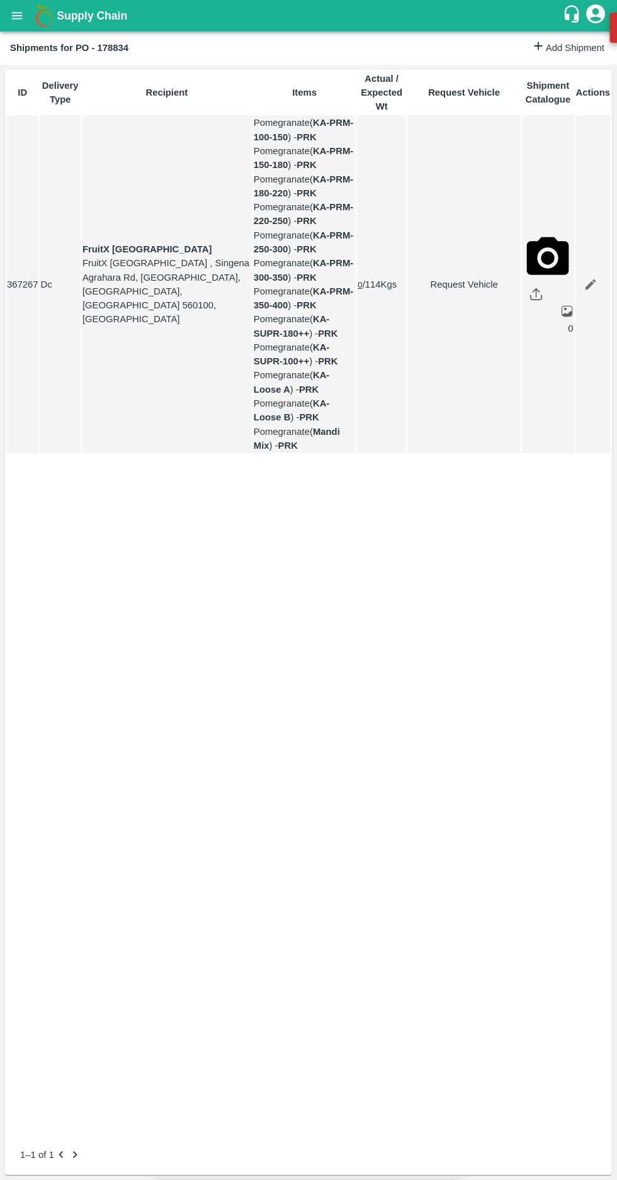
type input "1"
type input "29/09/2025 04:31 PM"
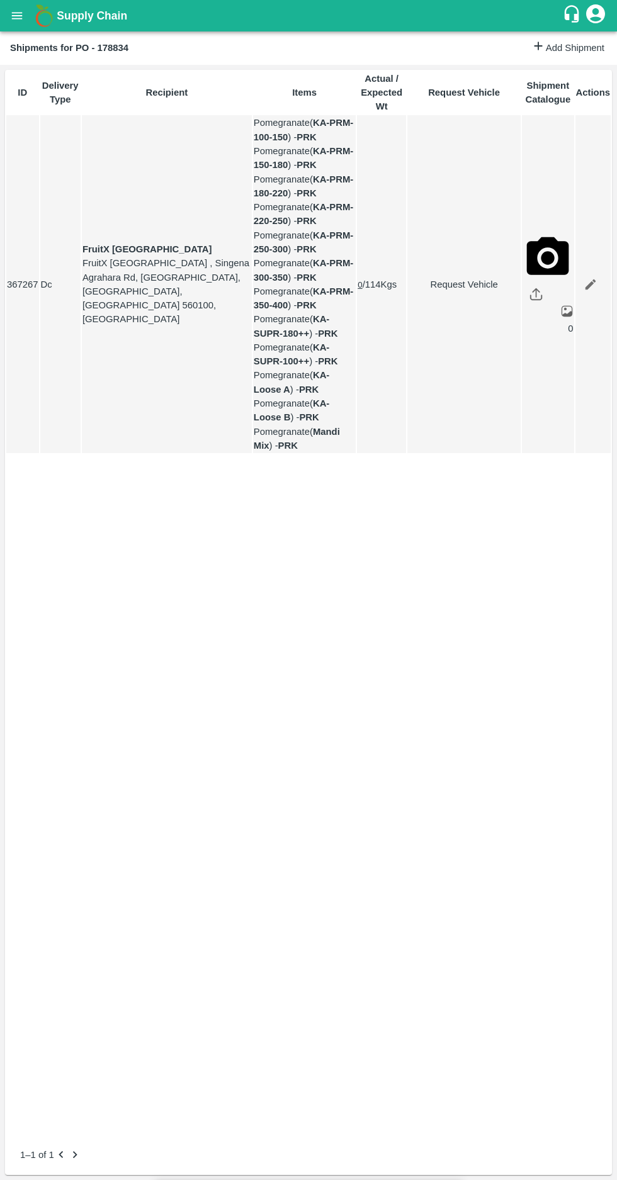
type input "30/09/2025 04:42 AM"
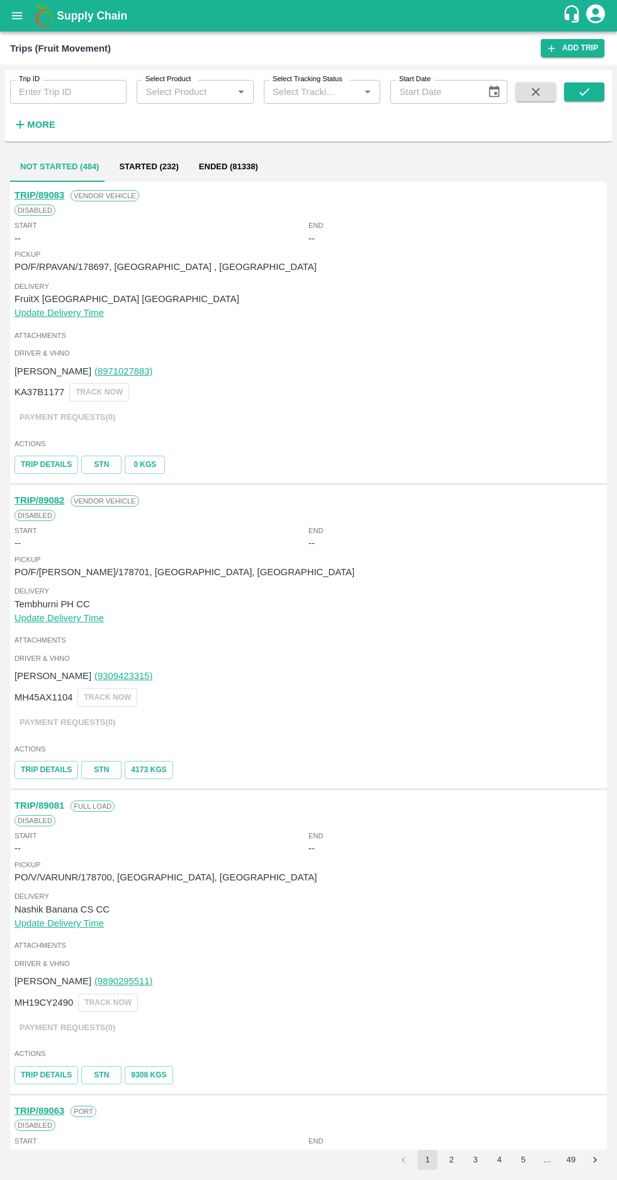
click at [17, 16] on icon "open drawer" at bounding box center [17, 15] width 11 height 7
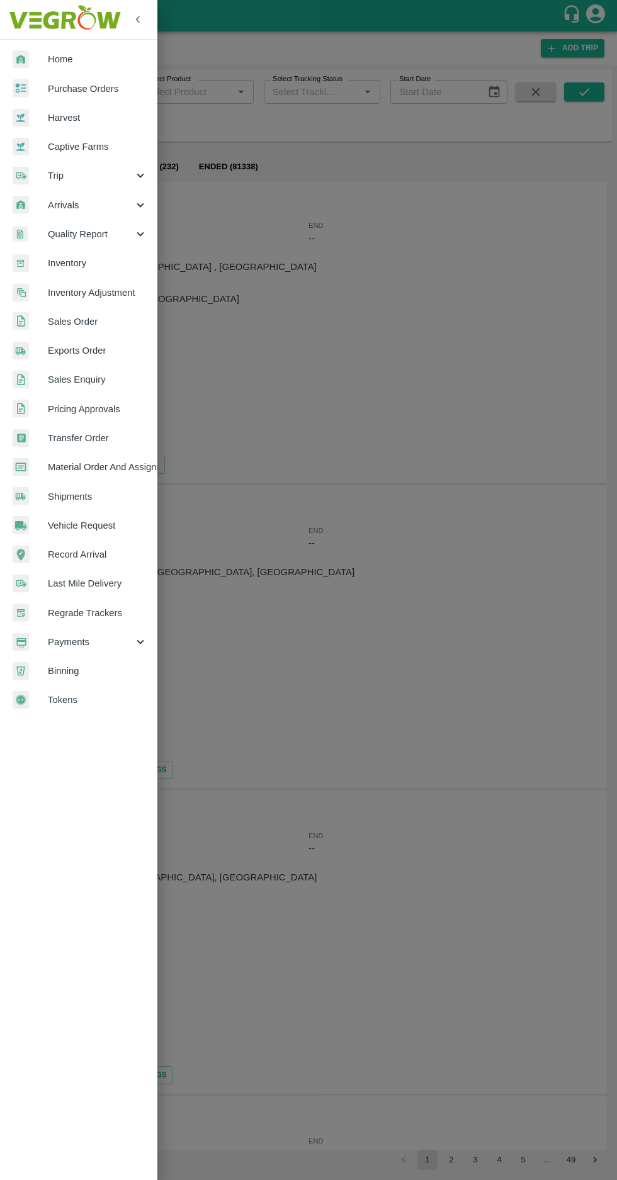
click at [79, 523] on span "Vehicle Request" at bounding box center [97, 526] width 99 height 14
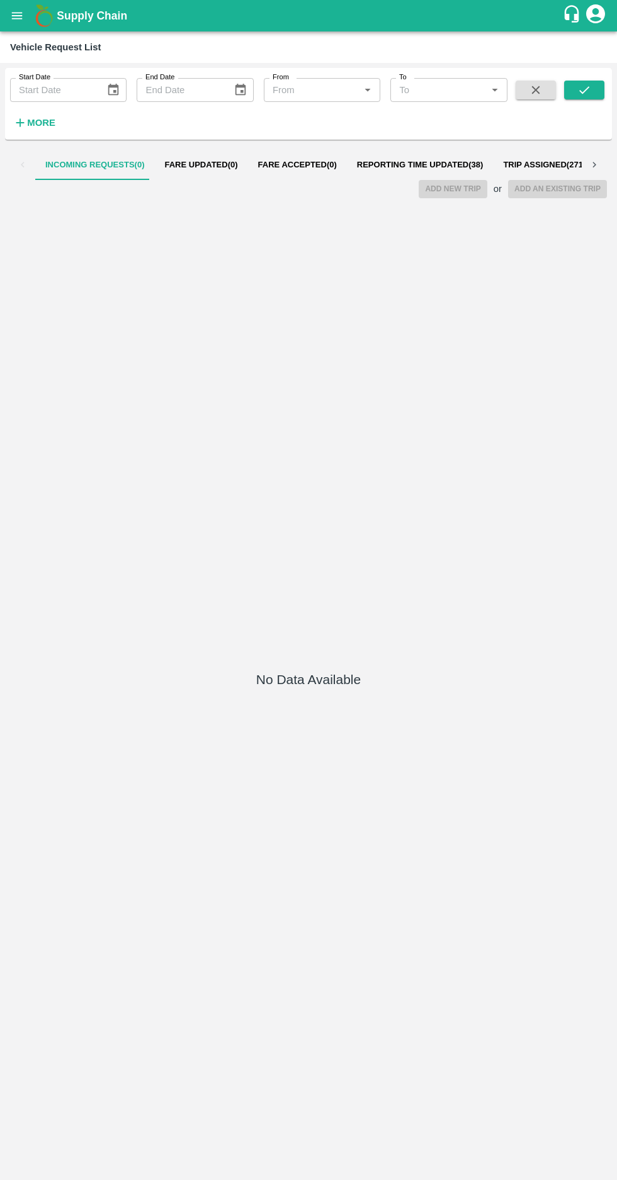
click at [390, 165] on span "Reporting Time Updated ( 38 )" at bounding box center [420, 165] width 127 height 10
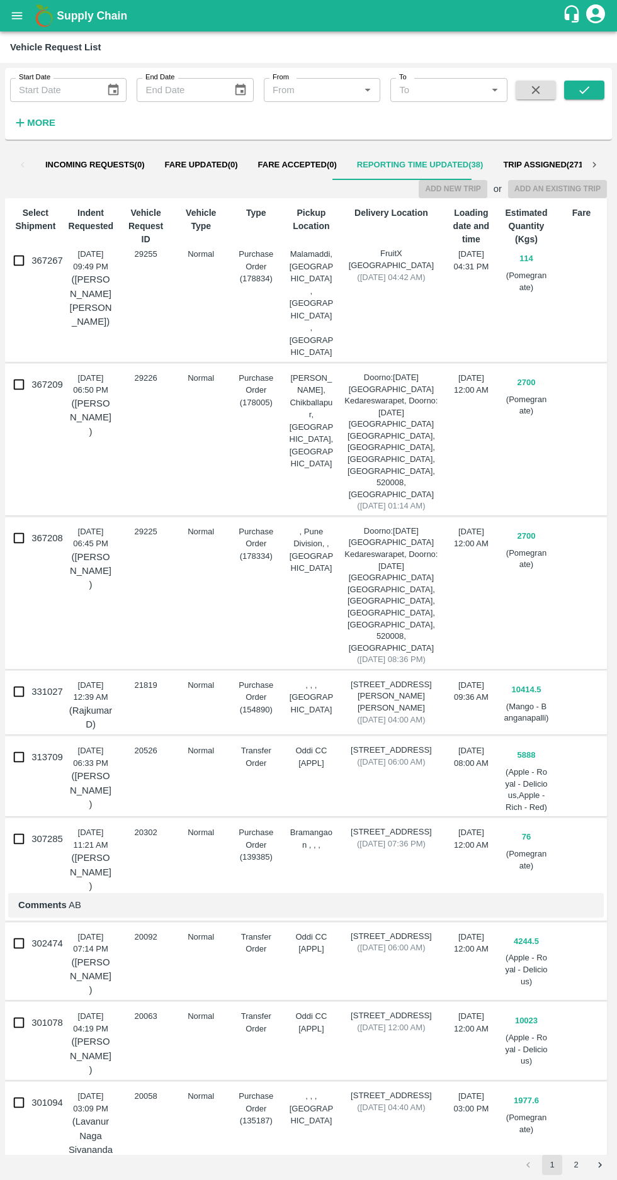
click at [12, 261] on input "367267" at bounding box center [18, 260] width 25 height 25
checkbox input "true"
click at [434, 180] on button "Add New Trip" at bounding box center [453, 189] width 68 height 18
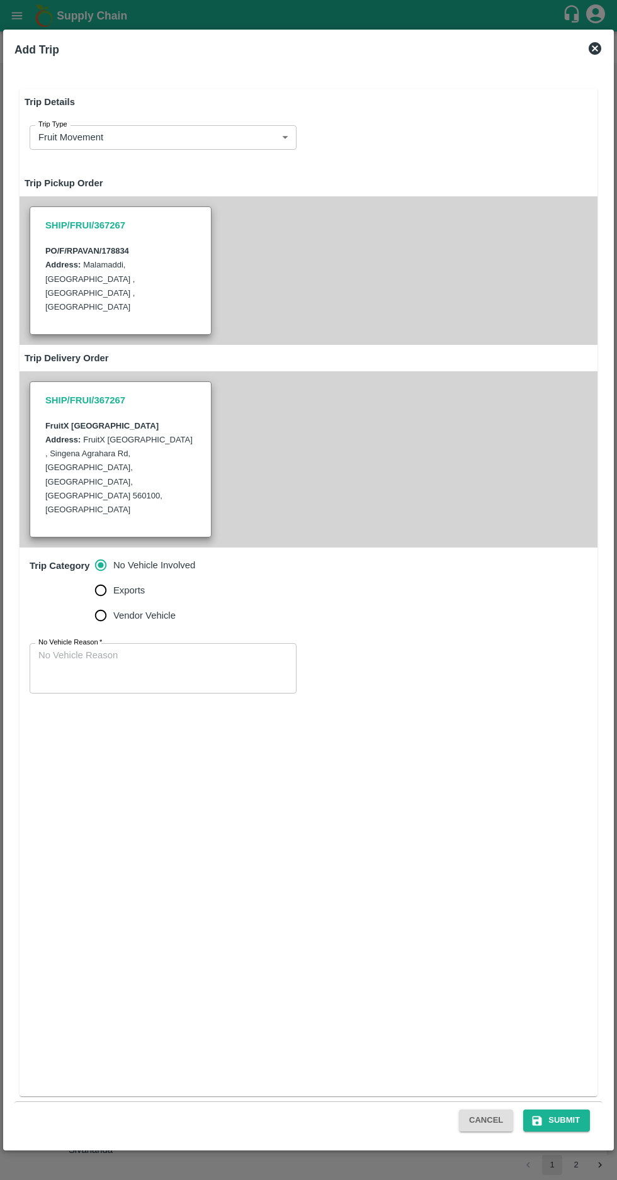
click at [94, 603] on input "Vendor Vehicle" at bounding box center [100, 615] width 25 height 25
radio input "true"
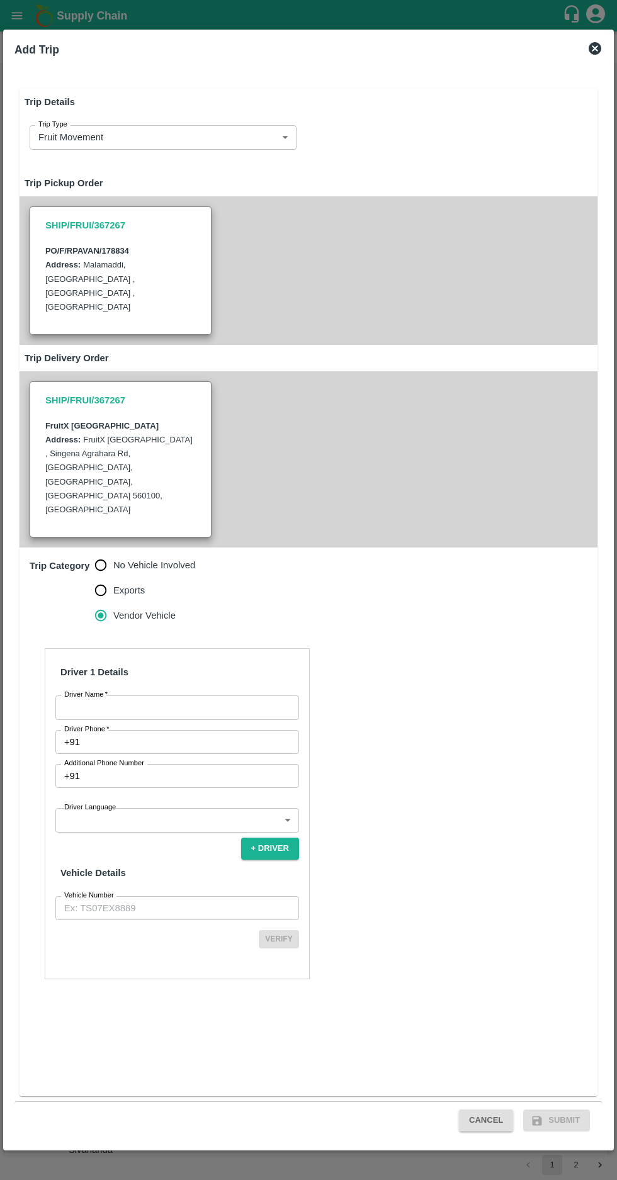
click at [105, 691] on span "*" at bounding box center [105, 695] width 4 height 8
click at [105, 696] on input "Driver Name   *" at bounding box center [177, 708] width 244 height 24
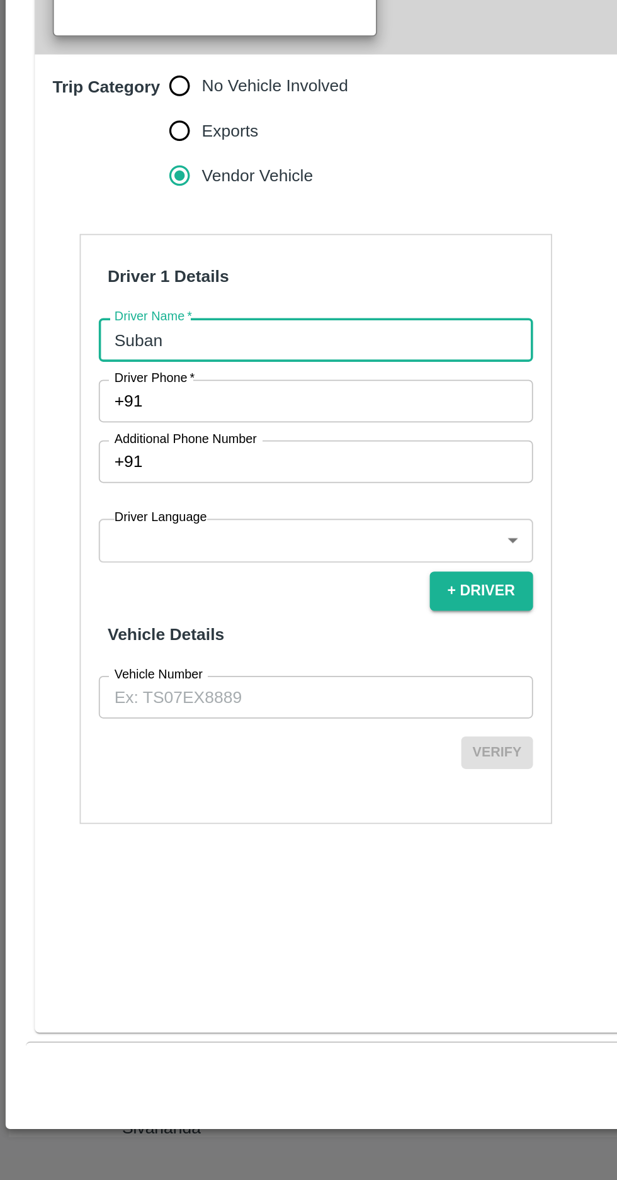
type input "Suban"
click at [97, 730] on input "Driver Phone   *" at bounding box center [192, 742] width 214 height 24
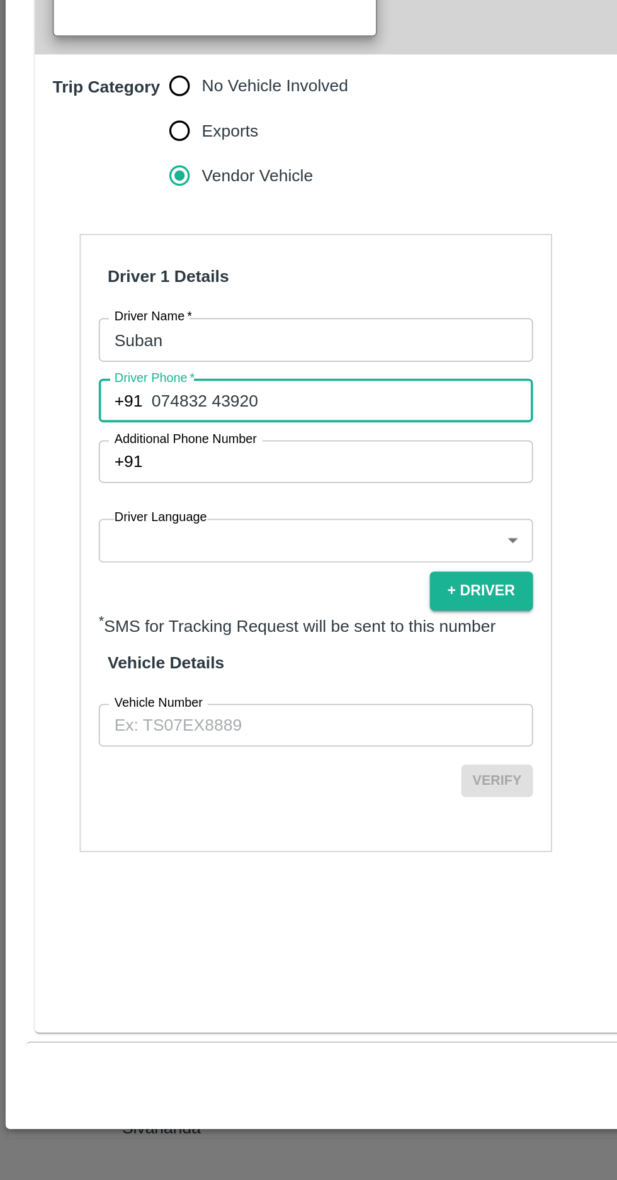
click at [91, 725] on label "Driver Phone   *" at bounding box center [86, 730] width 45 height 10
click at [91, 730] on input "074832 43920" at bounding box center [192, 742] width 214 height 24
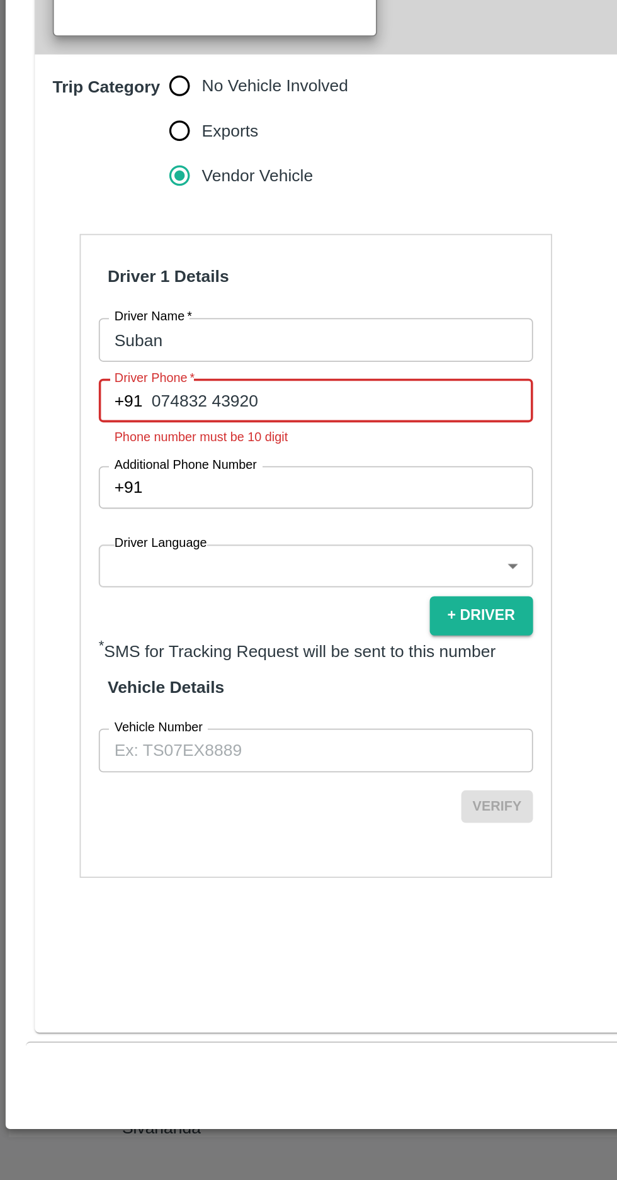
click at [88, 725] on label "Driver Phone   *" at bounding box center [86, 730] width 45 height 10
click at [88, 730] on input "074832 43920" at bounding box center [192, 742] width 214 height 24
click at [94, 730] on input "074832 43920" at bounding box center [192, 742] width 214 height 24
click at [93, 730] on input "074832 43920" at bounding box center [192, 742] width 214 height 24
click at [87, 730] on input "074832 43920" at bounding box center [192, 742] width 214 height 24
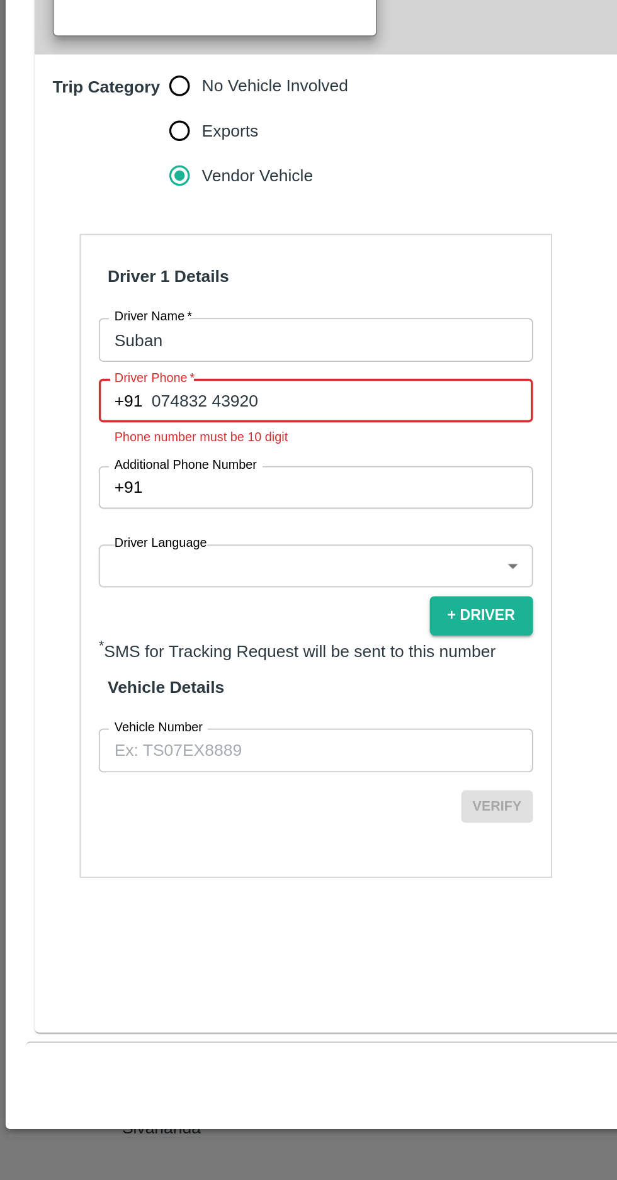
click at [87, 730] on input "074832 43920" at bounding box center [192, 742] width 214 height 24
click at [92, 725] on label "Driver Phone   *" at bounding box center [86, 730] width 45 height 10
click at [92, 730] on input "074832 43920" at bounding box center [192, 742] width 214 height 24
click at [95, 730] on input "074832 43920" at bounding box center [192, 742] width 214 height 24
type input "74832 43920"
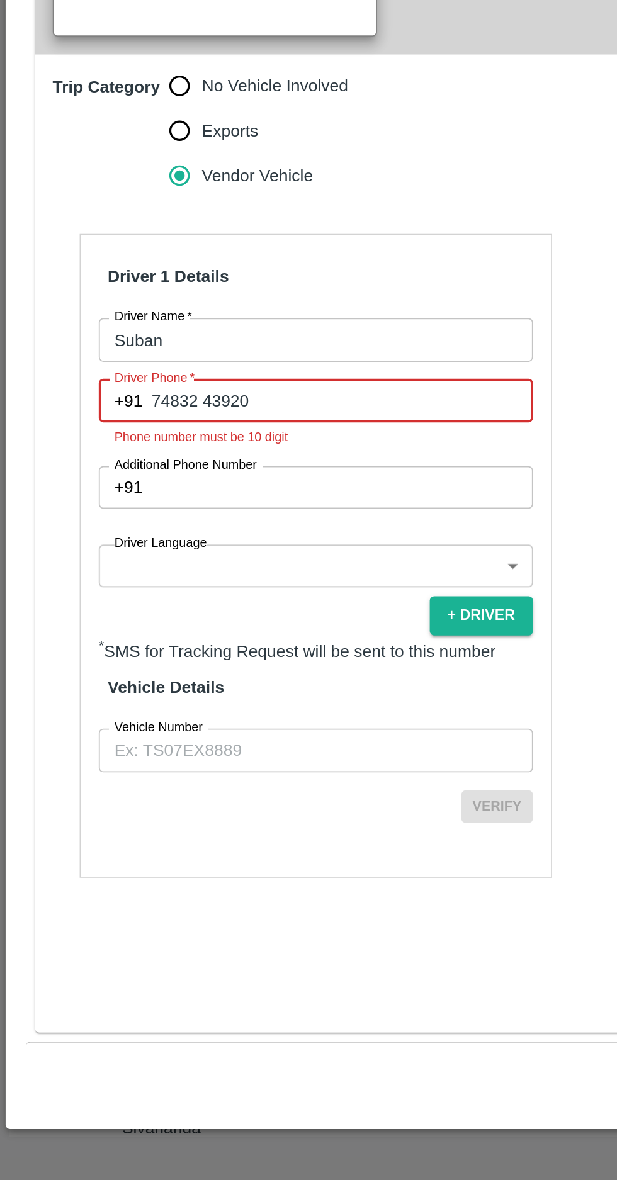
click at [101, 817] on label "Driver Language" at bounding box center [90, 822] width 52 height 10
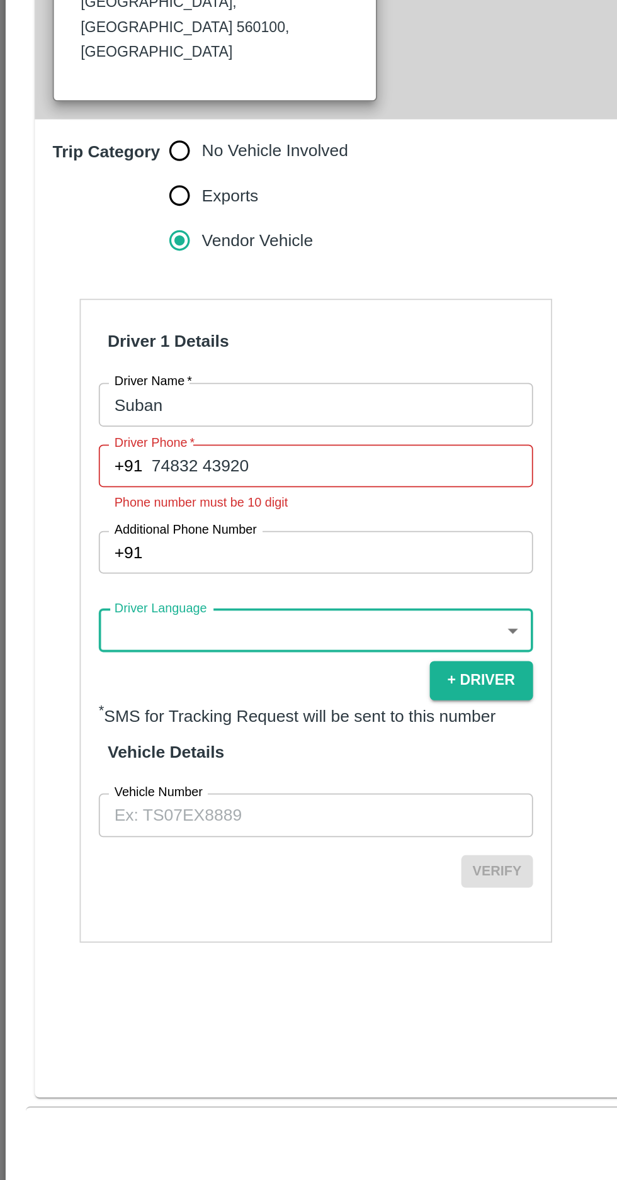
click at [94, 769] on body "Supply Chain Vehicle Request List Start Date Start Date End Date End Date From …" at bounding box center [308, 590] width 617 height 1180
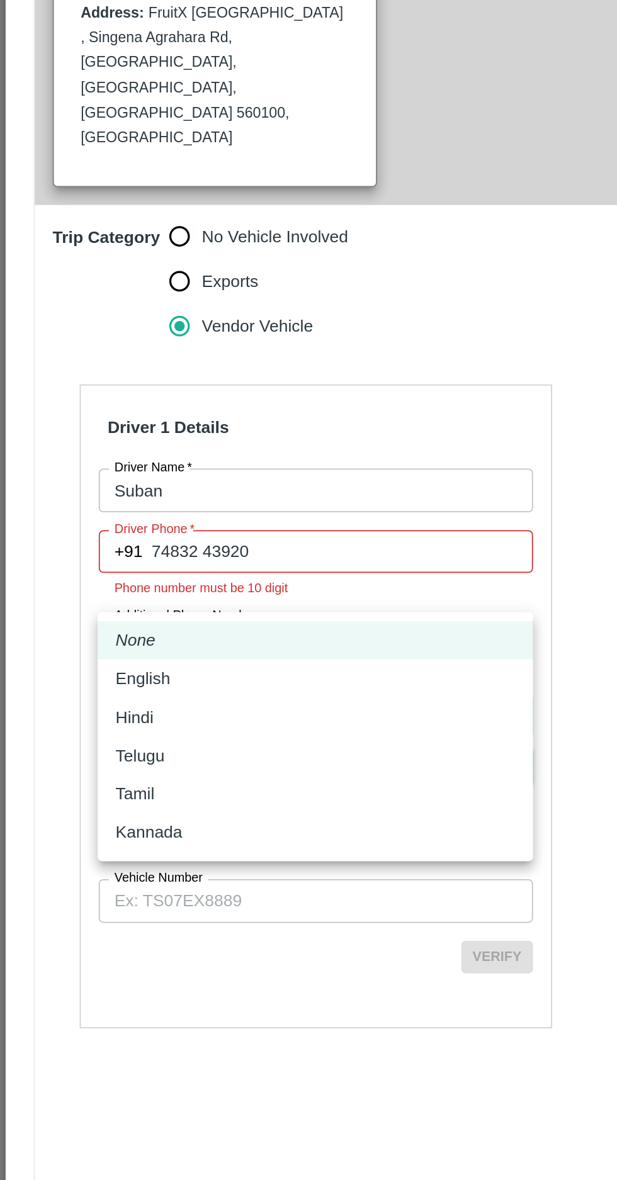
click at [114, 898] on div "Kannada" at bounding box center [177, 900] width 224 height 14
type input "ka"
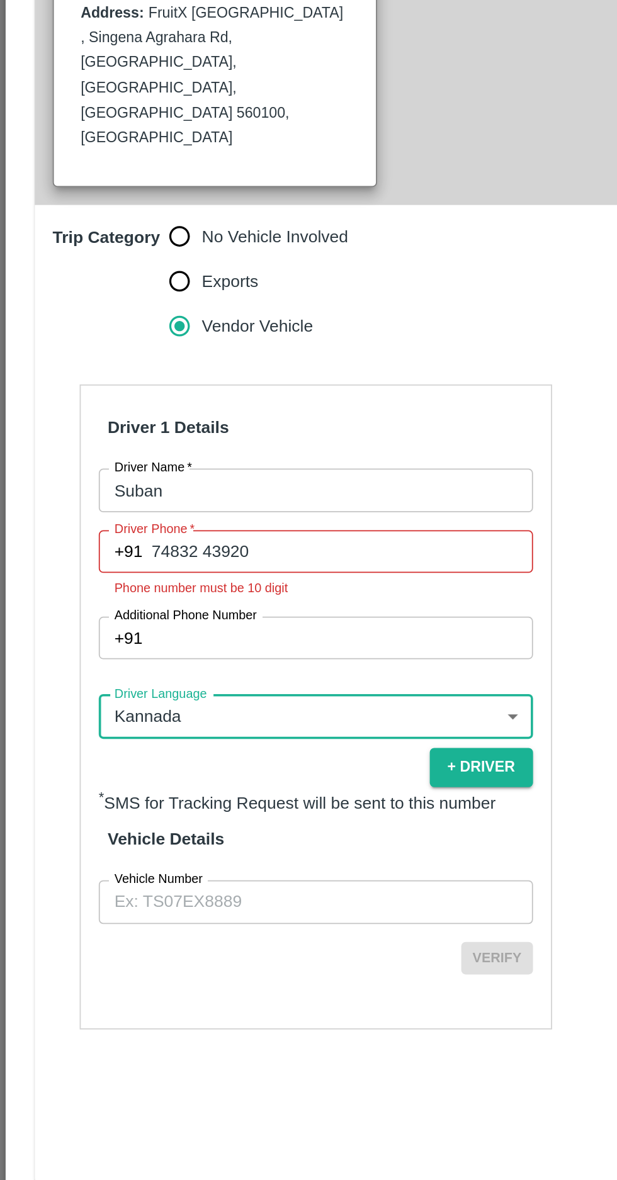
click at [196, 927] on input "Vehicle Number" at bounding box center [177, 939] width 244 height 24
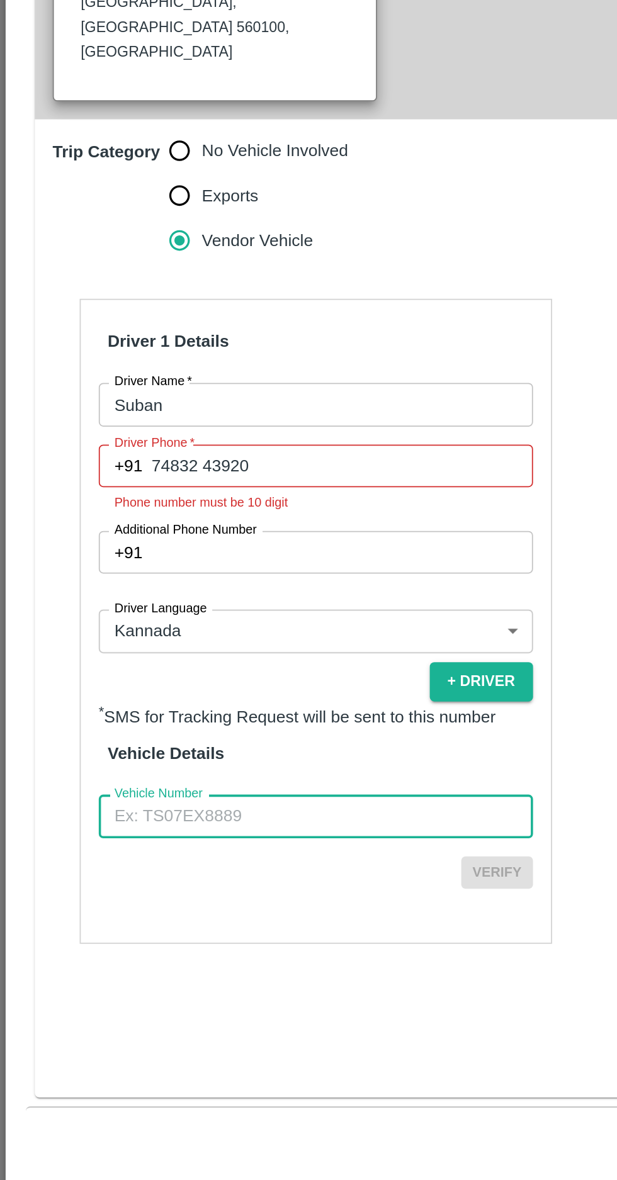
click at [176, 927] on input "Vehicle Number" at bounding box center [177, 939] width 244 height 24
type input "KA37B4398"
click at [283, 961] on button "Verify" at bounding box center [279, 970] width 40 height 18
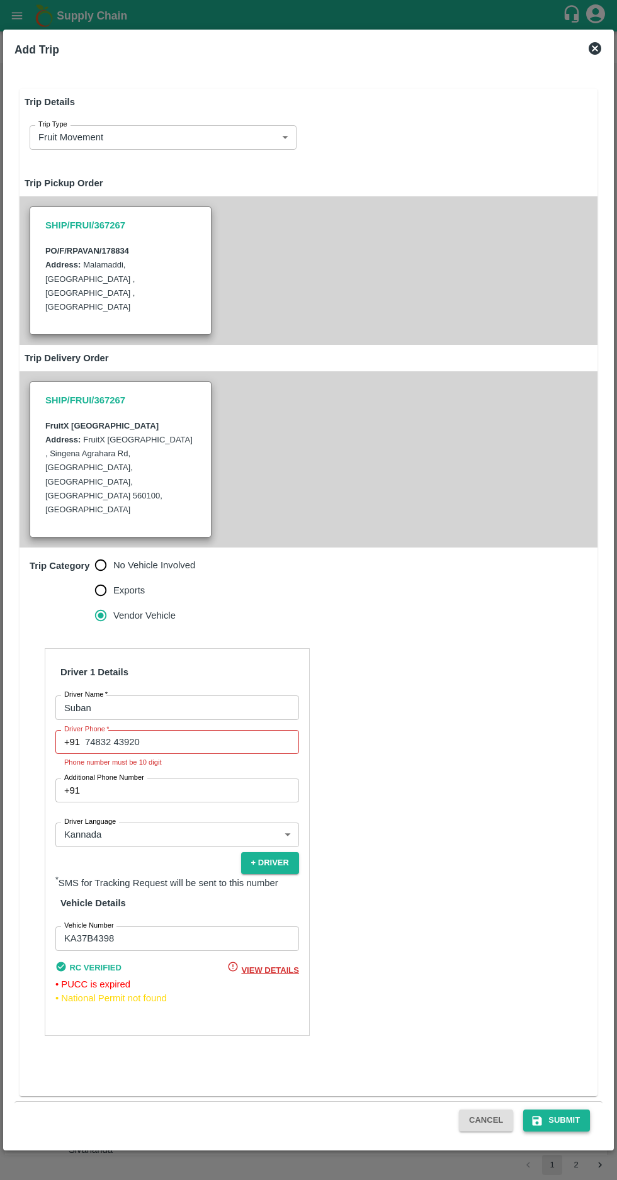
click at [566, 1121] on button "Submit" at bounding box center [556, 1121] width 67 height 22
click at [151, 730] on input "74832 43920" at bounding box center [192, 742] width 214 height 24
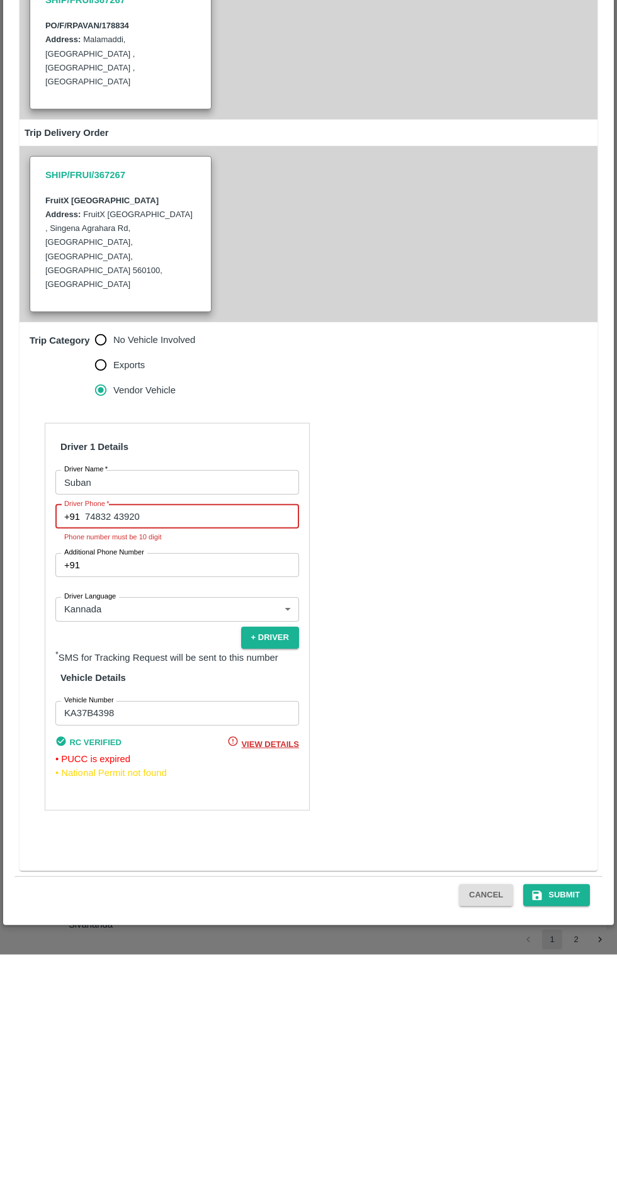
click at [112, 730] on input "74832 43920" at bounding box center [192, 742] width 214 height 24
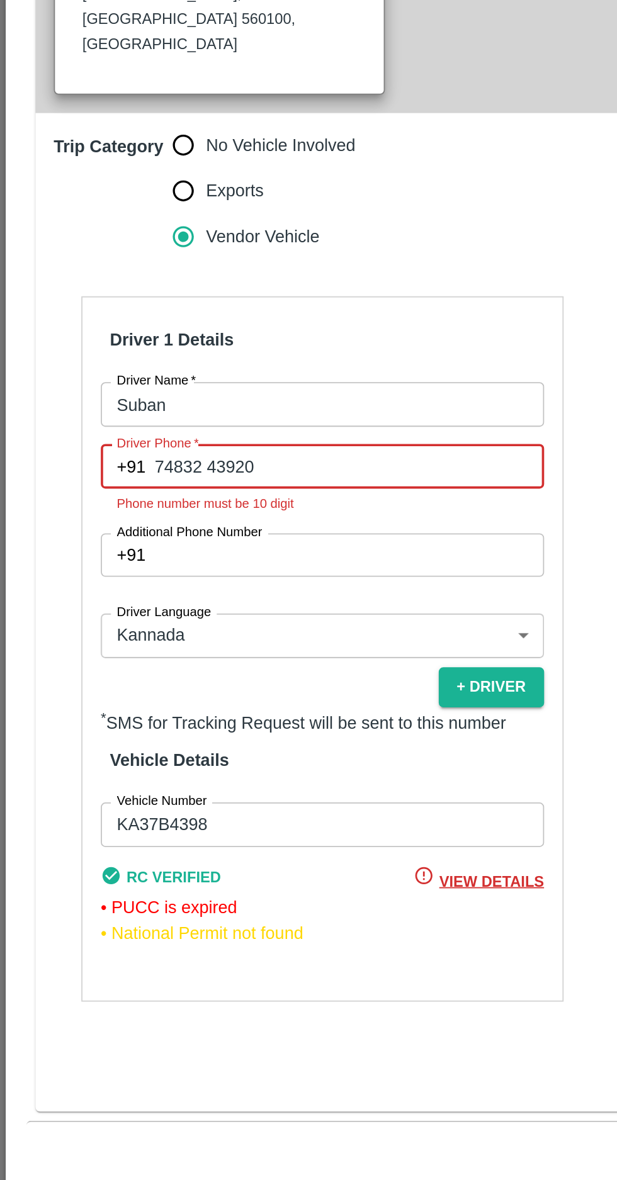
click at [110, 730] on input "74832 43920" at bounding box center [192, 742] width 214 height 24
click at [115, 730] on input "74832 43920" at bounding box center [192, 742] width 214 height 24
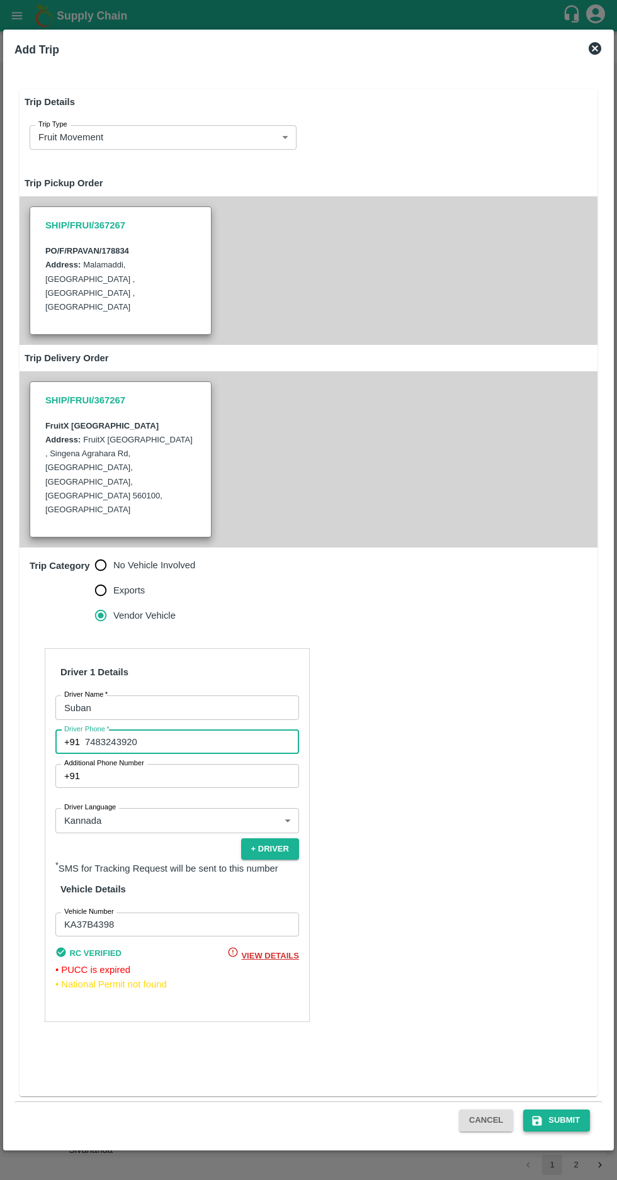
type input "7483243920"
click at [561, 1117] on button "Submit" at bounding box center [556, 1121] width 67 height 22
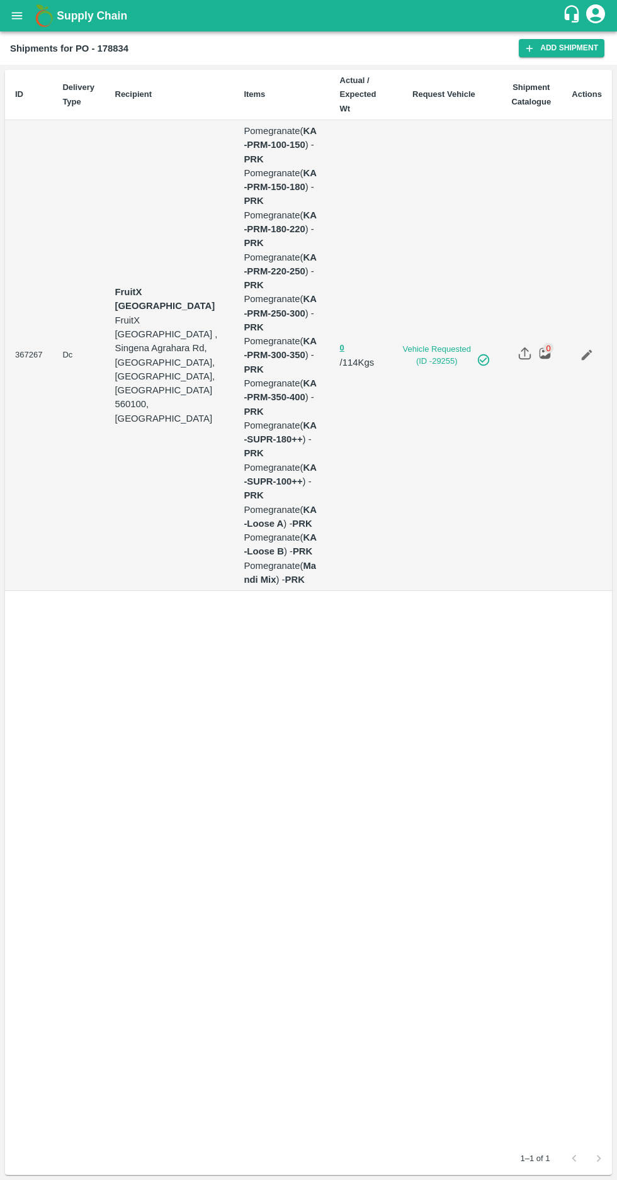
click at [17, 16] on icon "open drawer" at bounding box center [17, 15] width 11 height 7
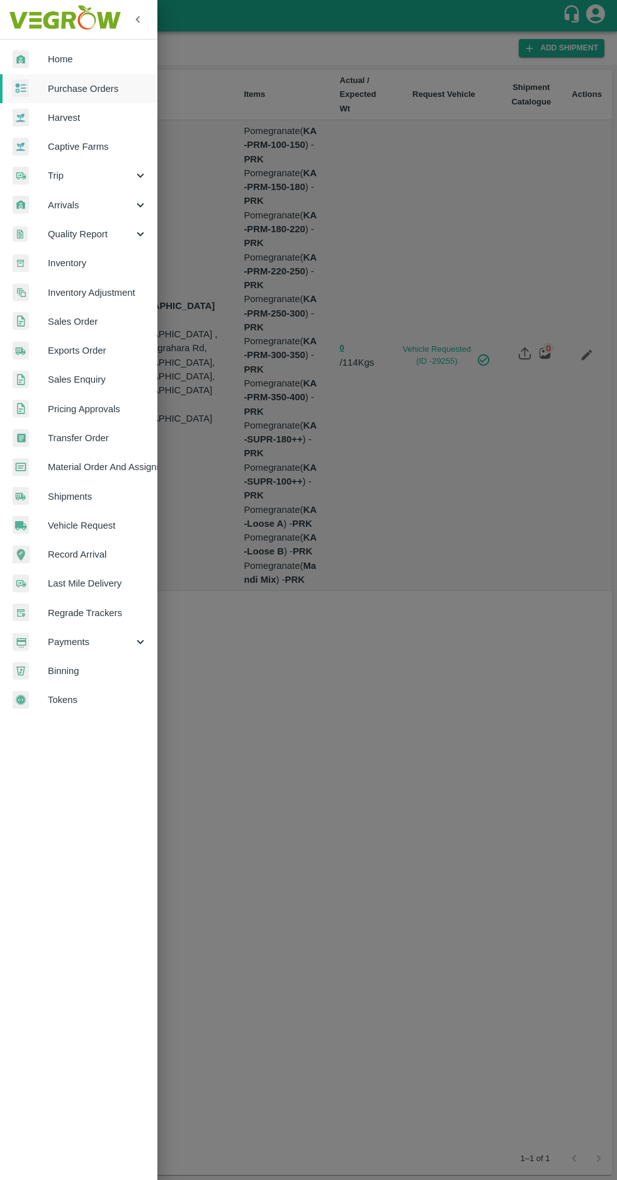
click at [89, 89] on span "Purchase Orders" at bounding box center [97, 89] width 99 height 14
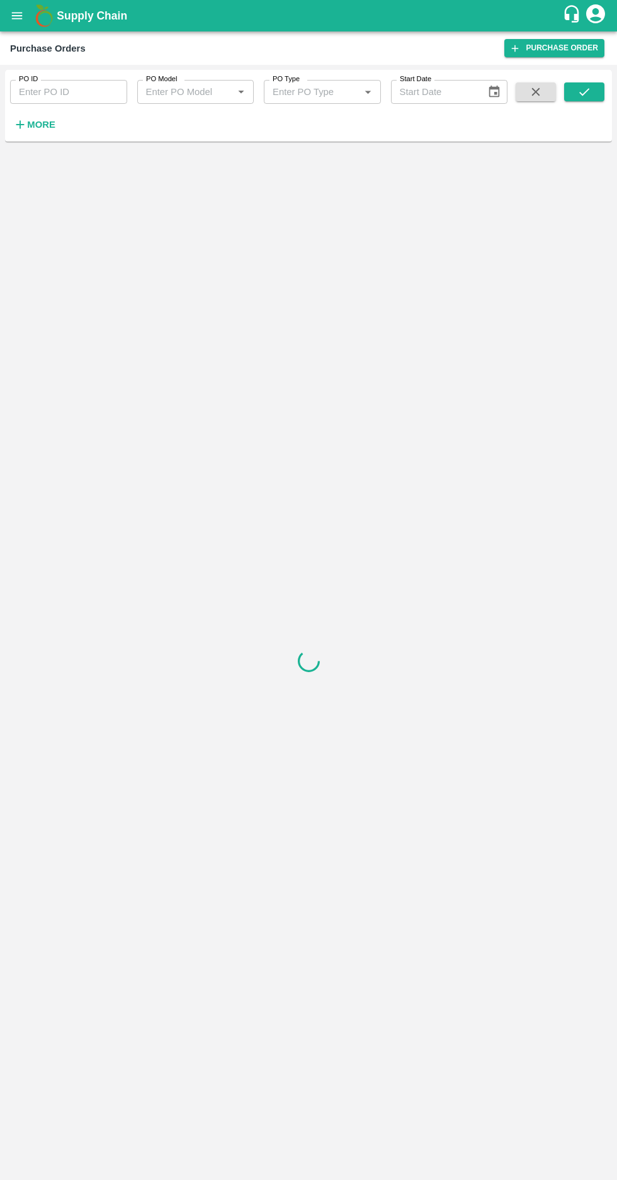
click at [28, 120] on strong "More" at bounding box center [41, 125] width 28 height 10
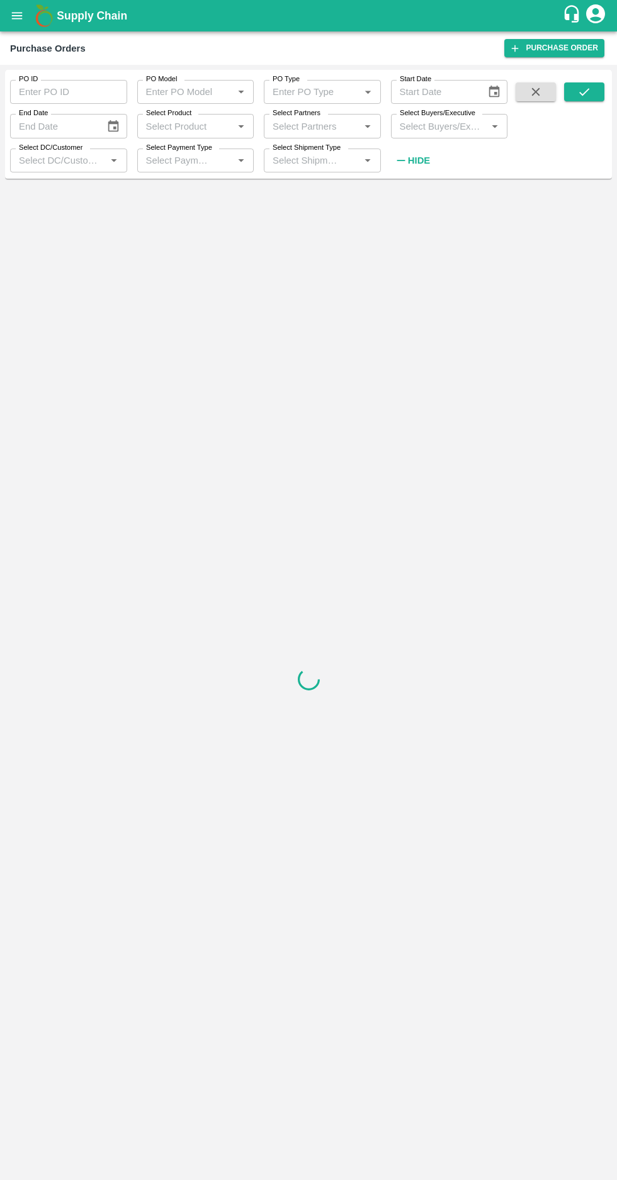
click at [423, 116] on label "Select Buyers/Executive" at bounding box center [438, 113] width 76 height 10
click at [423, 118] on input "Select Buyers/Executive" at bounding box center [439, 126] width 89 height 16
type input "afza"
click at [411, 193] on input "checkbox" at bounding box center [417, 191] width 25 height 25
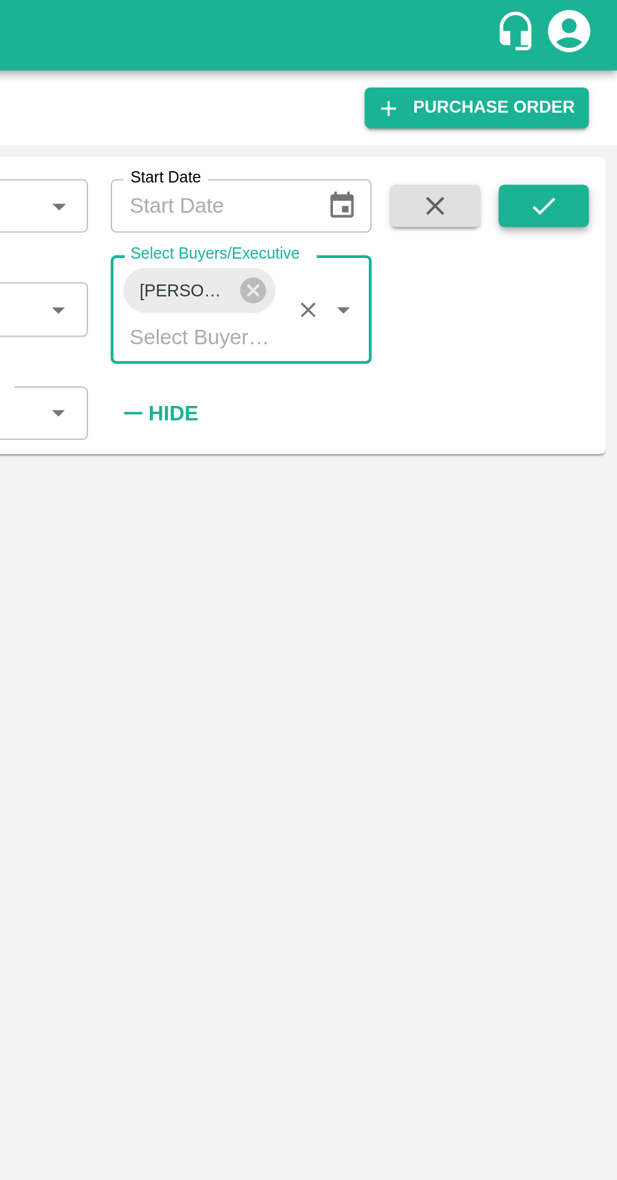
click at [573, 96] on button "submit" at bounding box center [584, 91] width 40 height 19
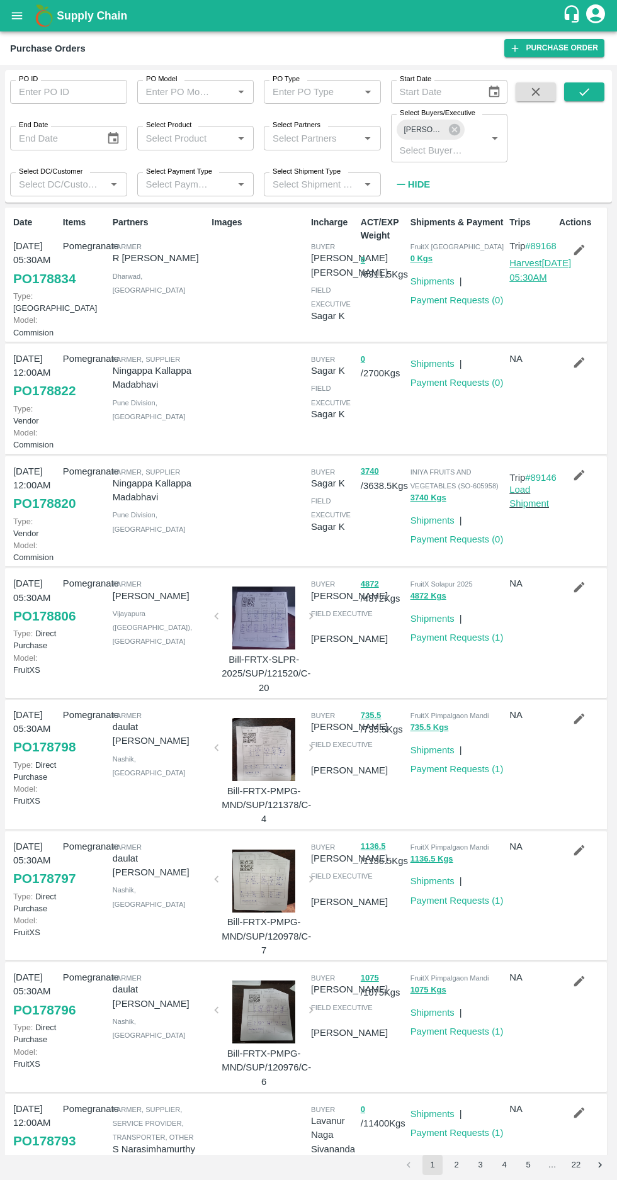
click at [519, 282] on link "Harvest [DATE] 05:30AM" at bounding box center [540, 270] width 62 height 24
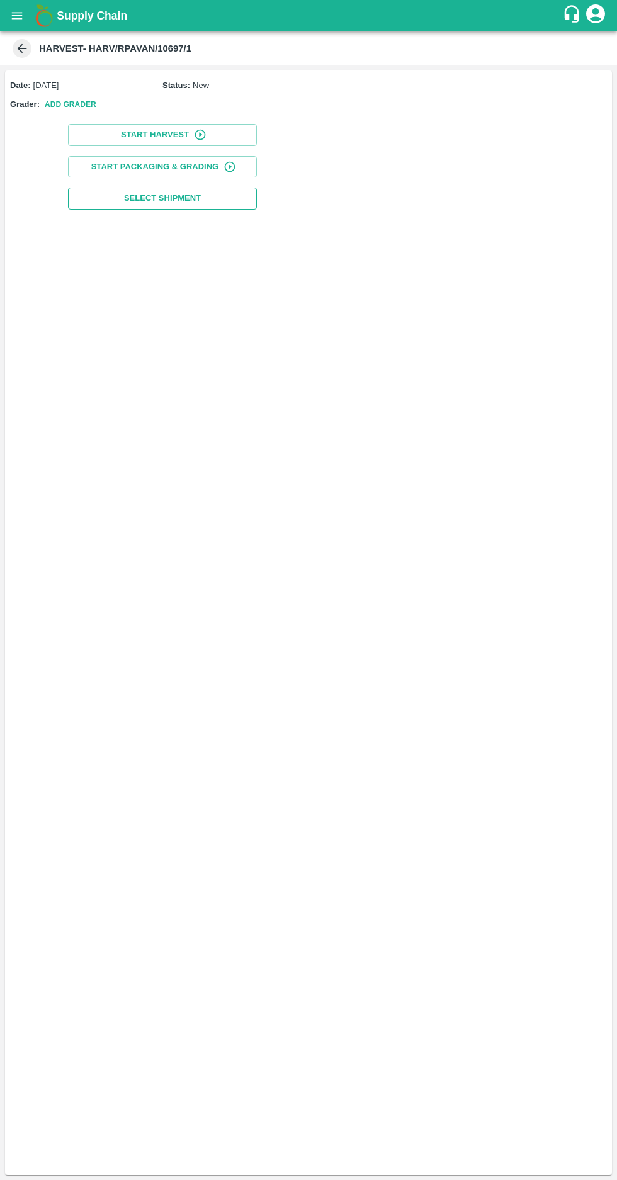
click at [139, 198] on span "Select Shipment" at bounding box center [162, 198] width 77 height 14
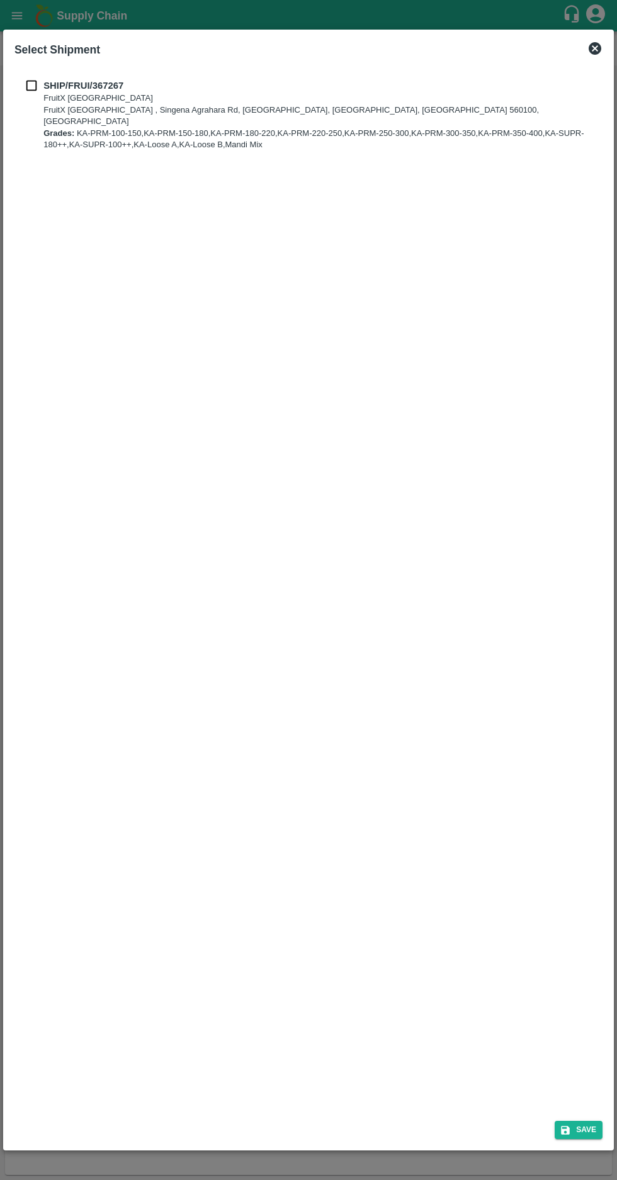
click at [42, 84] on input "checkbox" at bounding box center [32, 86] width 24 height 14
checkbox input "true"
click at [585, 1130] on button "Save" at bounding box center [579, 1130] width 48 height 18
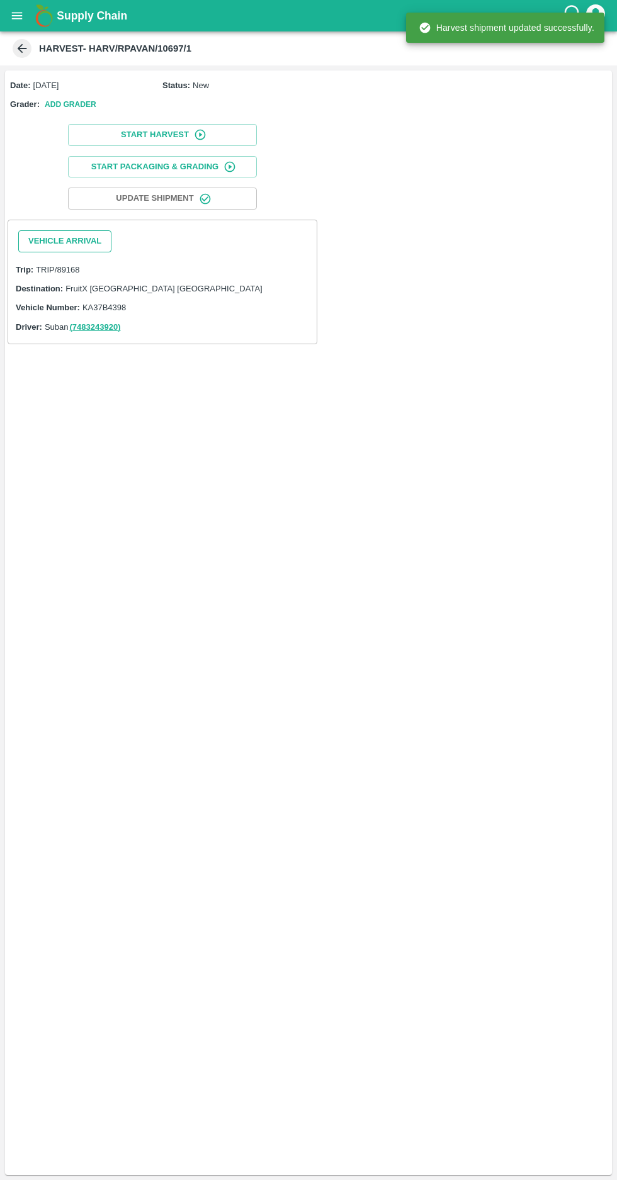
click at [53, 236] on button "Vehicle Arrival" at bounding box center [64, 241] width 93 height 22
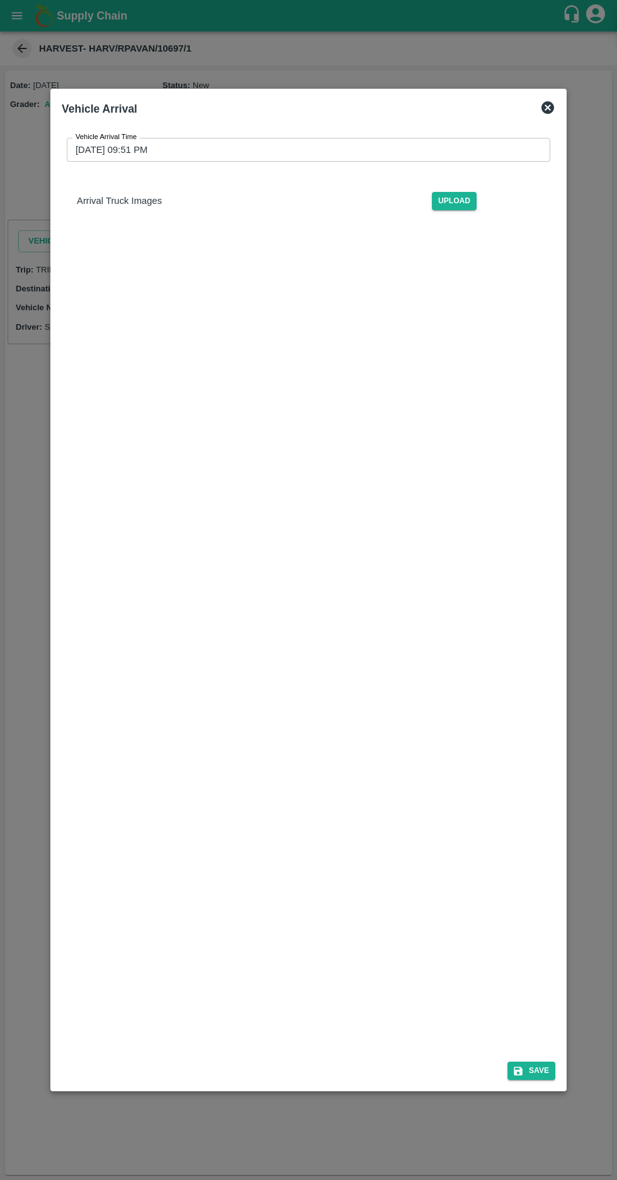
click at [84, 138] on input "[DATE] 09:51 PM" at bounding box center [304, 150] width 475 height 24
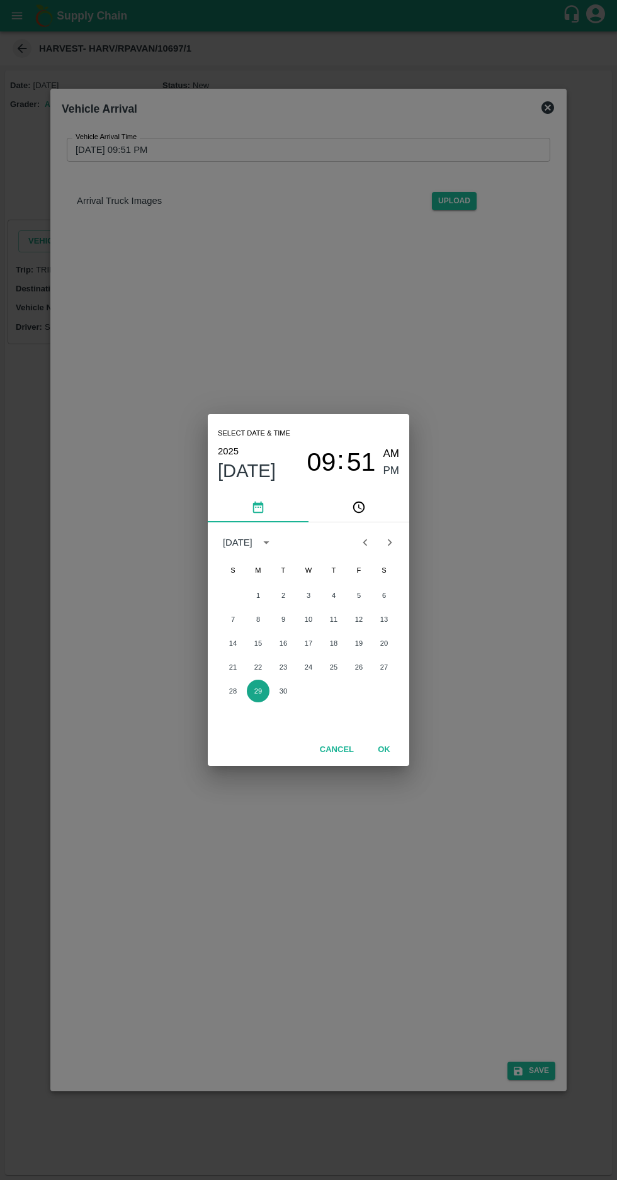
click at [257, 691] on button "29" at bounding box center [258, 691] width 23 height 23
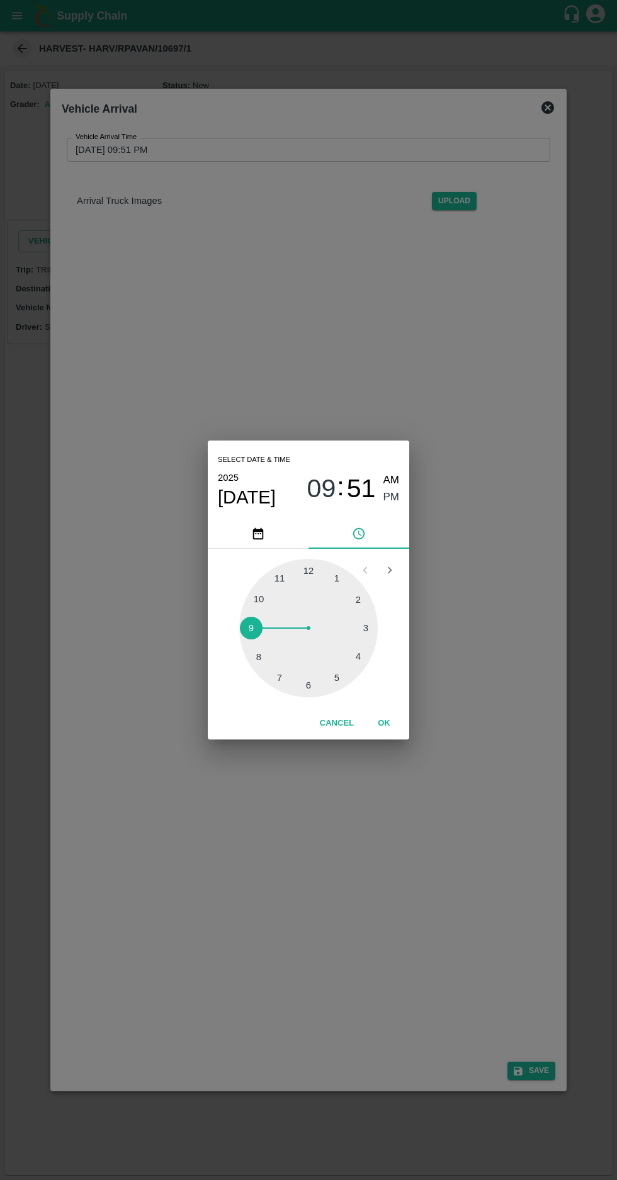
click at [387, 480] on span "AM" at bounding box center [391, 480] width 16 height 17
type input "[DATE] 09:51 AM"
click at [399, 721] on button "OK" at bounding box center [384, 724] width 40 height 22
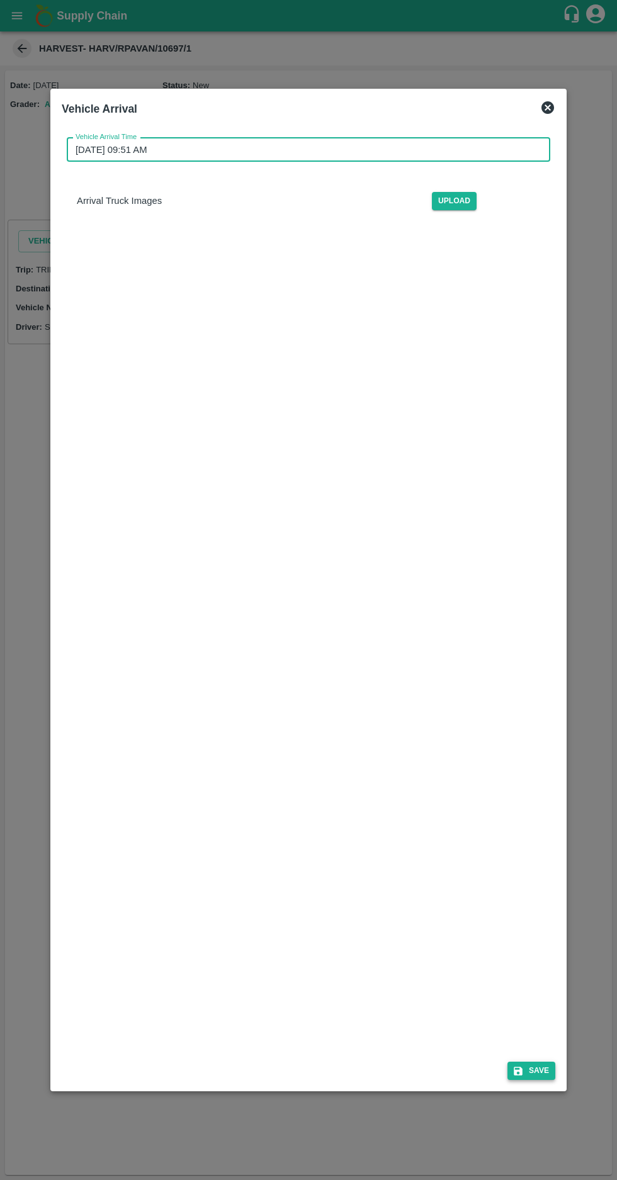
click at [543, 1080] on button "Save" at bounding box center [531, 1071] width 48 height 18
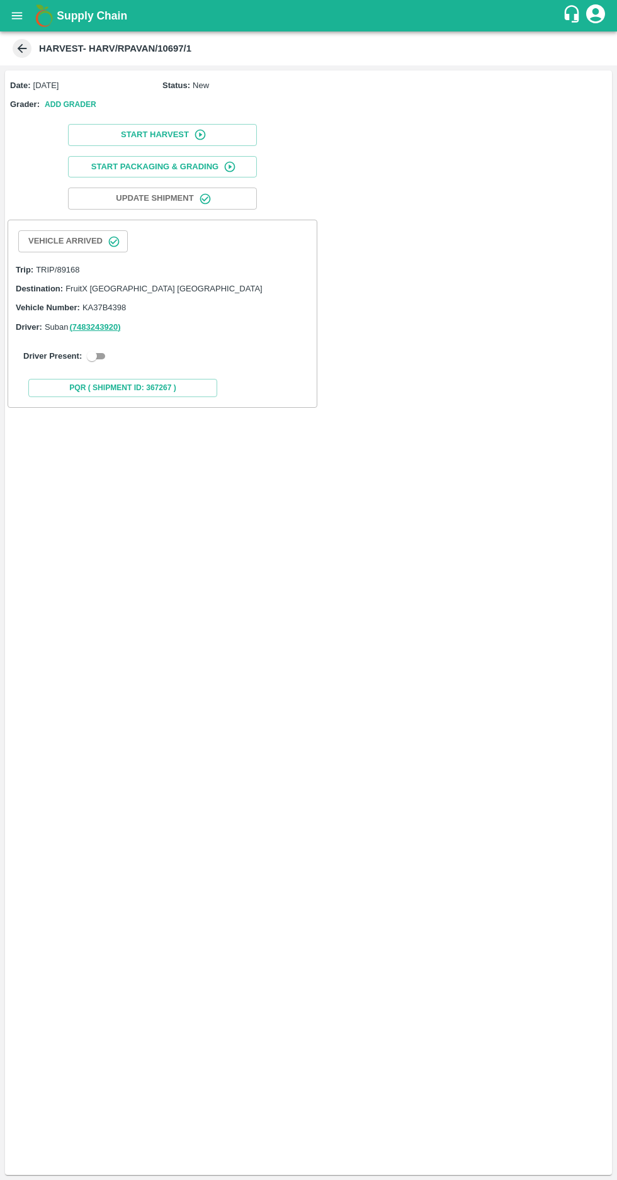
click at [100, 355] on input "checkbox" at bounding box center [91, 356] width 45 height 15
checkbox input "true"
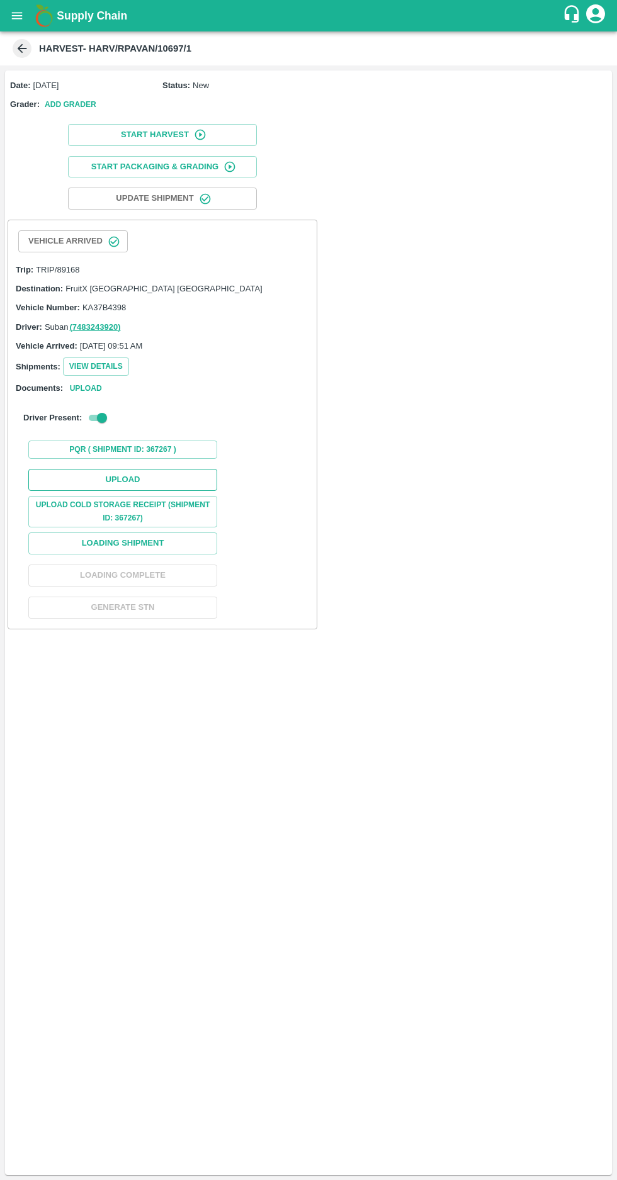
click at [91, 473] on button "Upload" at bounding box center [122, 480] width 189 height 22
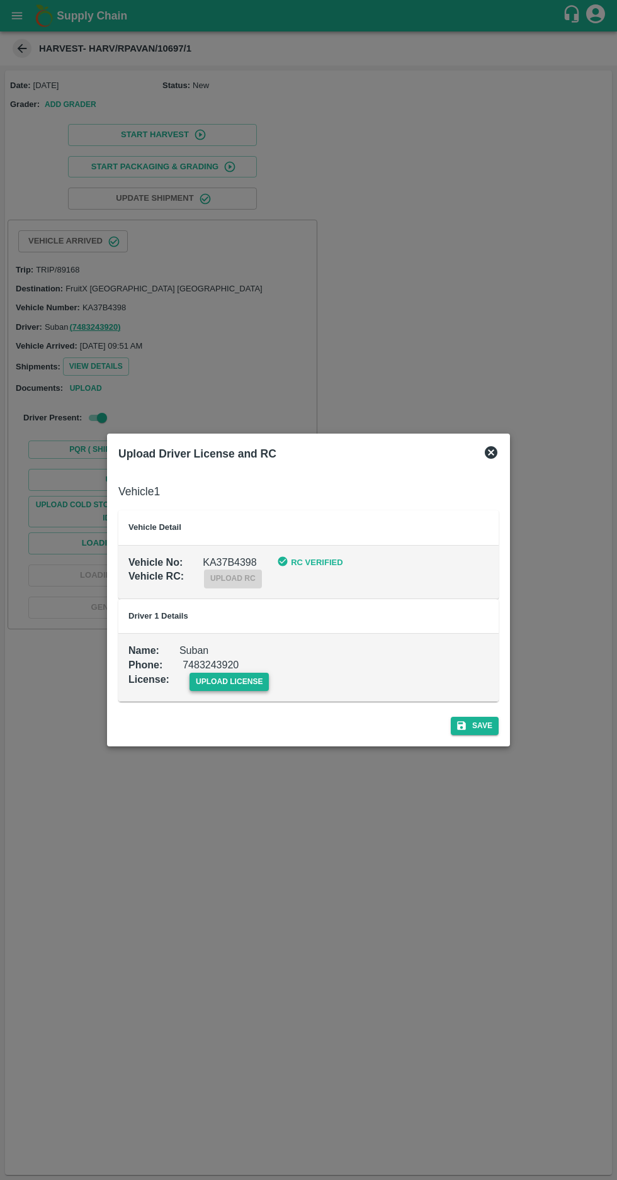
click at [208, 687] on span "upload license" at bounding box center [229, 682] width 80 height 18
click at [0, 0] on input "upload license" at bounding box center [0, 0] width 0 height 0
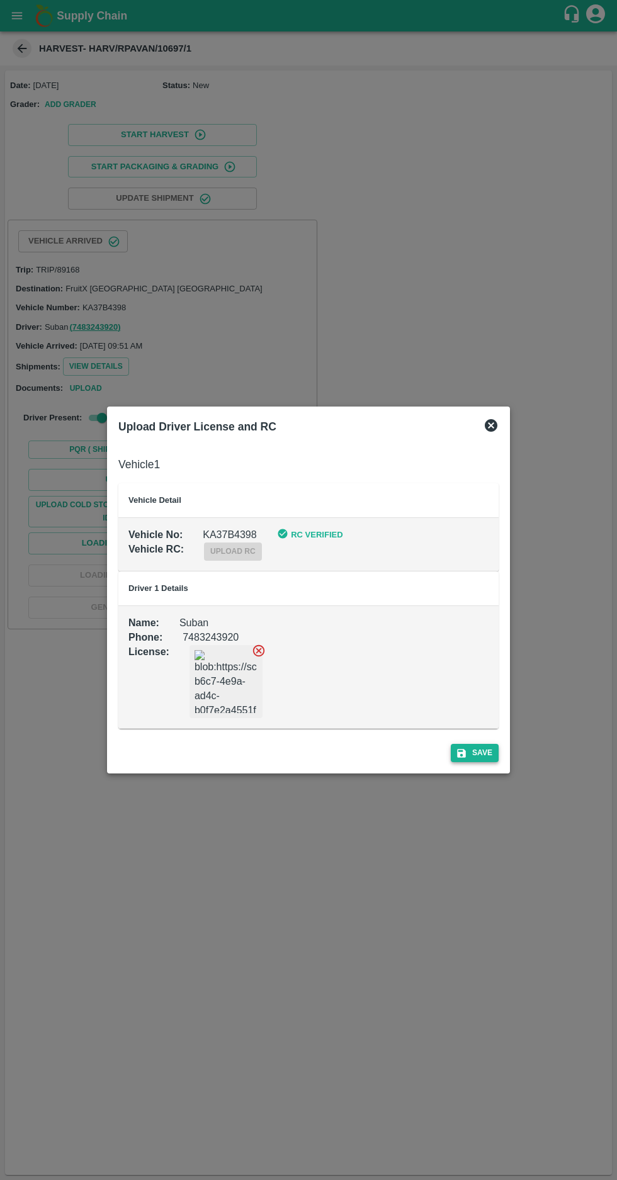
click at [480, 759] on button "Save" at bounding box center [475, 753] width 48 height 18
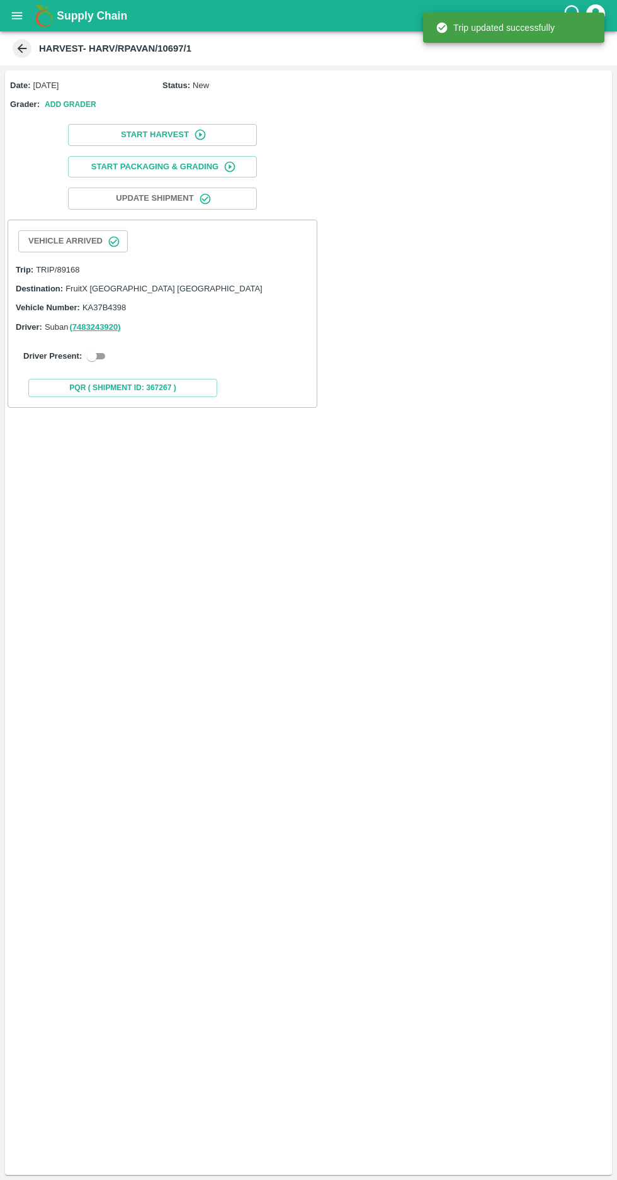
click at [91, 353] on input "checkbox" at bounding box center [91, 356] width 45 height 15
checkbox input "true"
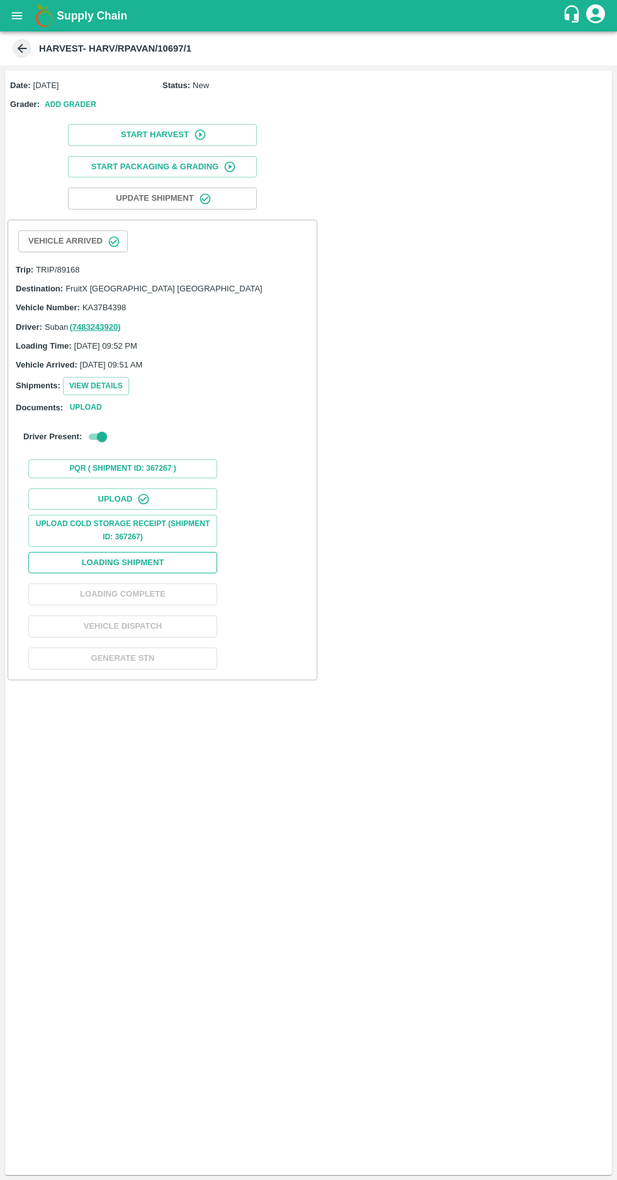
click at [123, 562] on button "Loading Shipment" at bounding box center [122, 563] width 189 height 22
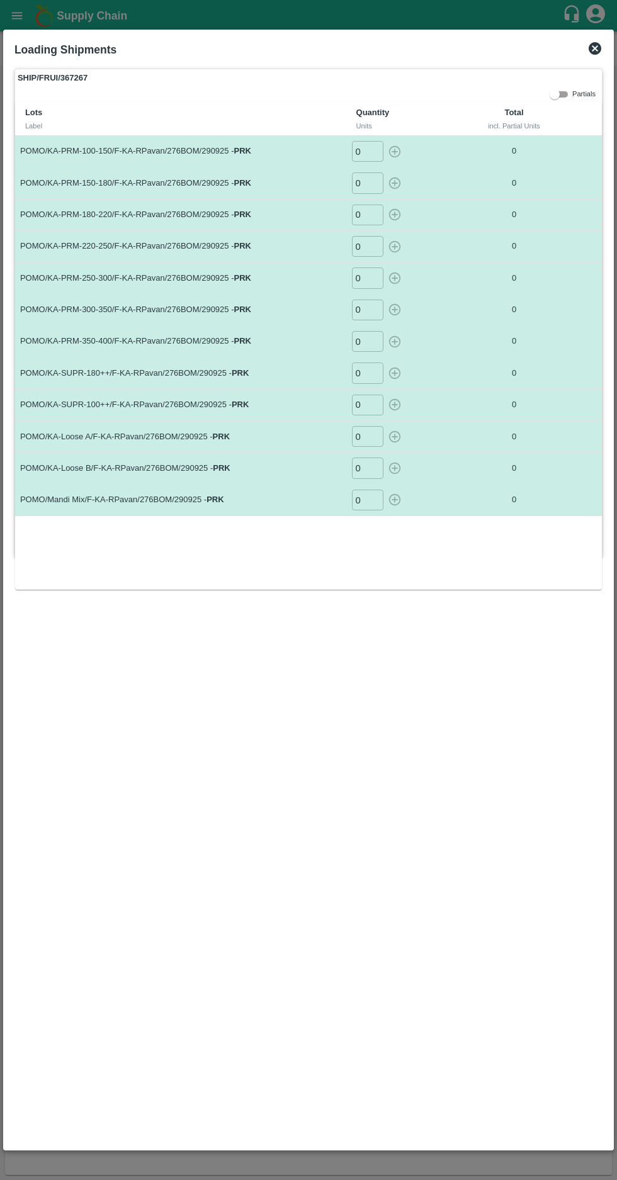
click at [367, 151] on input "0" at bounding box center [367, 151] width 31 height 21
type input "117"
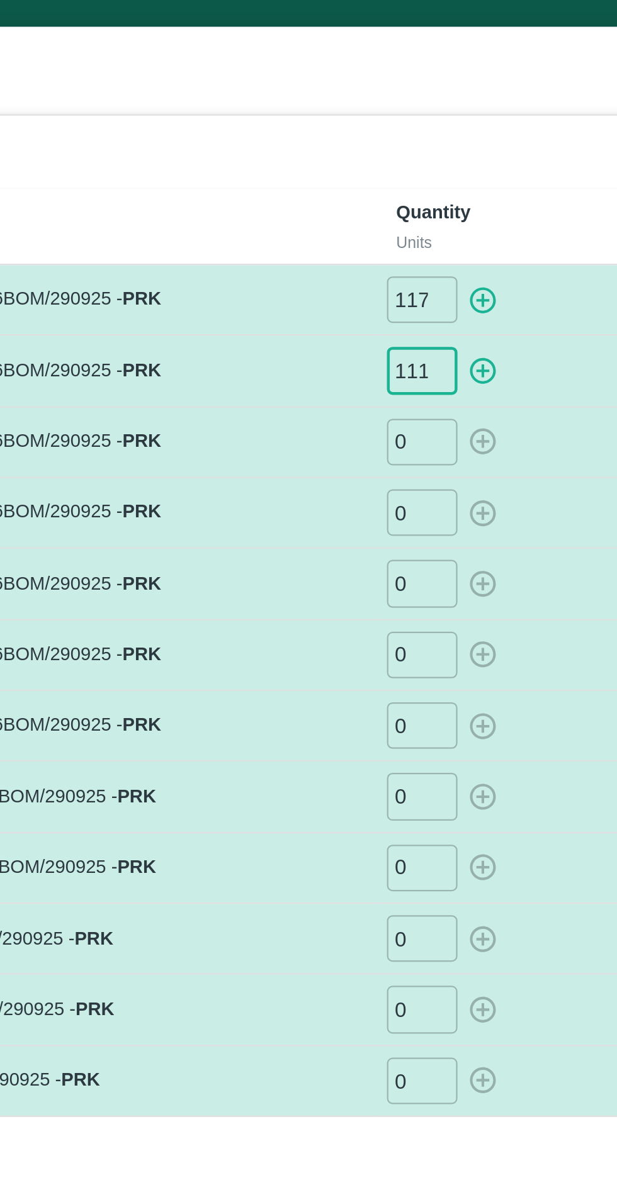
type input "111"
type input "101"
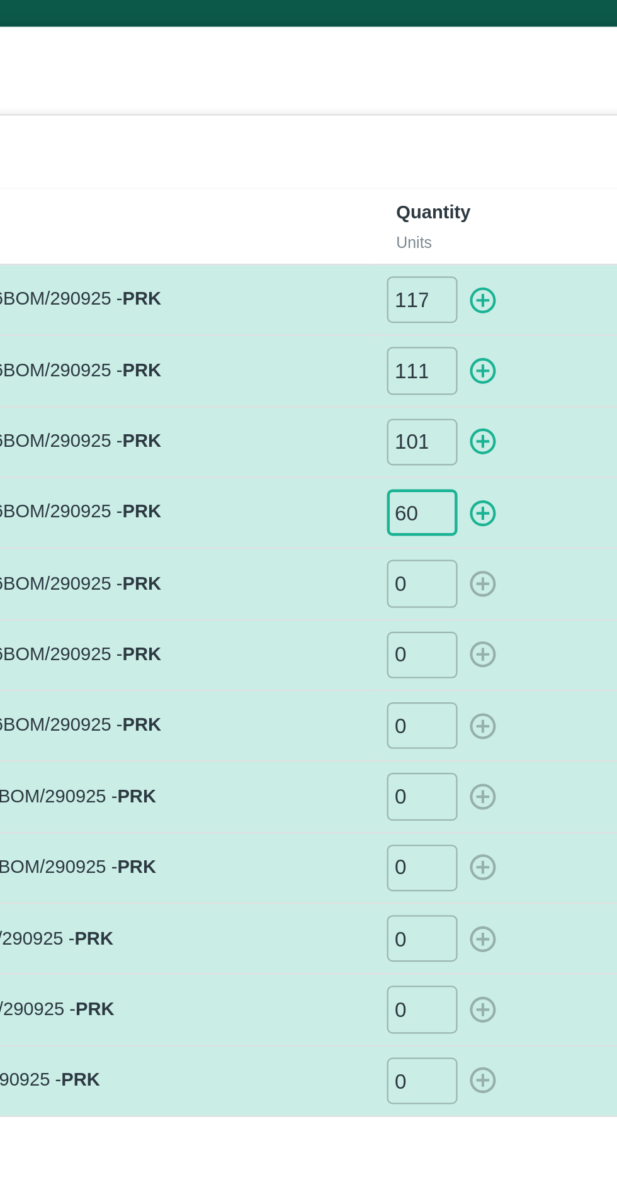
type input "60"
type input "40"
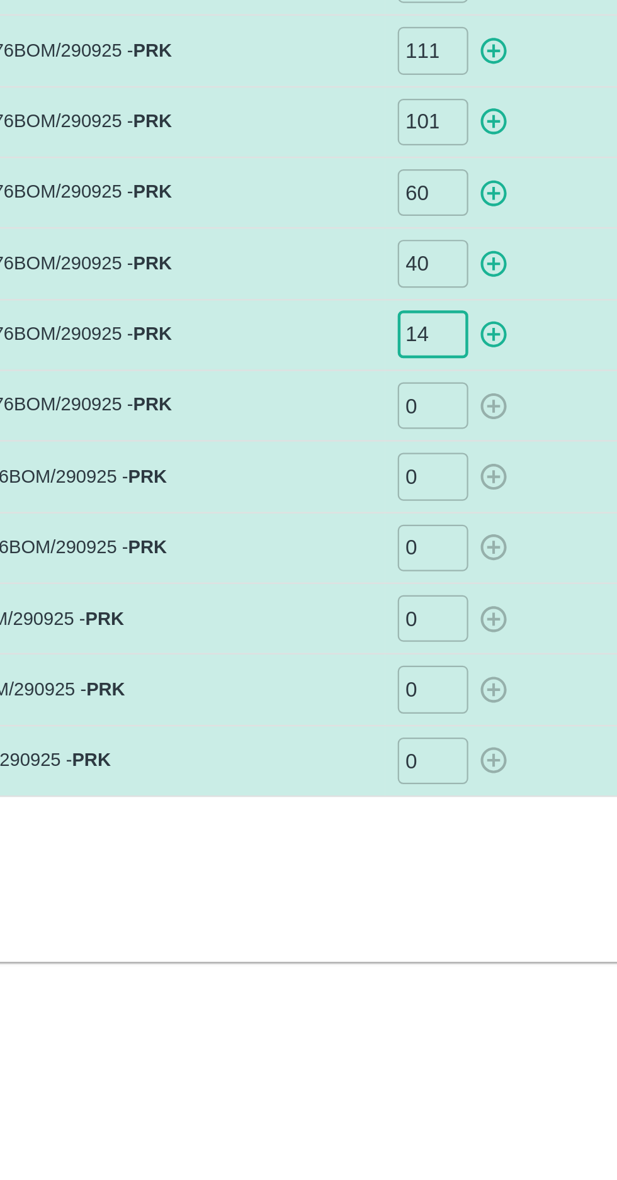
type input "14"
type input "2"
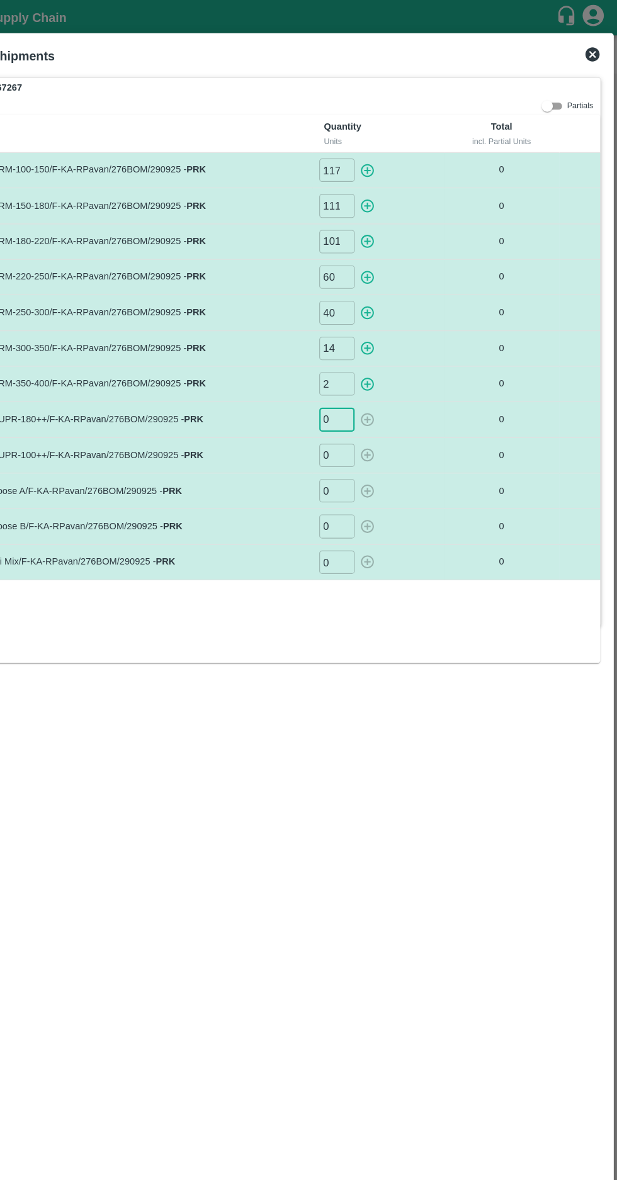
click at [363, 369] on input "0" at bounding box center [367, 373] width 31 height 21
click at [360, 370] on input "number" at bounding box center [367, 373] width 31 height 21
click at [366, 368] on input "number" at bounding box center [367, 373] width 31 height 21
type input "112"
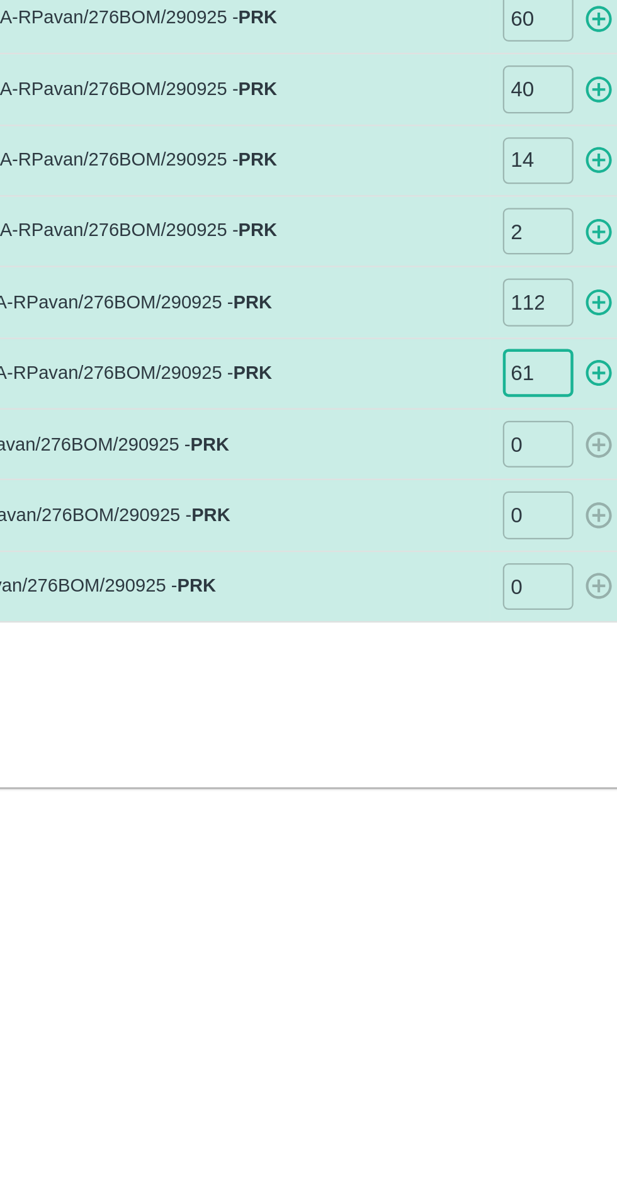
type input "61"
type input "97"
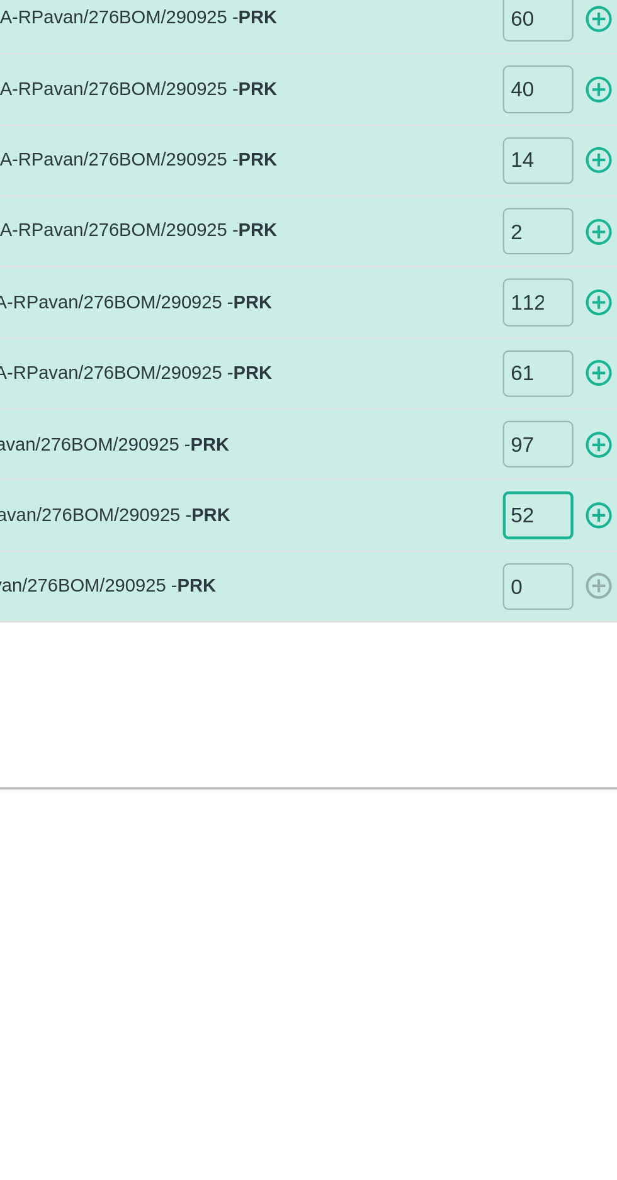
type input "52"
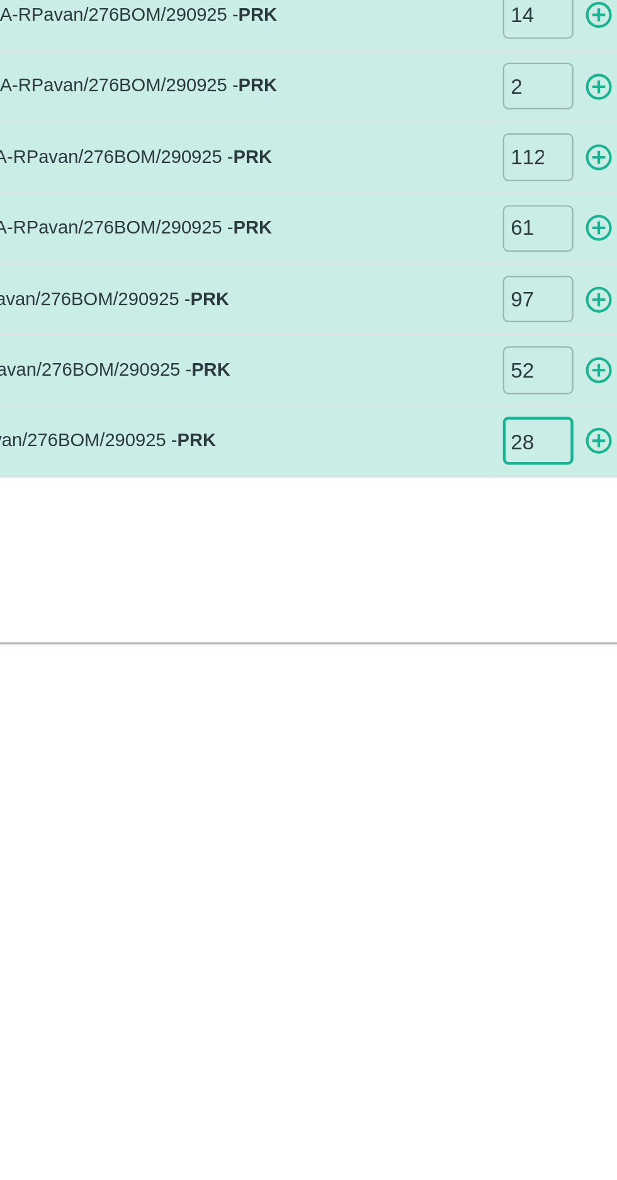
type input "28"
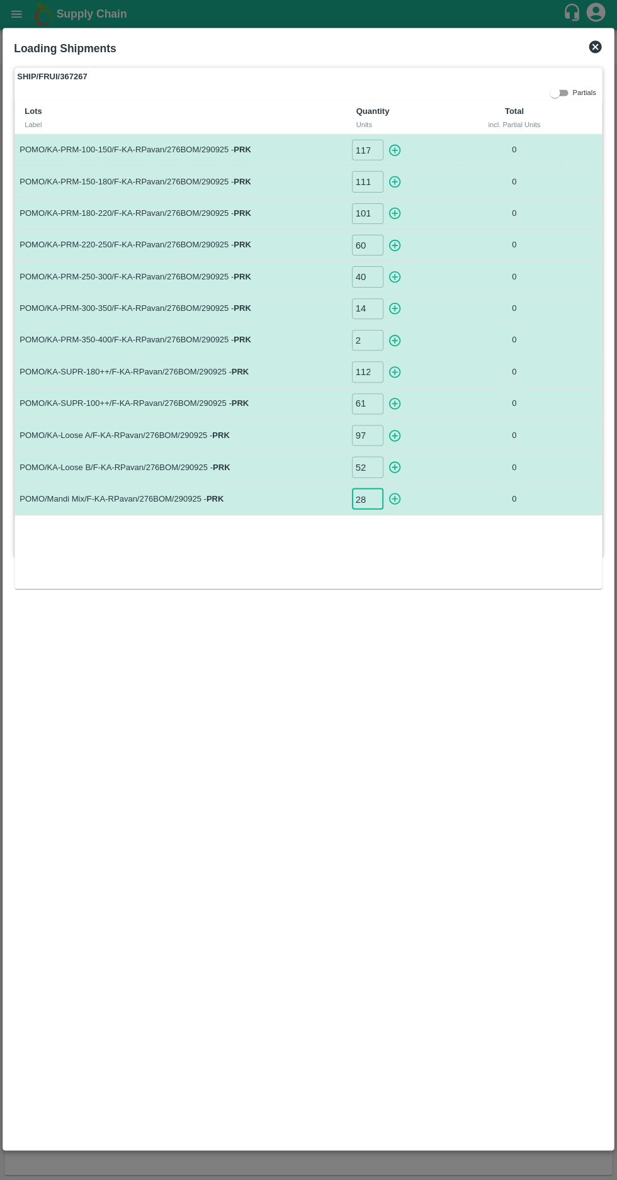
click at [390, 150] on icon "button" at bounding box center [395, 152] width 14 height 14
type input "0"
click at [392, 179] on icon "button" at bounding box center [395, 183] width 14 height 14
type input "0"
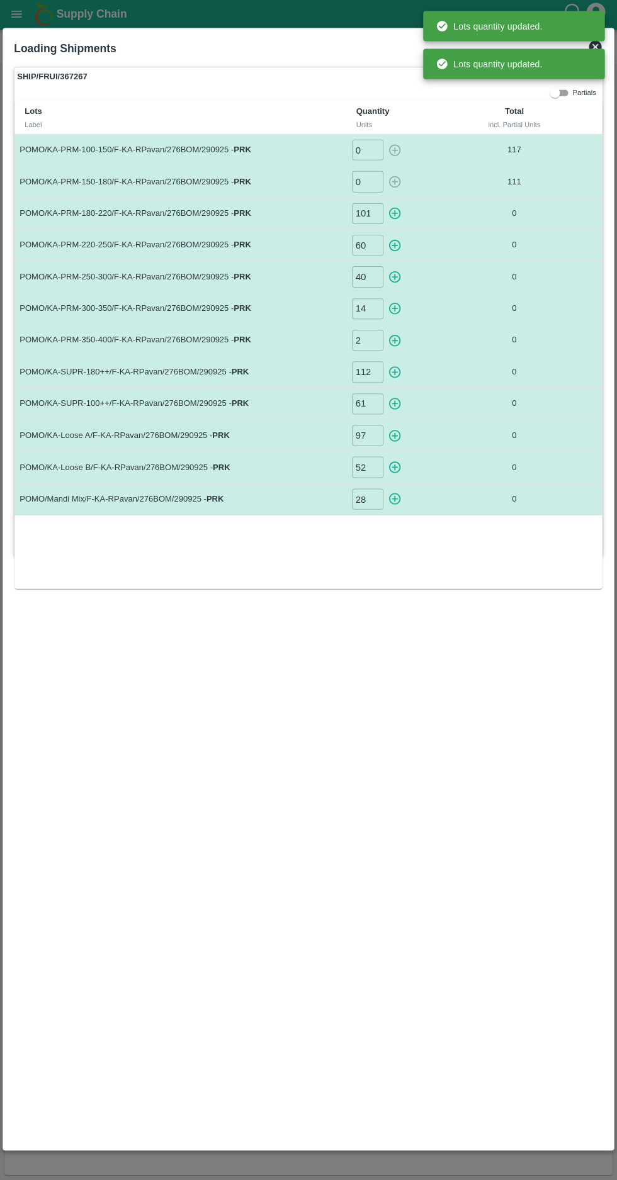
click at [393, 215] on icon "button" at bounding box center [395, 215] width 14 height 14
type input "0"
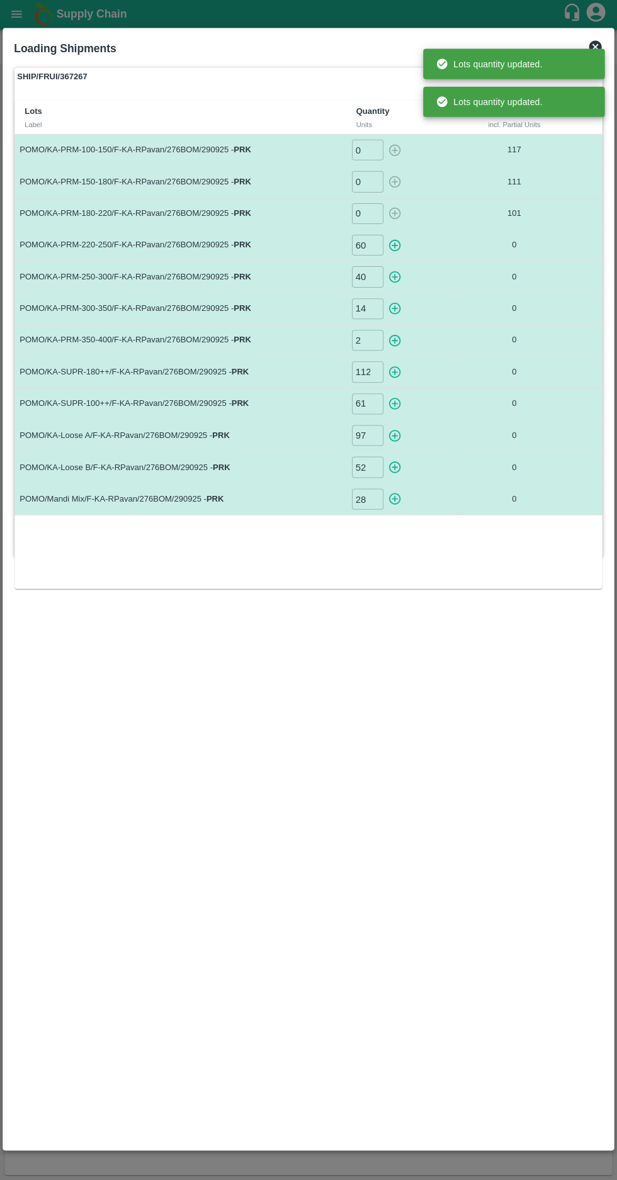
click at [394, 246] on icon "button" at bounding box center [394, 246] width 12 height 12
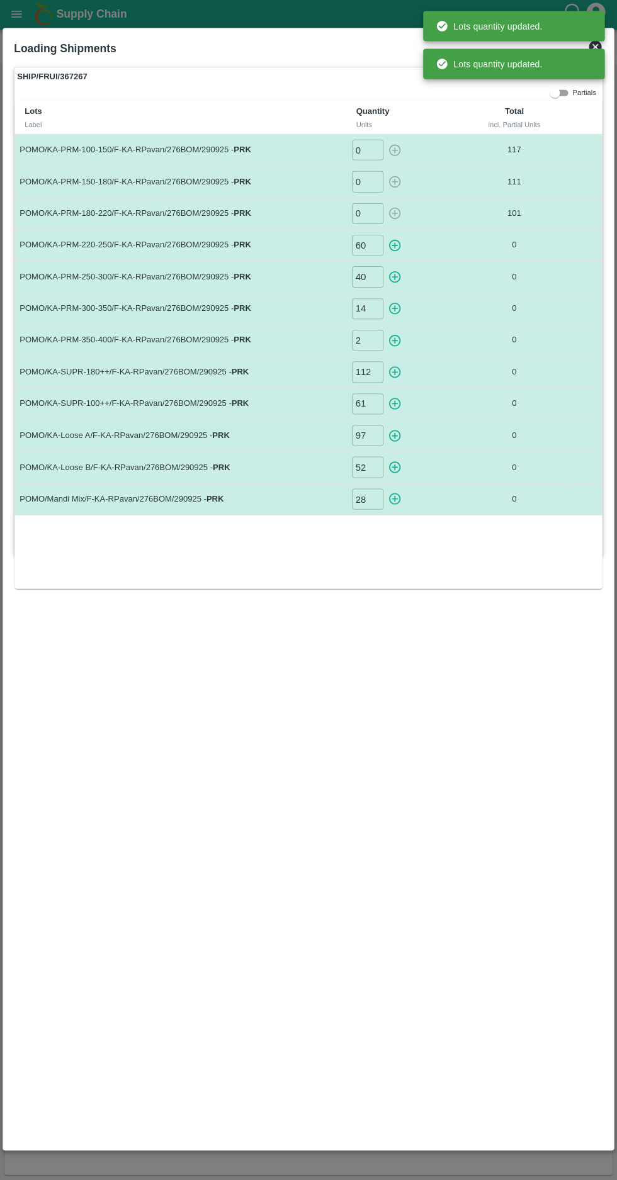
type input "0"
click at [390, 276] on icon "button" at bounding box center [394, 279] width 12 height 12
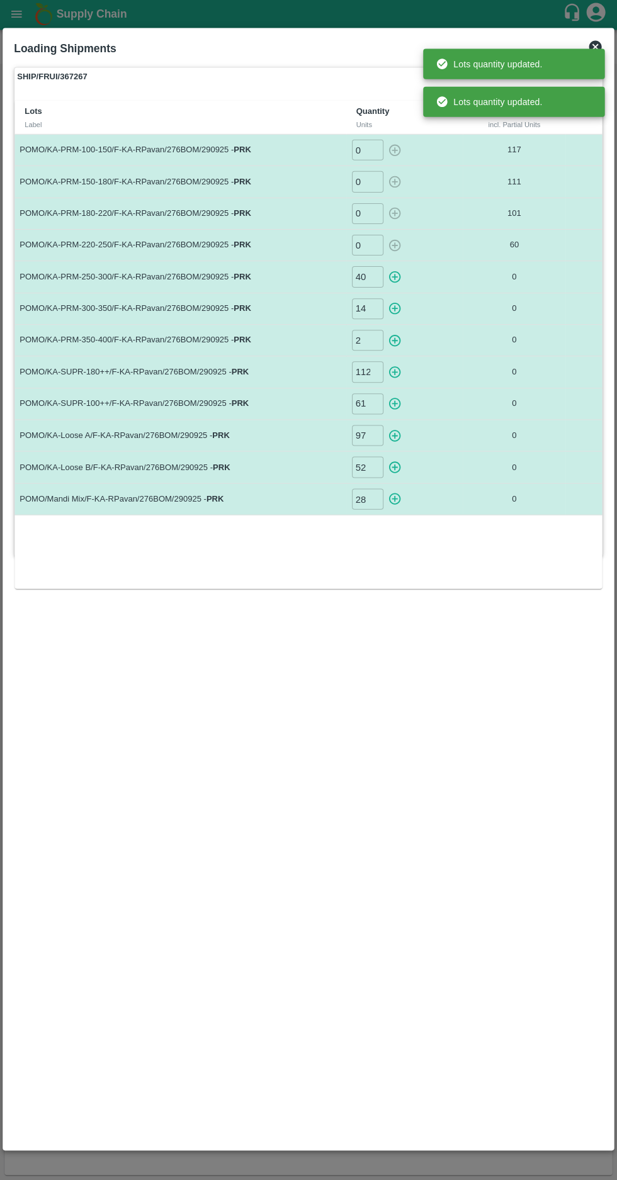
type input "0"
click at [371, 308] on input "14" at bounding box center [367, 310] width 31 height 21
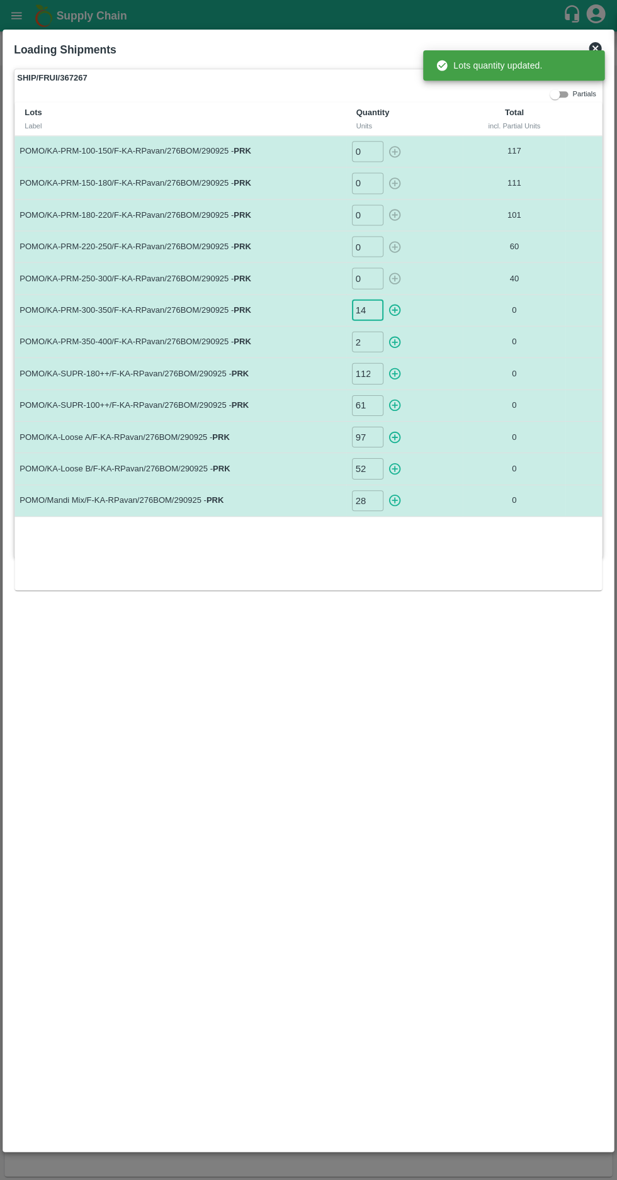
click at [398, 308] on icon "button" at bounding box center [395, 310] width 14 height 14
type input "0"
click at [394, 339] on icon "button" at bounding box center [394, 342] width 12 height 12
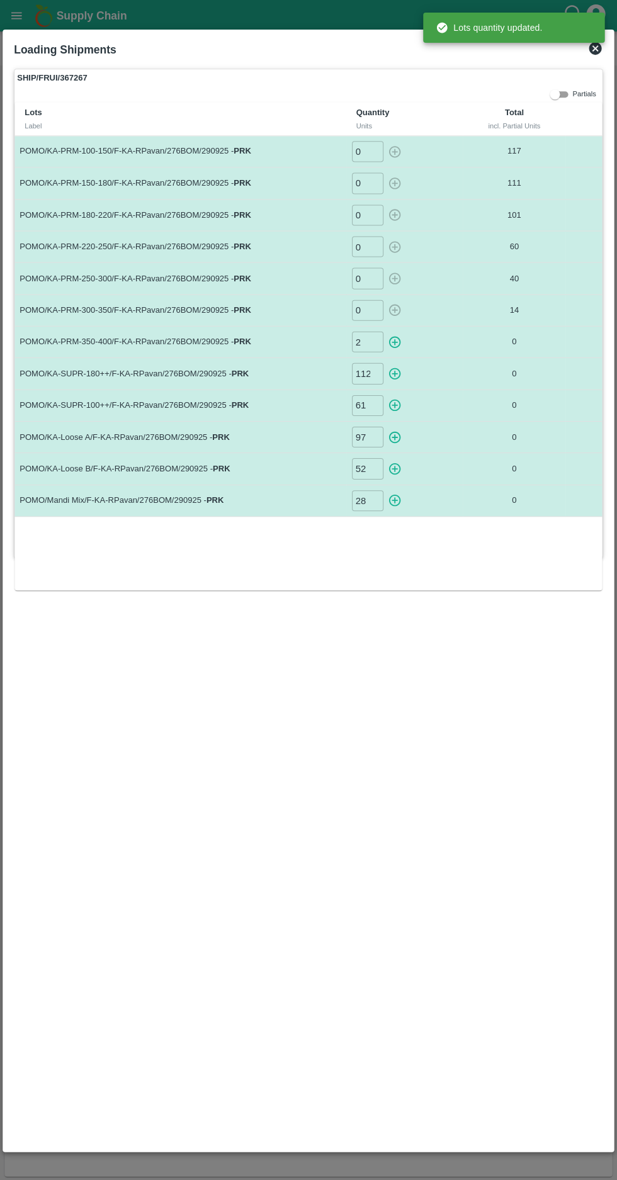
type input "0"
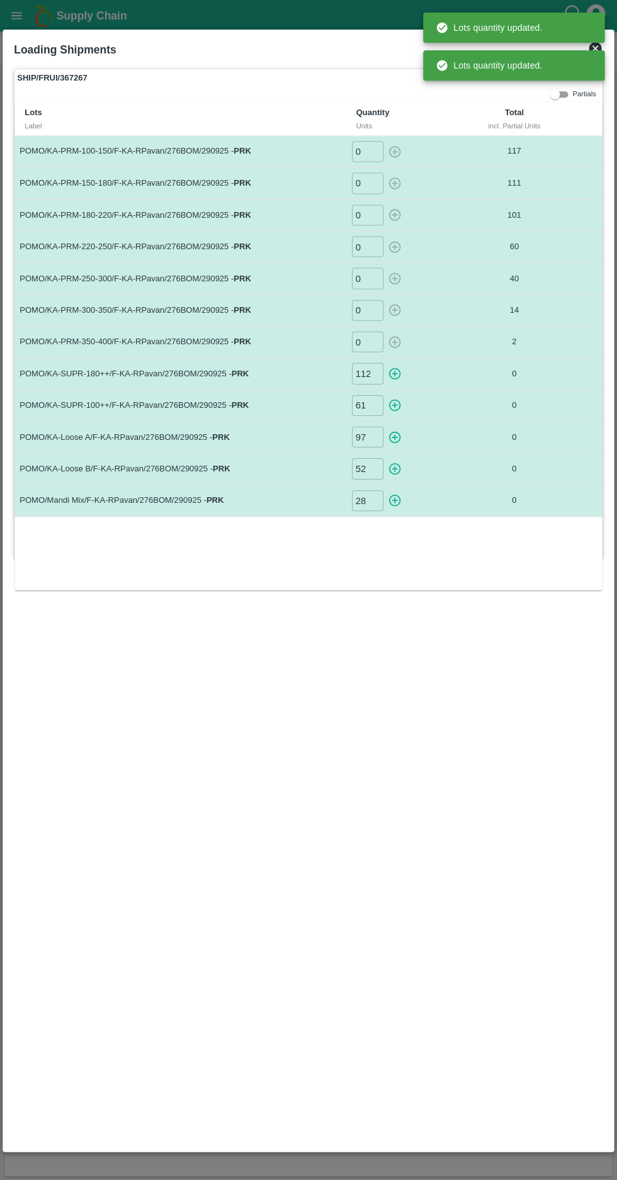
click at [388, 376] on icon "button" at bounding box center [395, 373] width 14 height 14
type input "0"
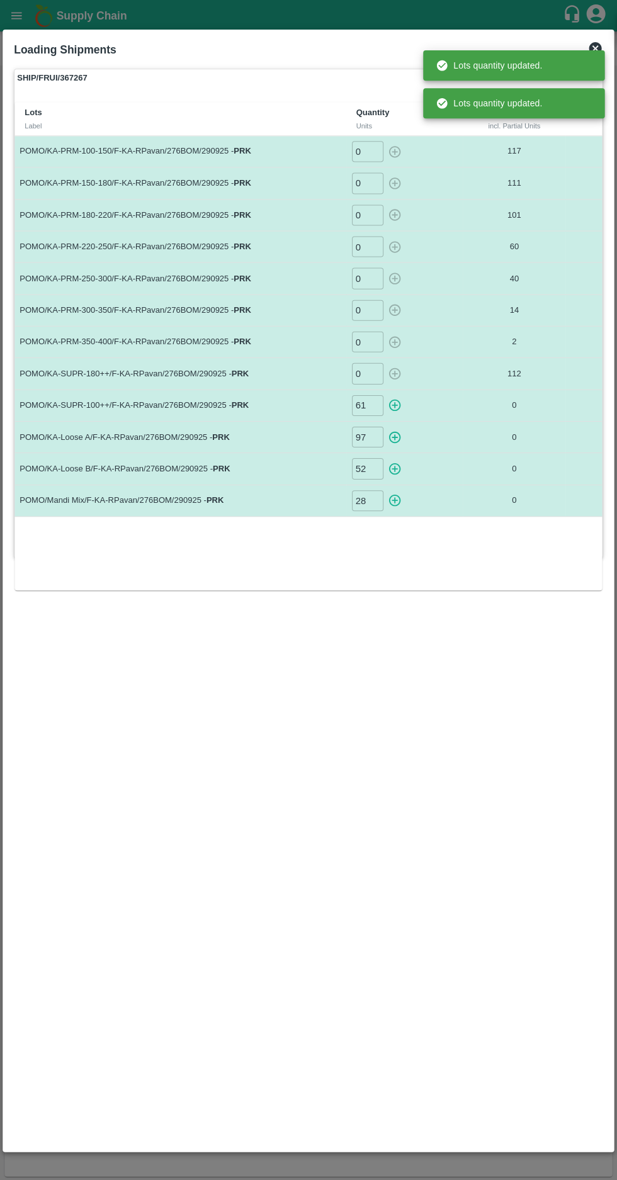
click at [394, 403] on icon "button" at bounding box center [394, 405] width 12 height 12
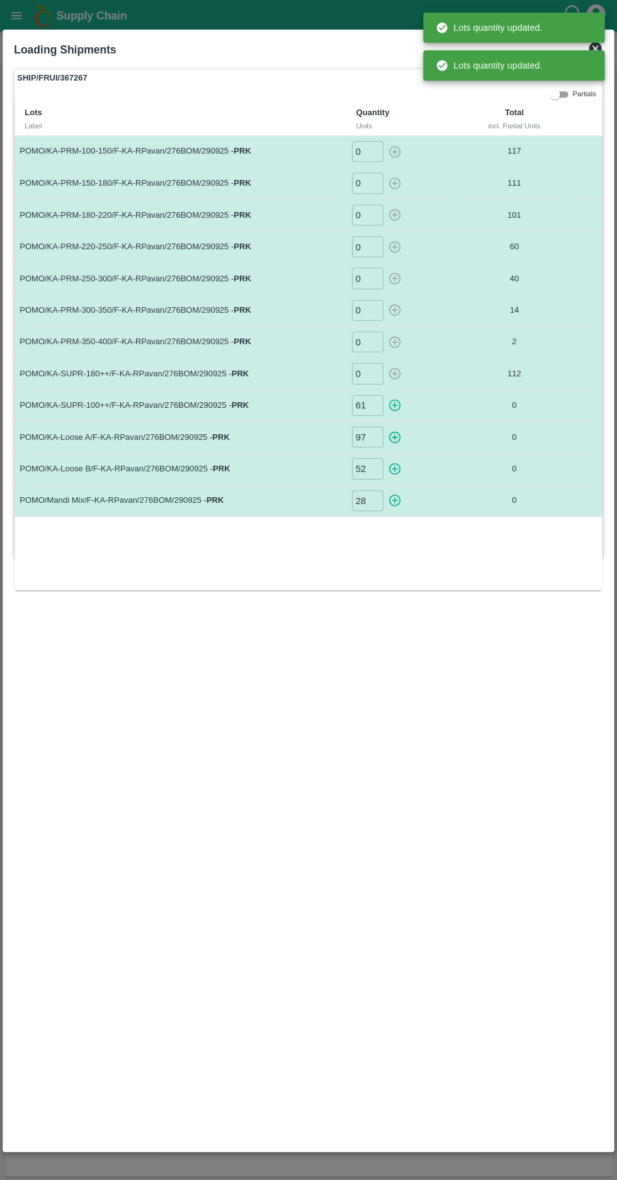
type input "0"
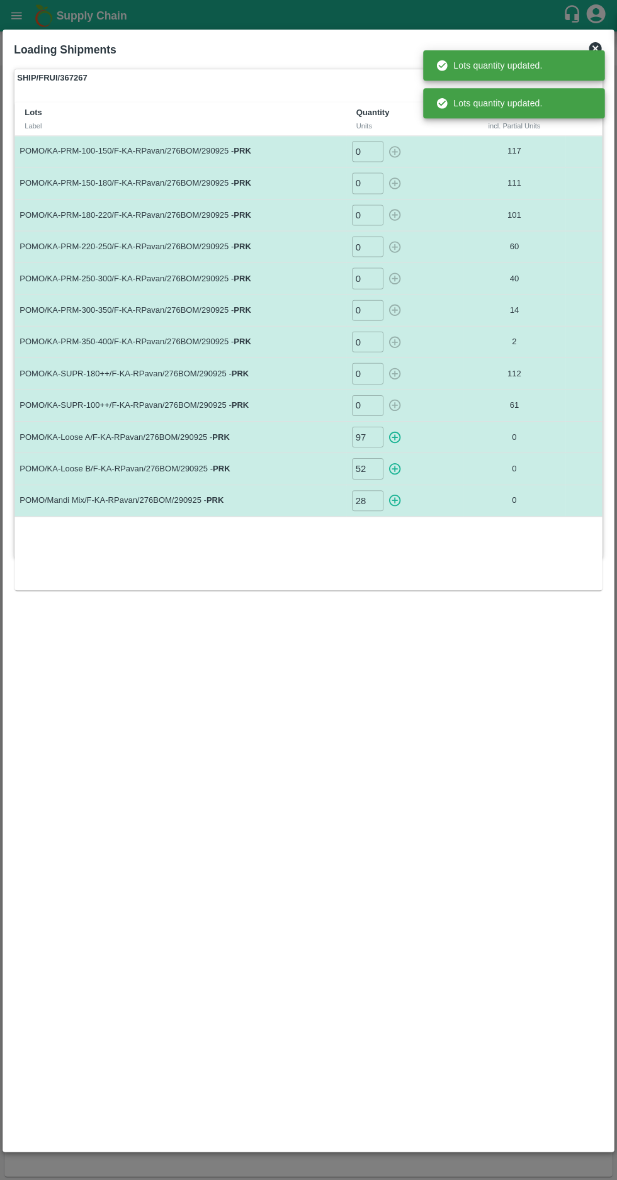
click at [394, 433] on icon "button" at bounding box center [394, 437] width 12 height 12
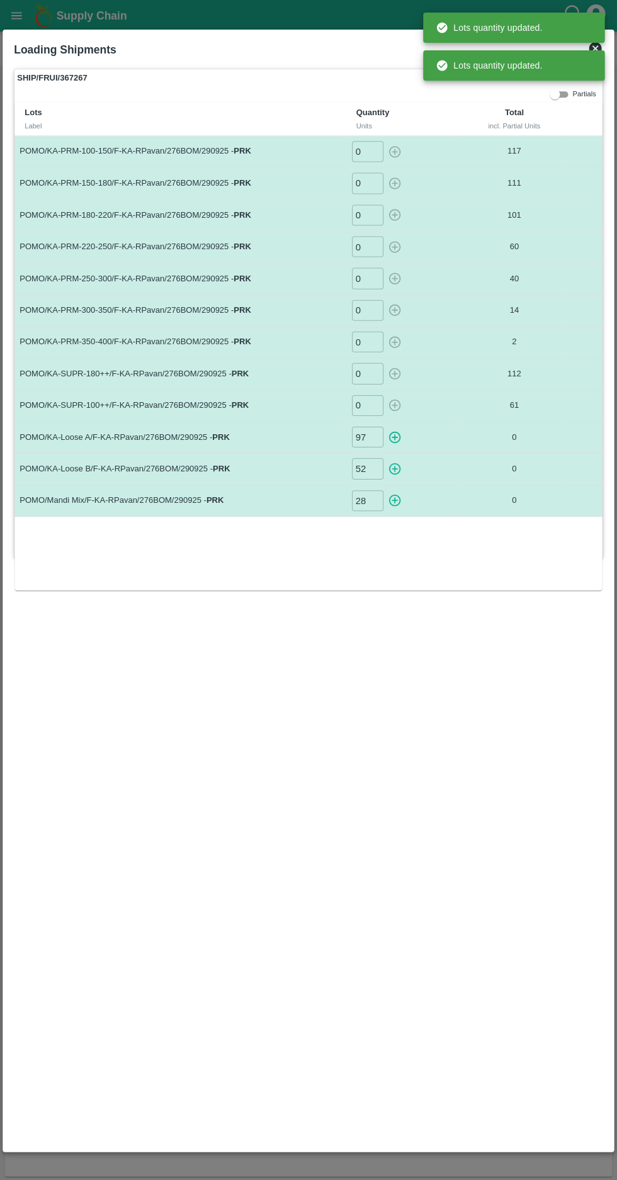
type input "0"
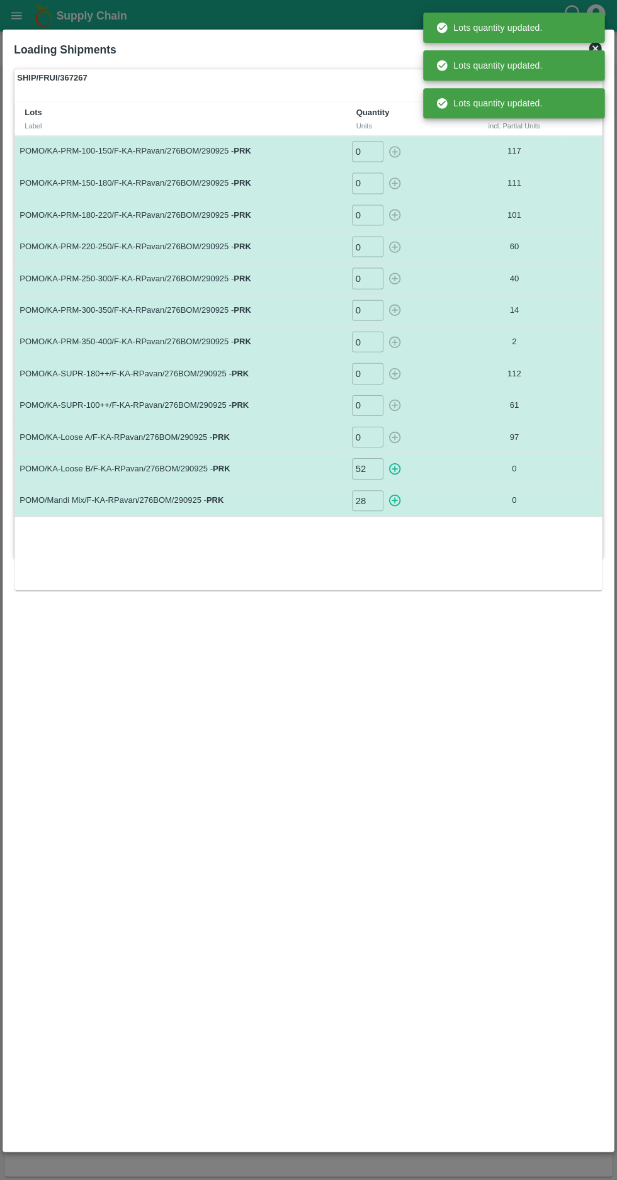
click at [393, 463] on icon "button" at bounding box center [394, 469] width 12 height 12
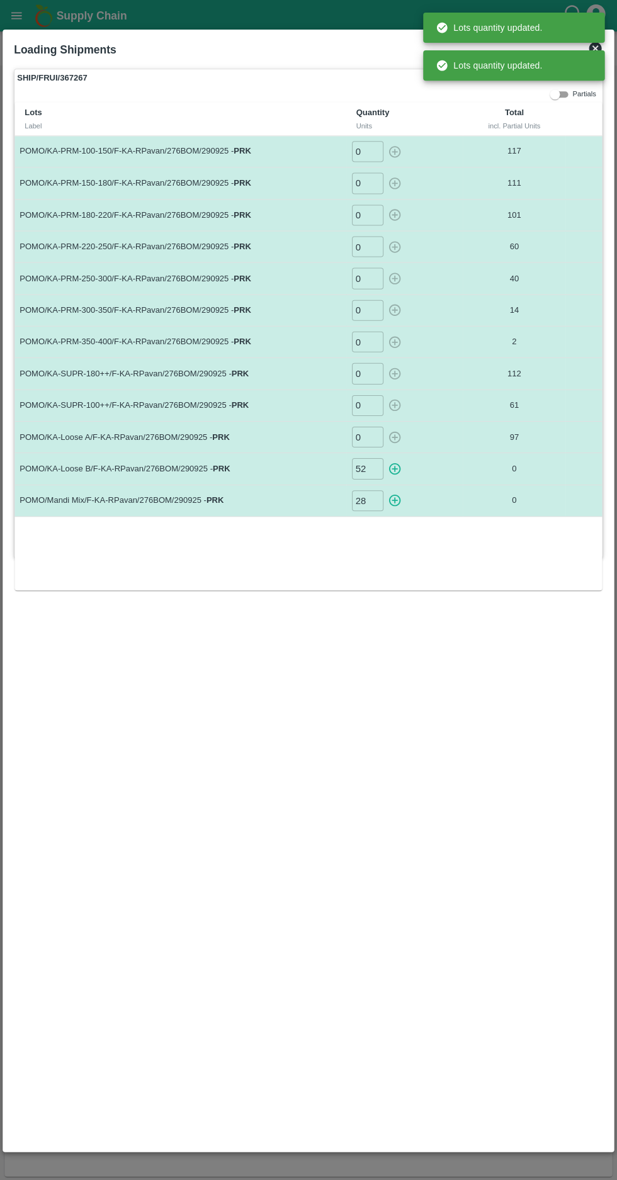
type input "0"
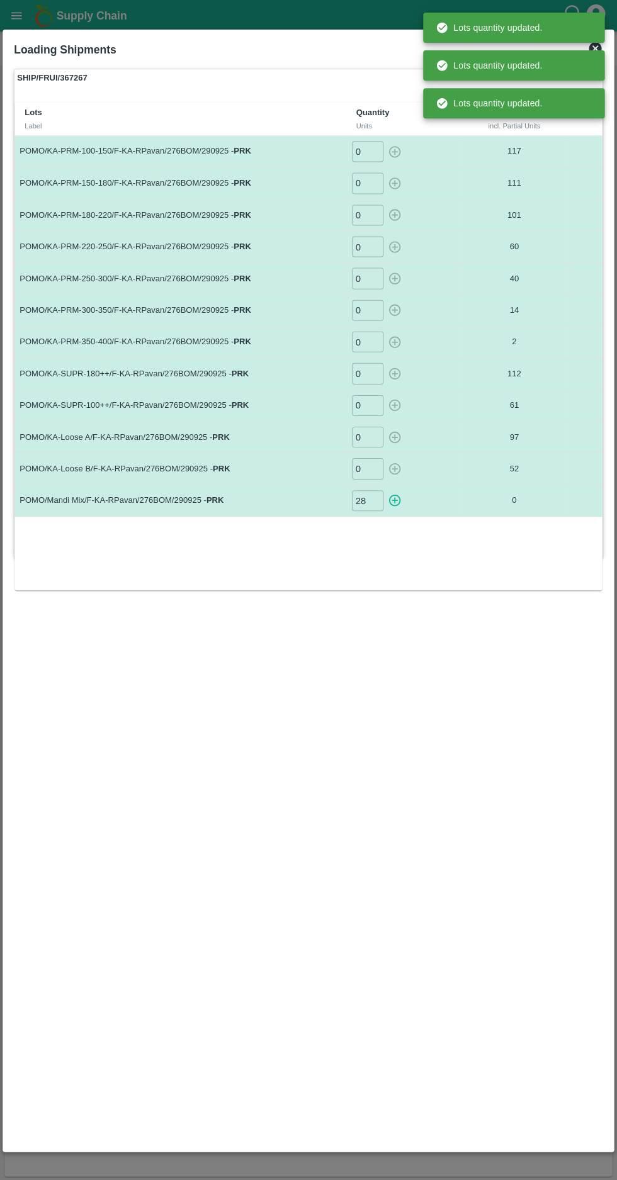
click at [398, 493] on icon "button" at bounding box center [395, 500] width 14 height 14
type input "0"
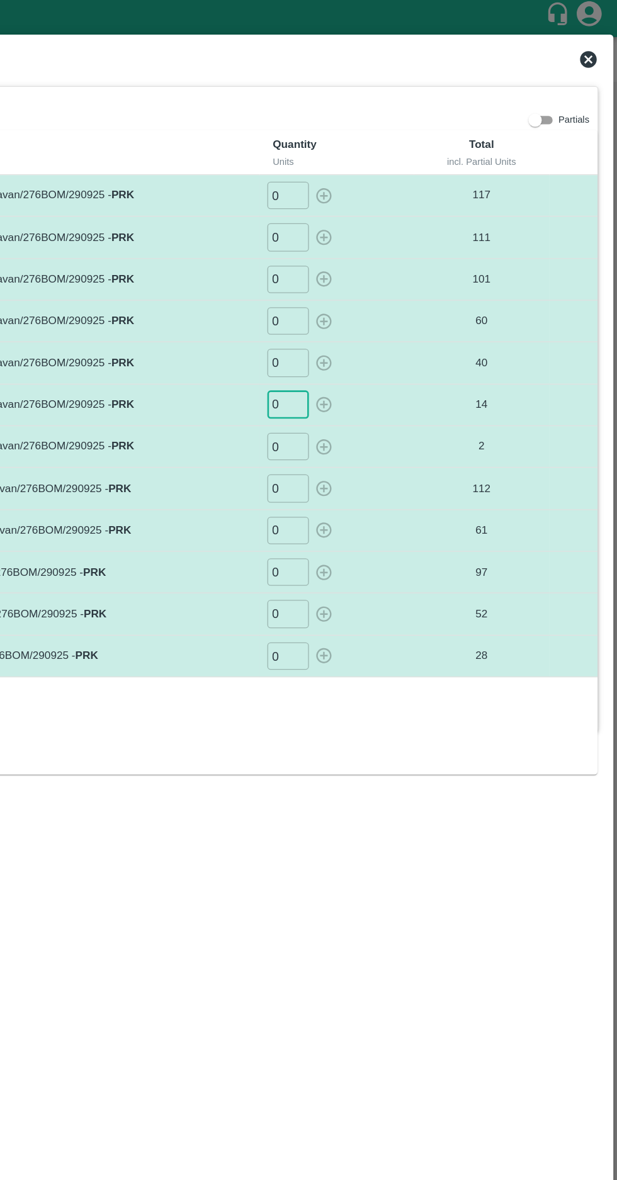
click at [587, 48] on icon at bounding box center [594, 48] width 15 height 15
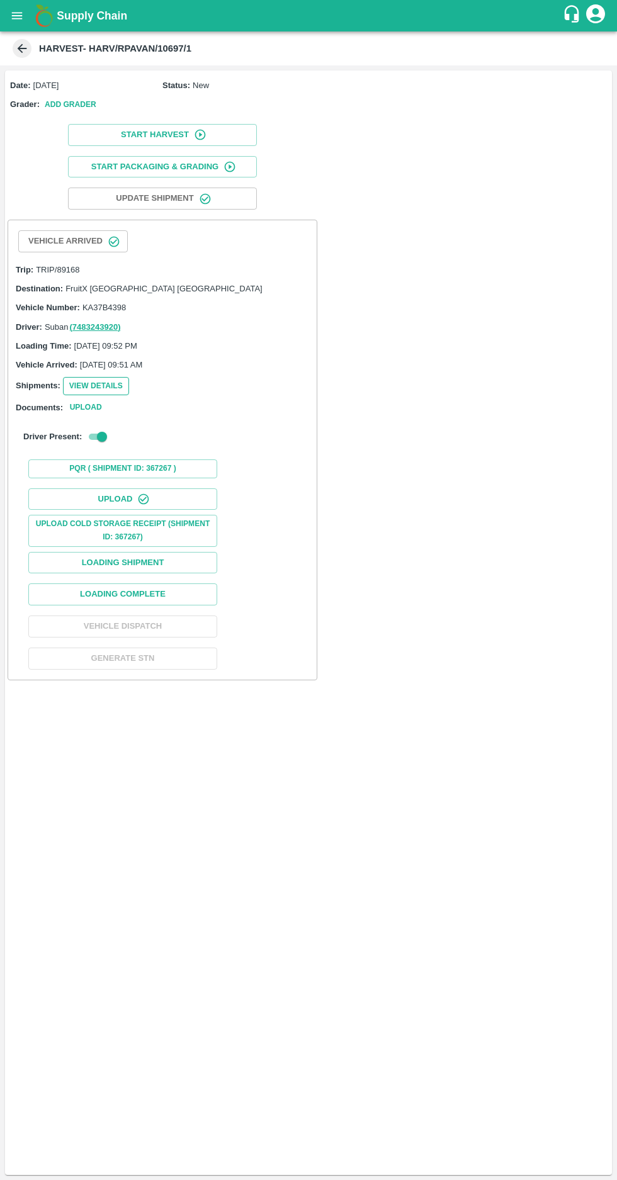
click at [77, 380] on button "View Details" at bounding box center [96, 386] width 66 height 18
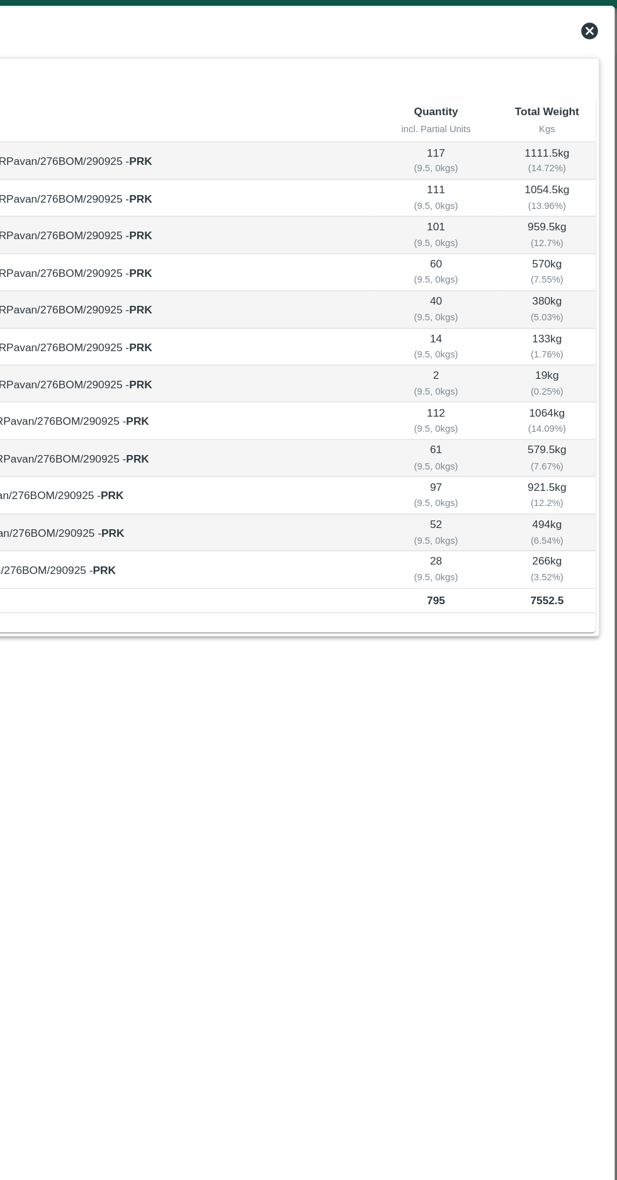
click at [575, 50] on div "View Shipment" at bounding box center [293, 47] width 578 height 33
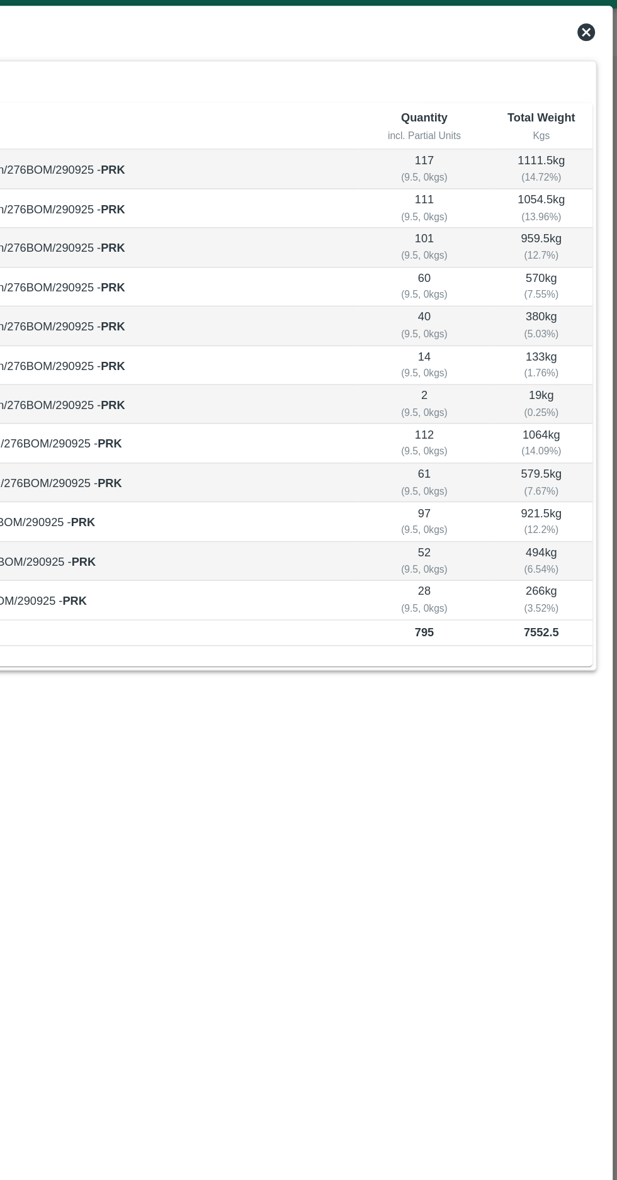
click at [590, 48] on icon at bounding box center [595, 48] width 13 height 13
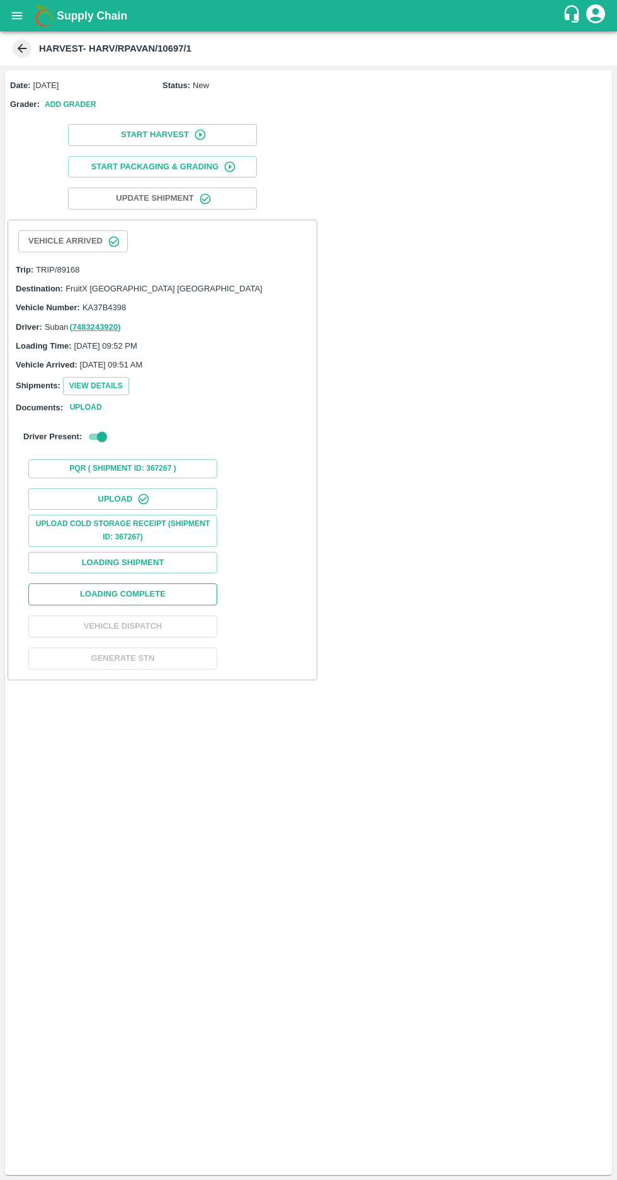
click at [108, 590] on button "Loading Complete" at bounding box center [122, 595] width 189 height 22
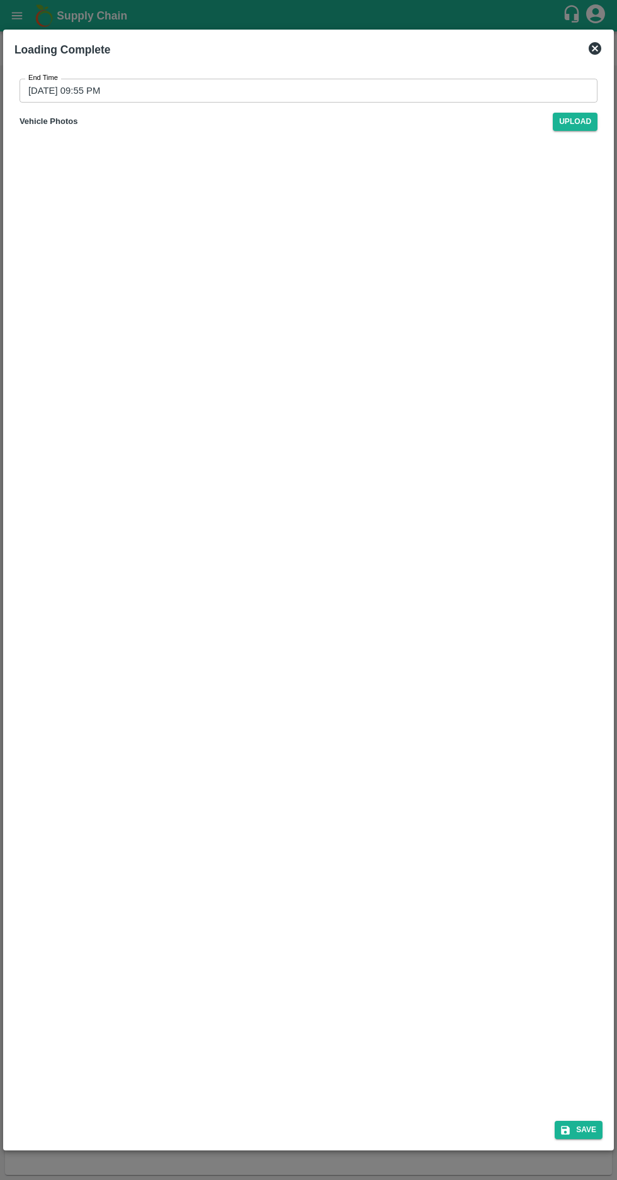
click at [53, 86] on input "29/09/2025 09:55 PM" at bounding box center [304, 91] width 569 height 24
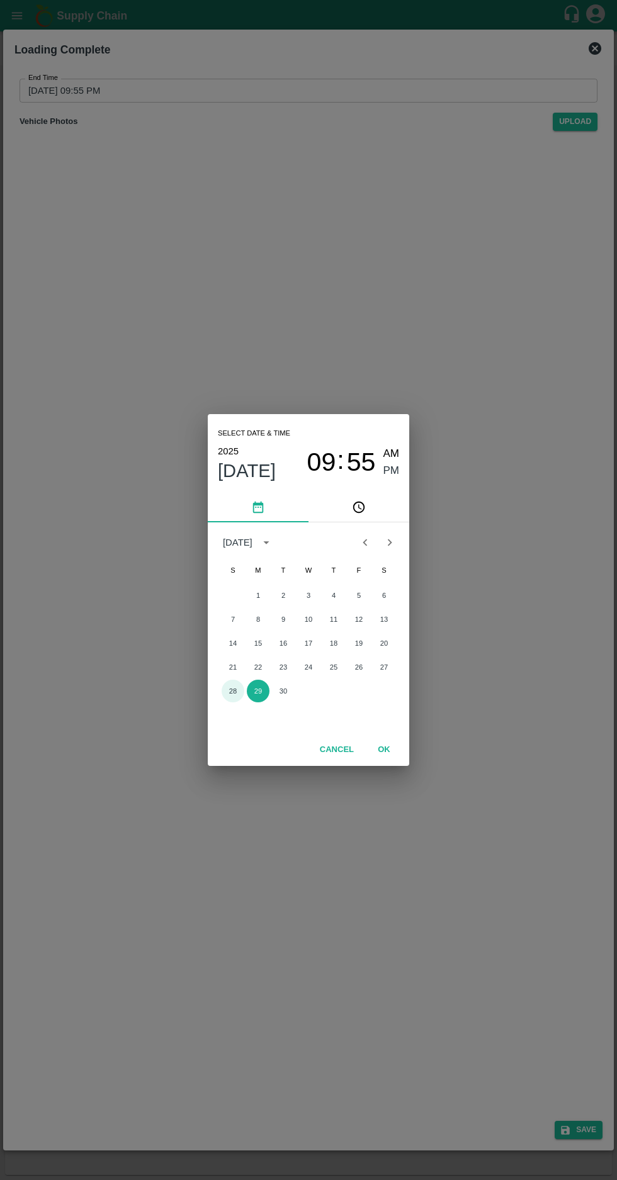
click at [232, 691] on button "28" at bounding box center [233, 691] width 23 height 23
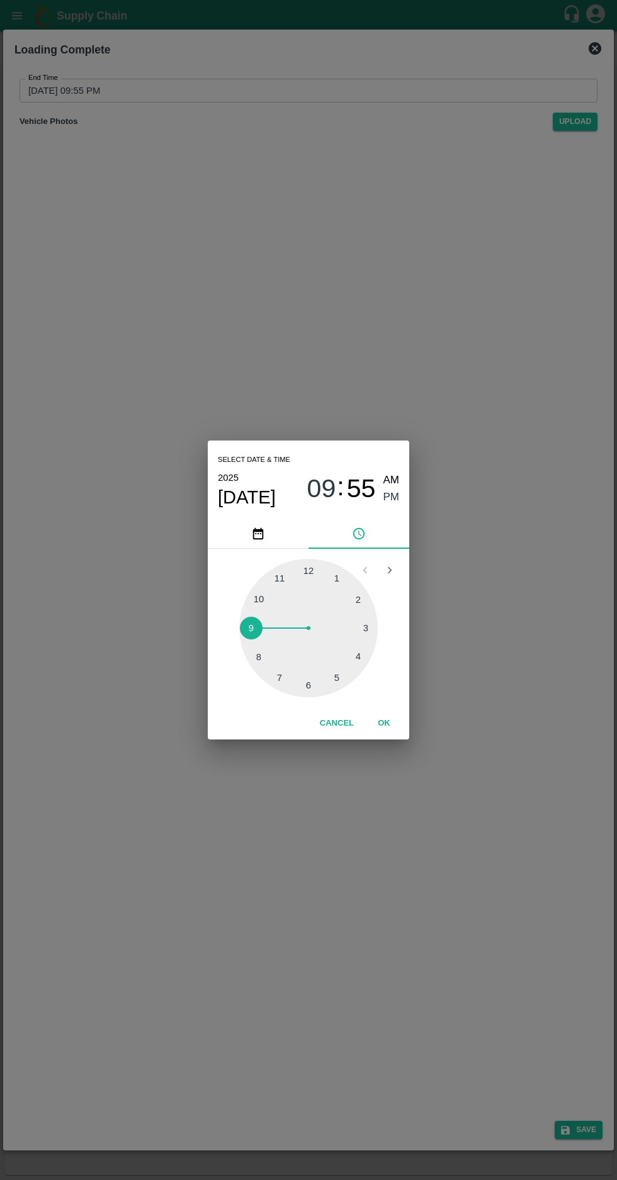
click at [355, 663] on div at bounding box center [308, 628] width 138 height 138
click at [339, 675] on div at bounding box center [308, 628] width 138 height 138
click at [385, 503] on span "PM" at bounding box center [391, 497] width 16 height 17
click at [393, 720] on button "OK" at bounding box center [384, 724] width 40 height 22
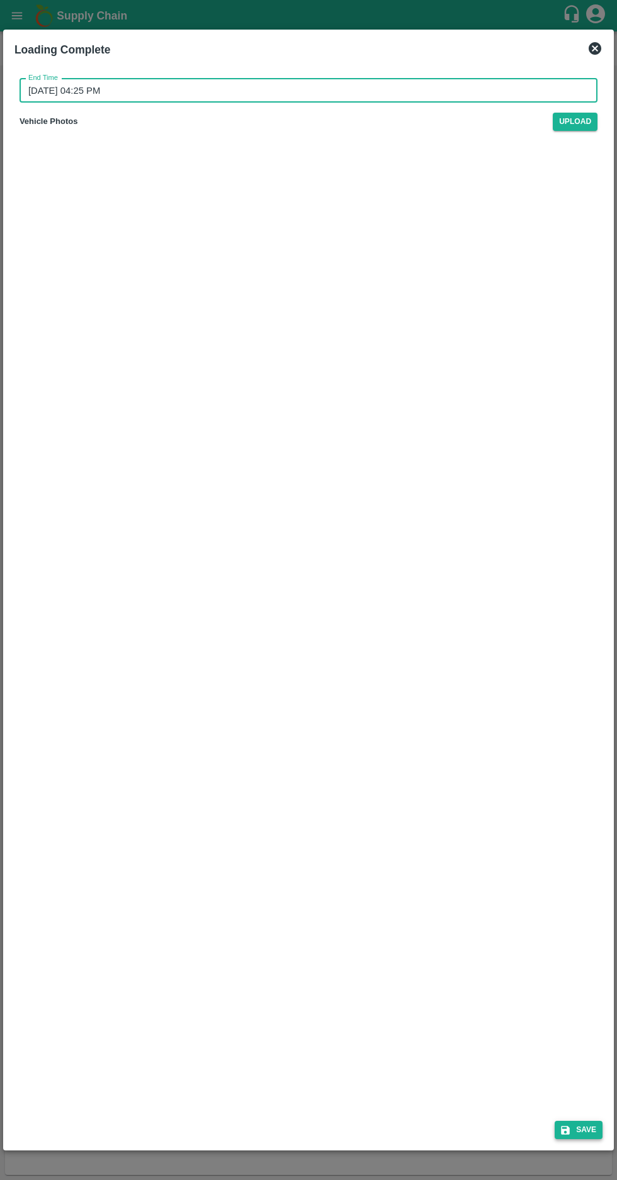
click at [583, 1127] on button "Save" at bounding box center [579, 1130] width 48 height 18
type input "29/09/2025 09:55 PM"
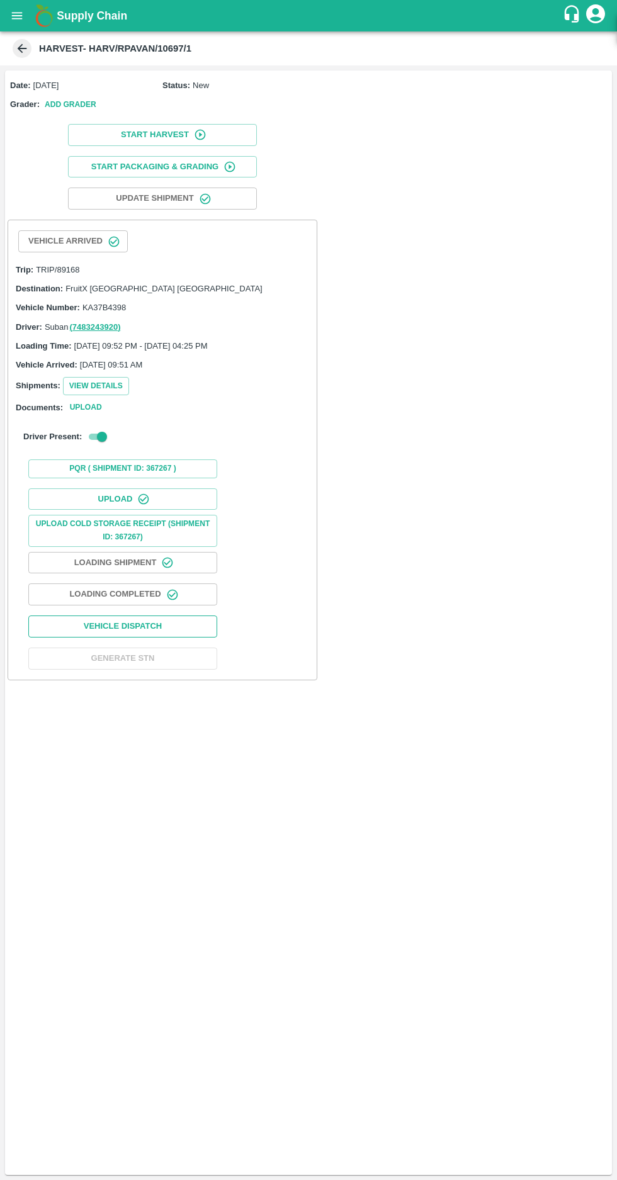
click at [104, 623] on button "Vehicle Dispatch" at bounding box center [122, 627] width 189 height 22
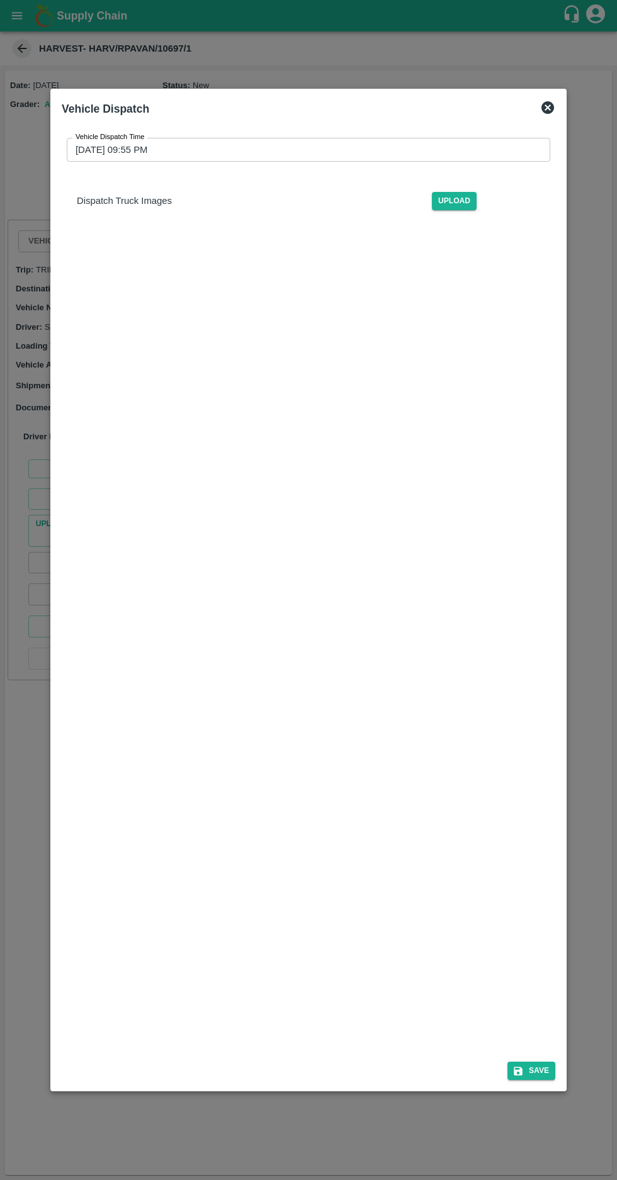
click at [82, 132] on label "Vehicle Dispatch Time" at bounding box center [110, 137] width 69 height 10
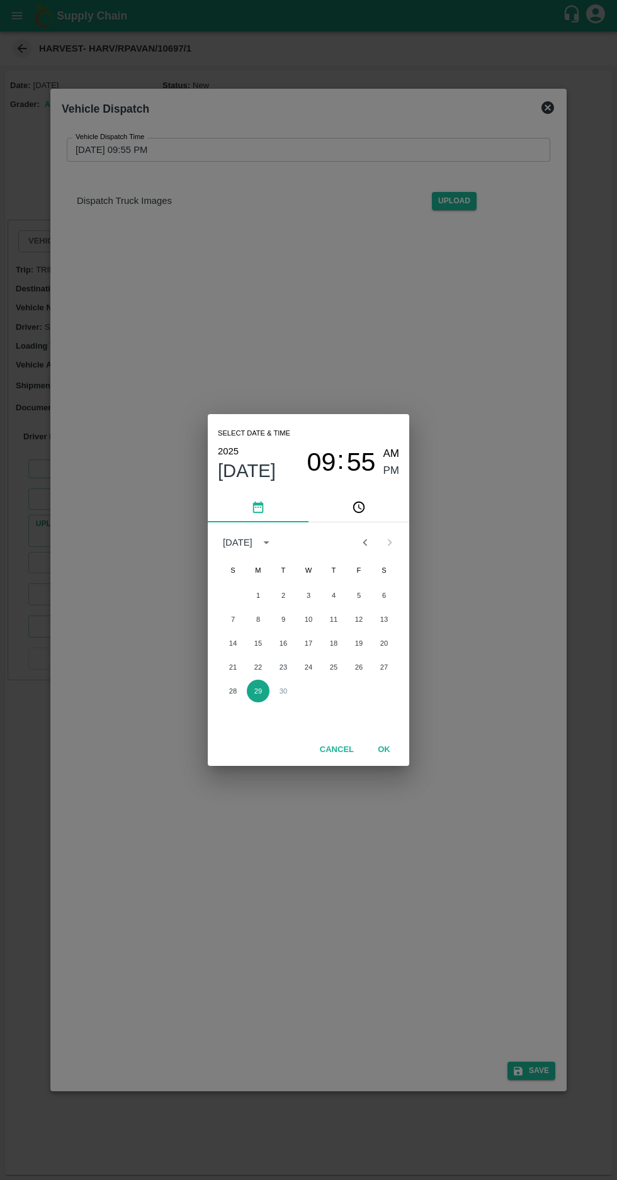
click at [257, 691] on button "29" at bounding box center [258, 691] width 23 height 23
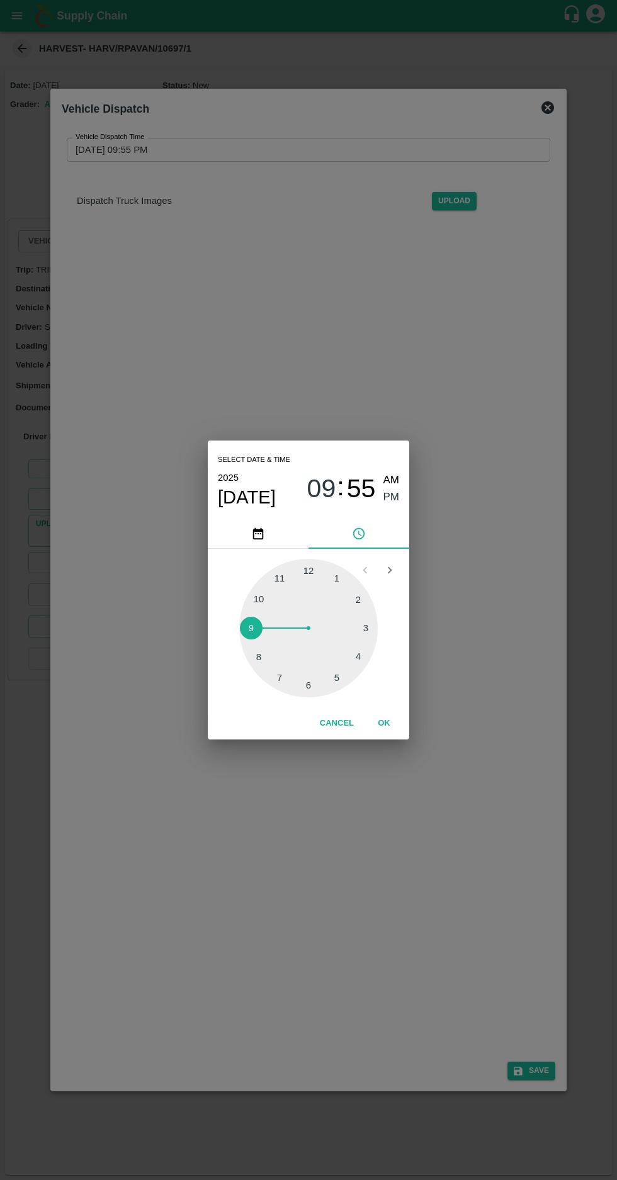
click at [353, 659] on div at bounding box center [308, 628] width 138 height 138
click at [260, 659] on div at bounding box center [308, 628] width 138 height 138
type input "29/09/2025 04:40 PM"
click at [390, 497] on span "PM" at bounding box center [391, 497] width 16 height 17
click at [383, 723] on button "OK" at bounding box center [384, 724] width 40 height 22
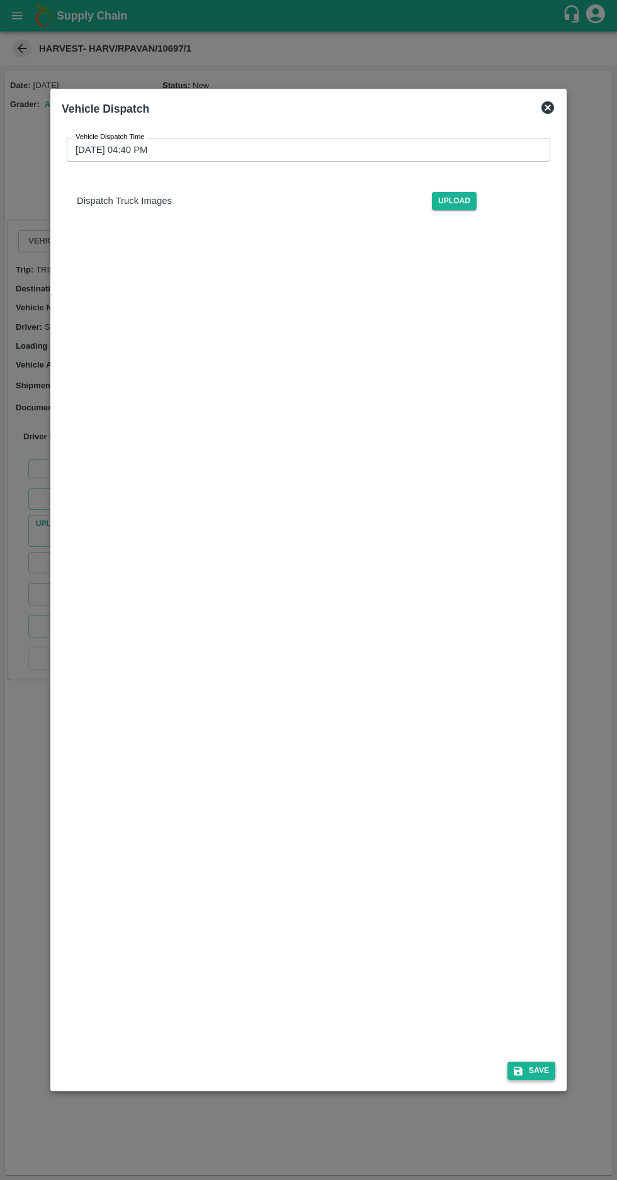
click at [543, 1080] on button "Save" at bounding box center [531, 1071] width 48 height 18
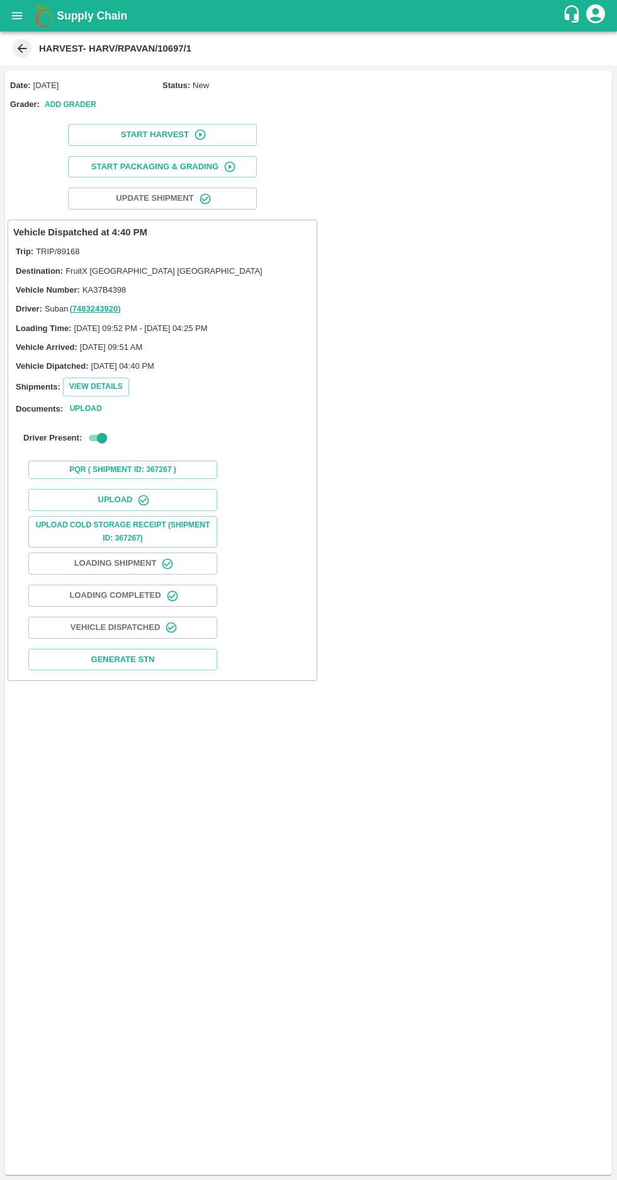
click at [19, 52] on icon at bounding box center [22, 49] width 14 height 14
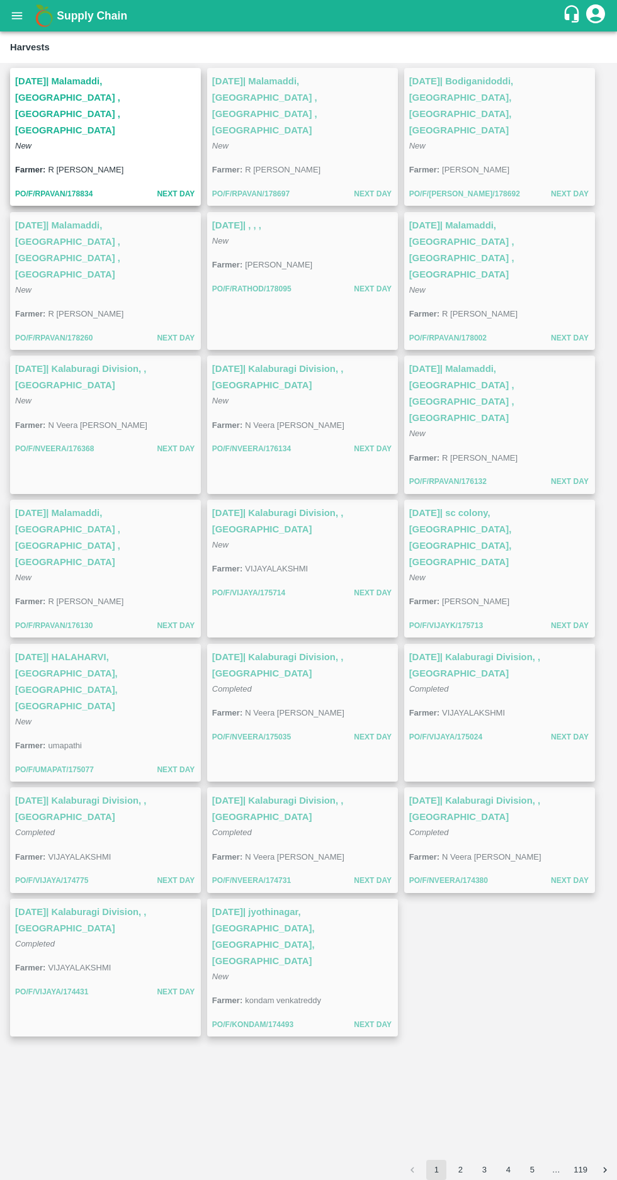
click at [12, 12] on icon "open drawer" at bounding box center [17, 16] width 14 height 14
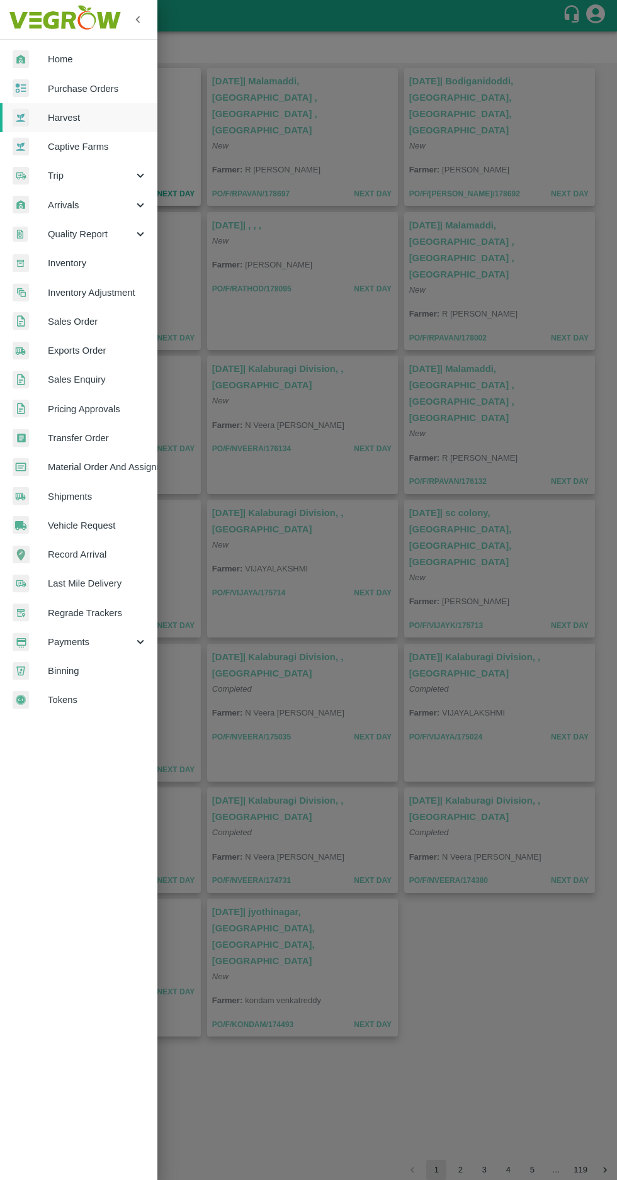
click at [57, 94] on span "Purchase Orders" at bounding box center [97, 89] width 99 height 14
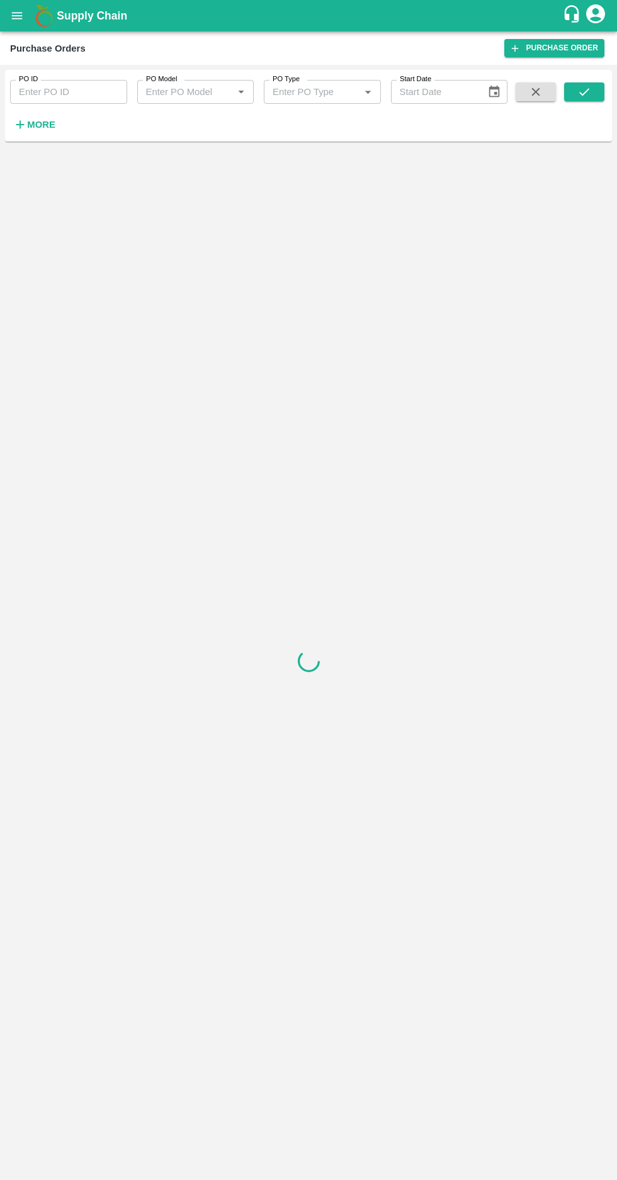
click at [36, 127] on strong "More" at bounding box center [41, 125] width 28 height 10
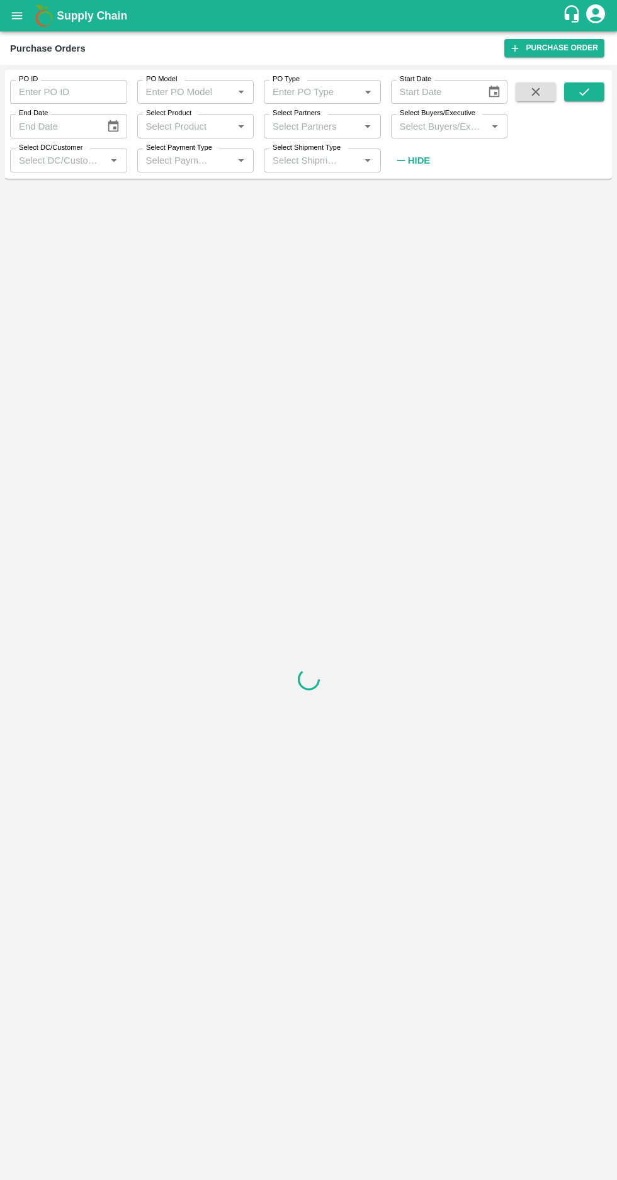
click at [420, 123] on input "Select Buyers/Executive" at bounding box center [439, 126] width 89 height 16
type input "afza"
click at [406, 188] on input "checkbox" at bounding box center [417, 191] width 25 height 25
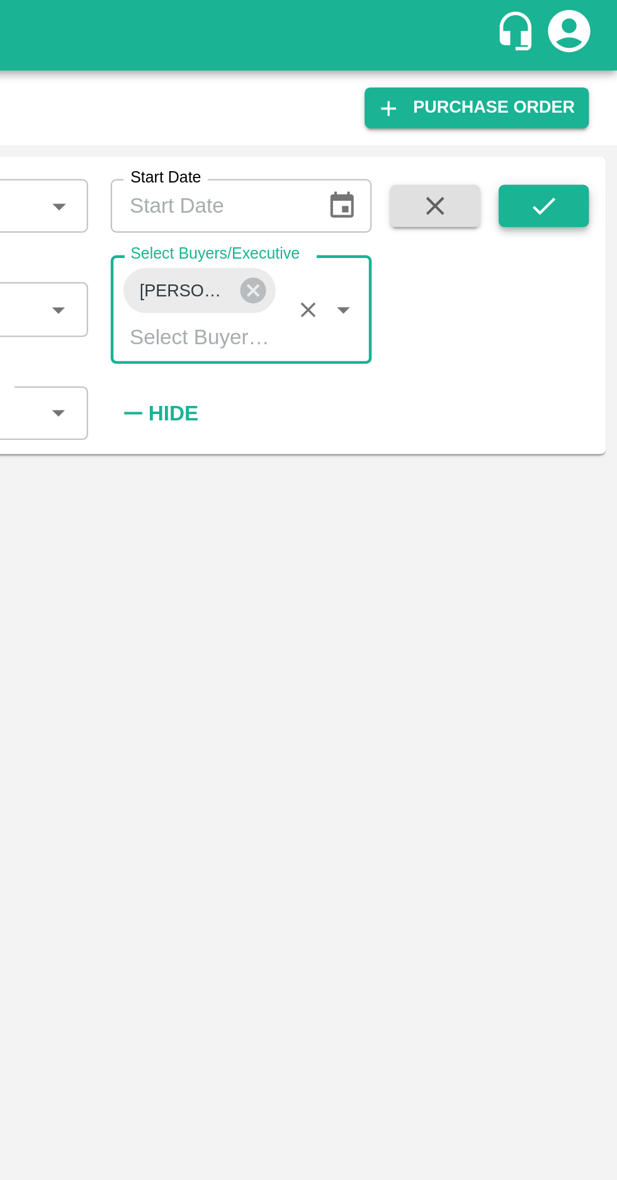
click at [582, 87] on icon "submit" at bounding box center [584, 92] width 14 height 14
